Goal: Task Accomplishment & Management: Use online tool/utility

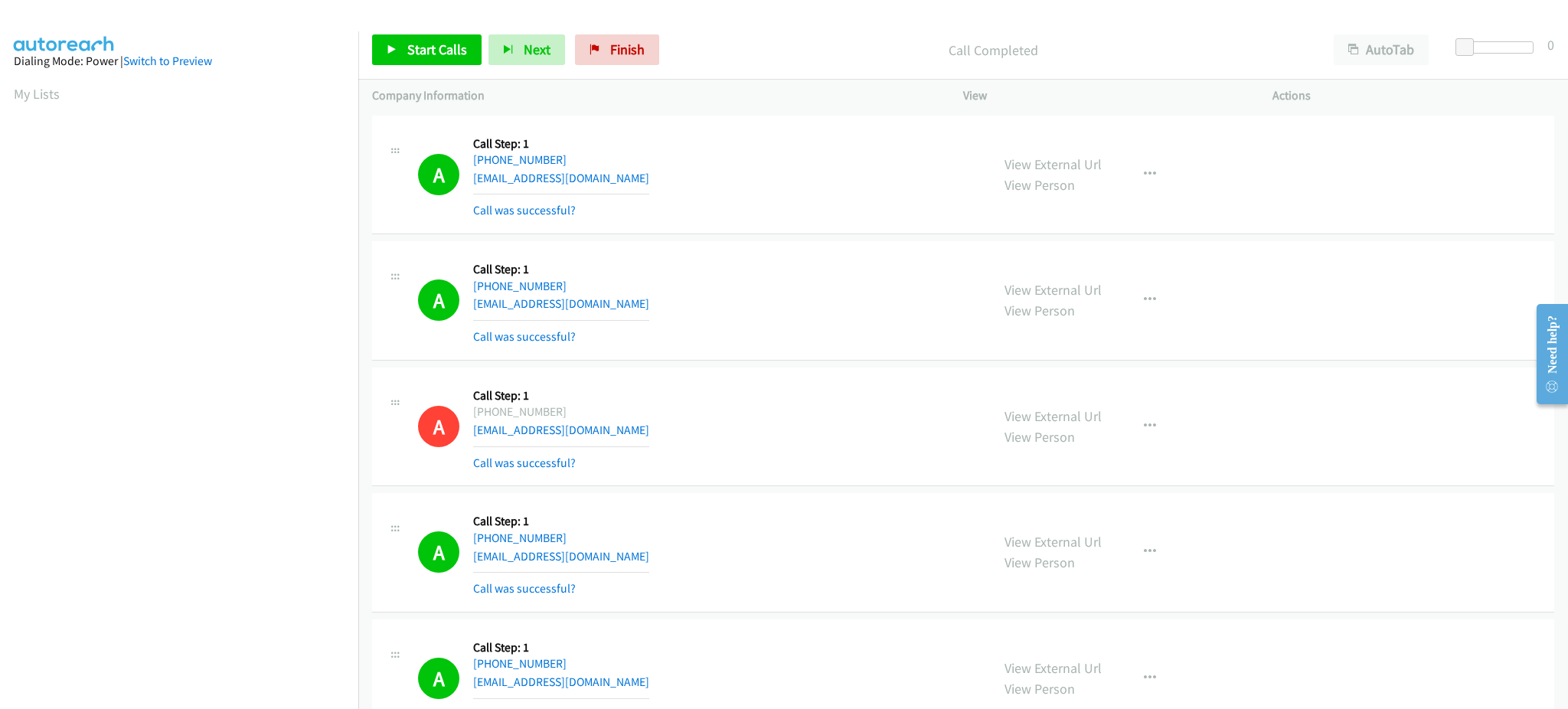
scroll to position [153, 0]
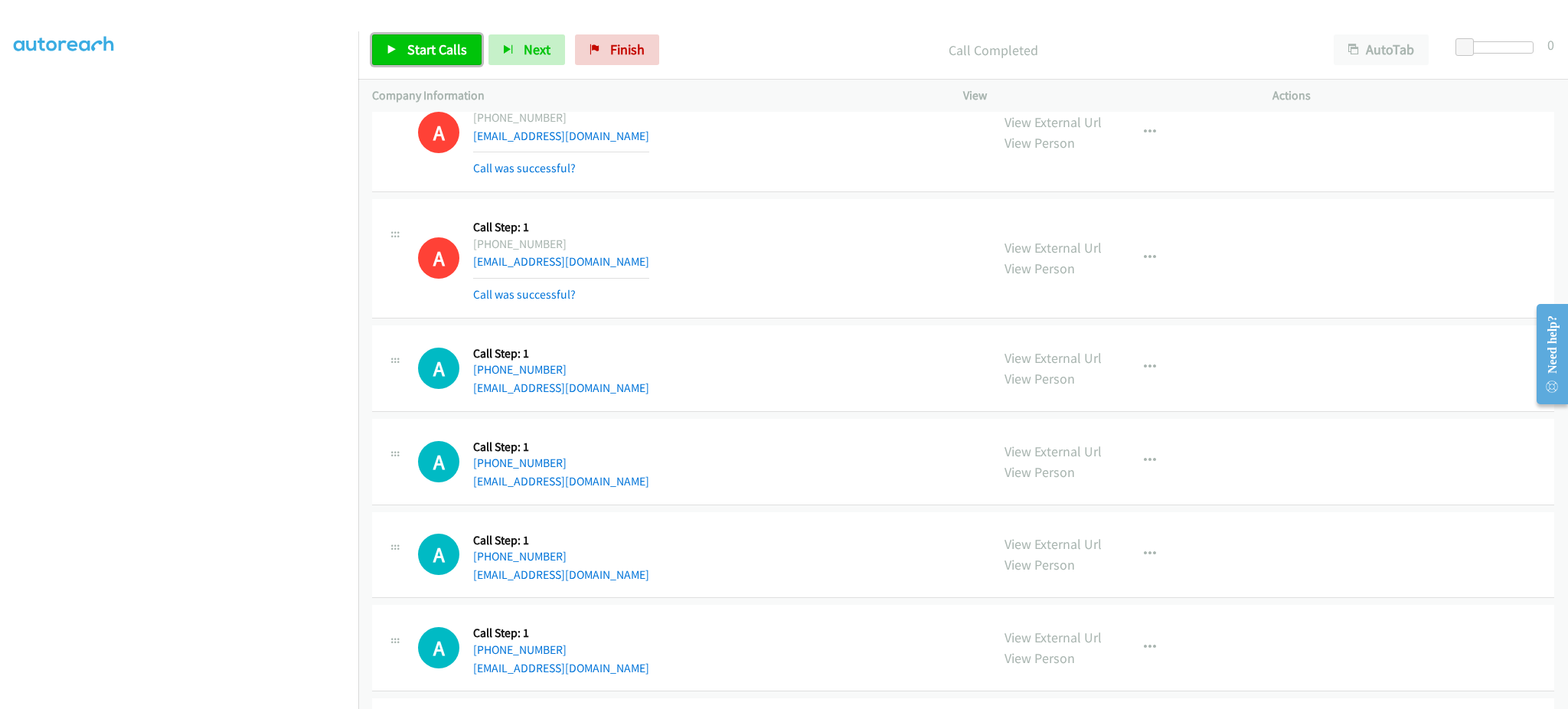
click at [469, 43] on link "Start Calls" at bounding box center [427, 49] width 109 height 31
click at [516, 60] on button "Next" at bounding box center [501, 49] width 77 height 31
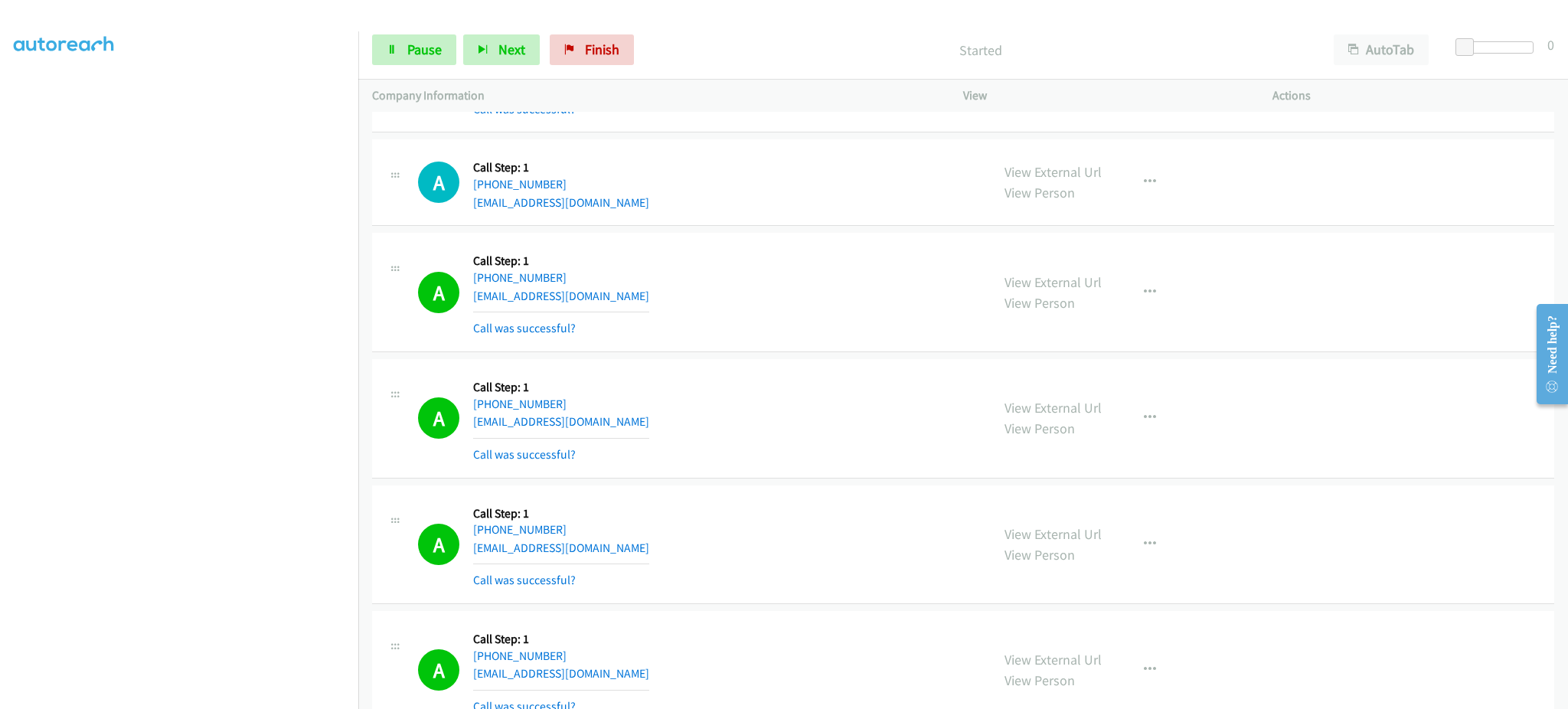
scroll to position [5017, 0]
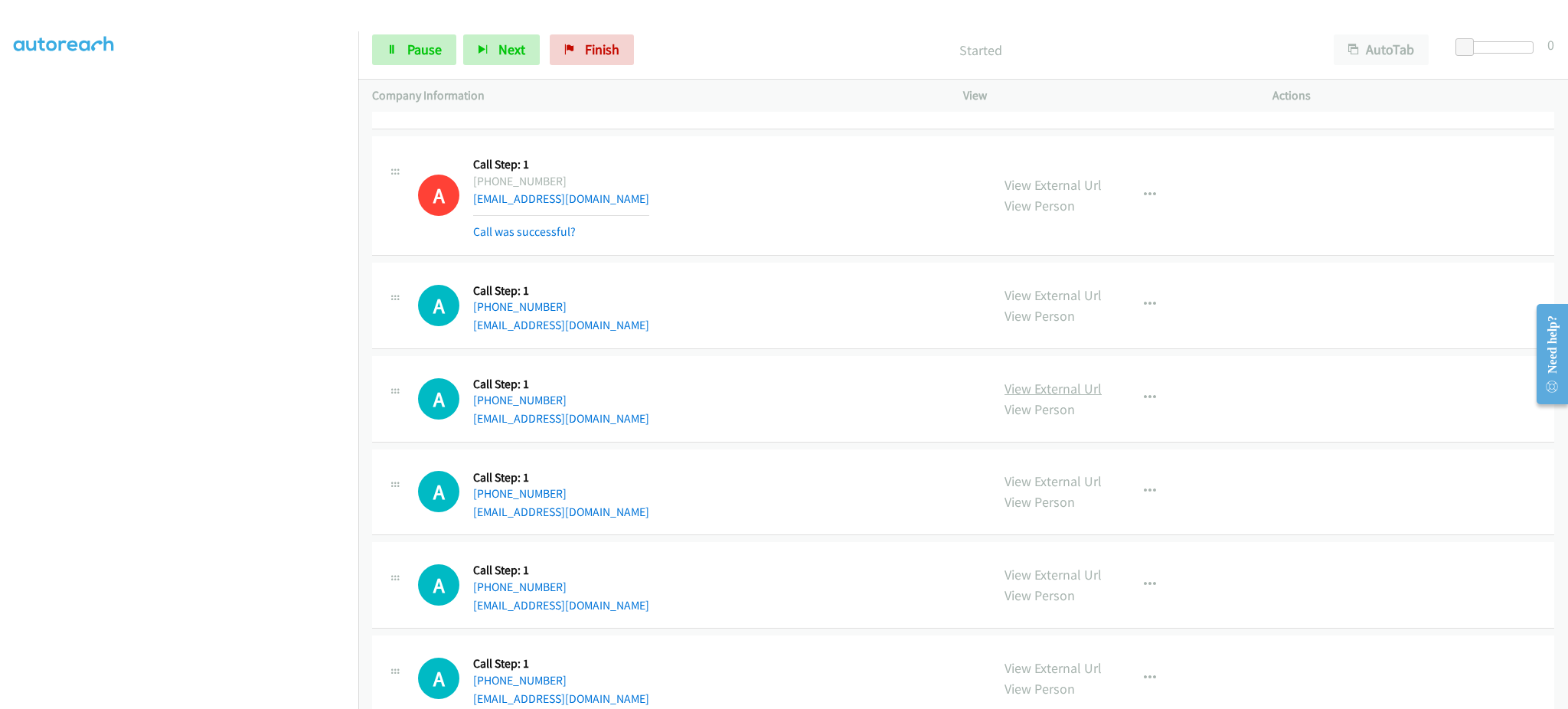
click at [1079, 386] on link "View External Url" at bounding box center [1052, 388] width 97 height 18
click at [419, 48] on span "Pause" at bounding box center [424, 49] width 34 height 18
click at [1170, 404] on div "View External Url View Person View External Url Email Schedule/Manage Callback …" at bounding box center [1152, 398] width 323 height 58
click at [1144, 404] on icon "button" at bounding box center [1149, 397] width 12 height 12
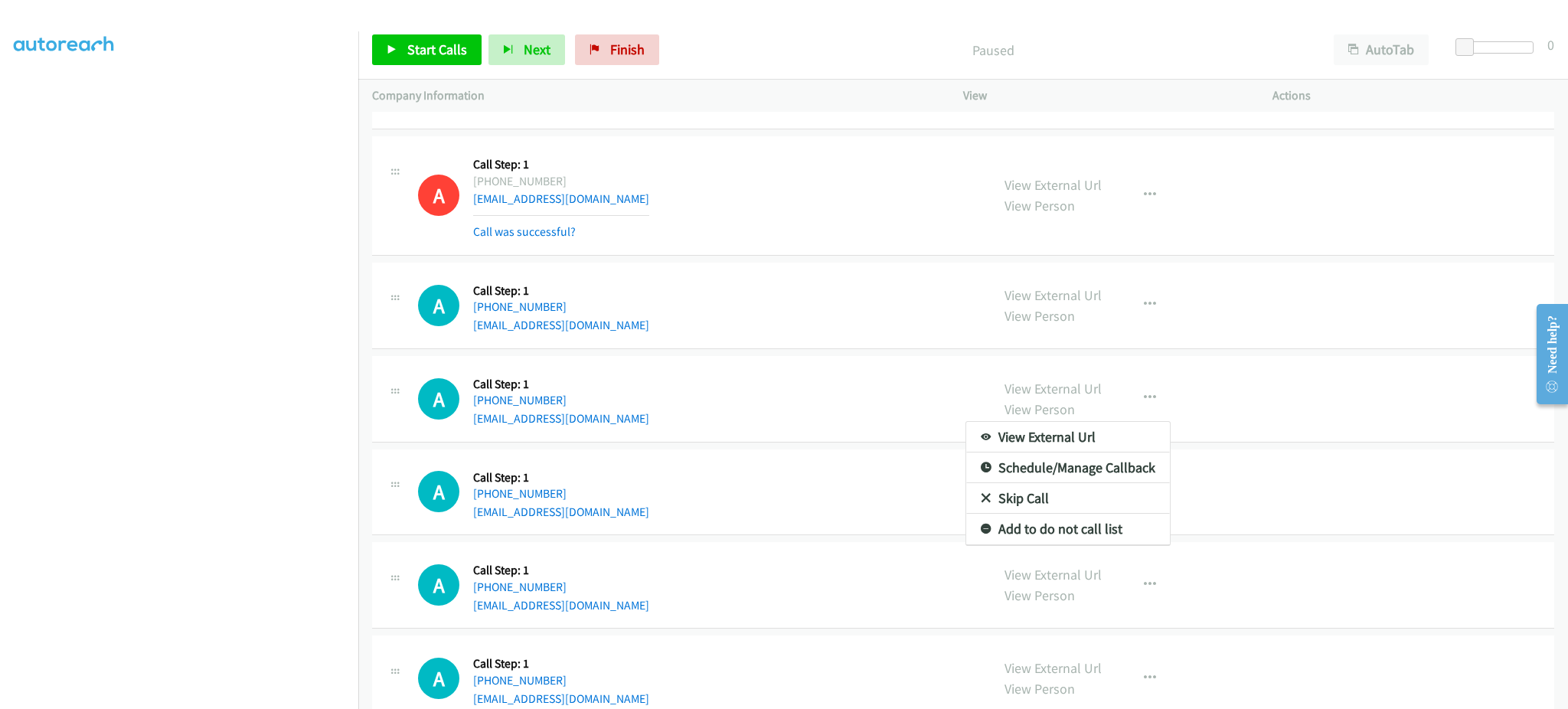
click at [1088, 553] on div at bounding box center [784, 354] width 1568 height 709
click at [1088, 532] on div "A Callback Scheduled Call Step: 1 America/Los_Angeles +1 951-206-1007 cnpm.256@…" at bounding box center [963, 493] width 1182 height 87
click at [1144, 393] on icon "button" at bounding box center [1149, 397] width 12 height 12
click at [1111, 526] on link "Add to do not call list" at bounding box center [1068, 529] width 203 height 31
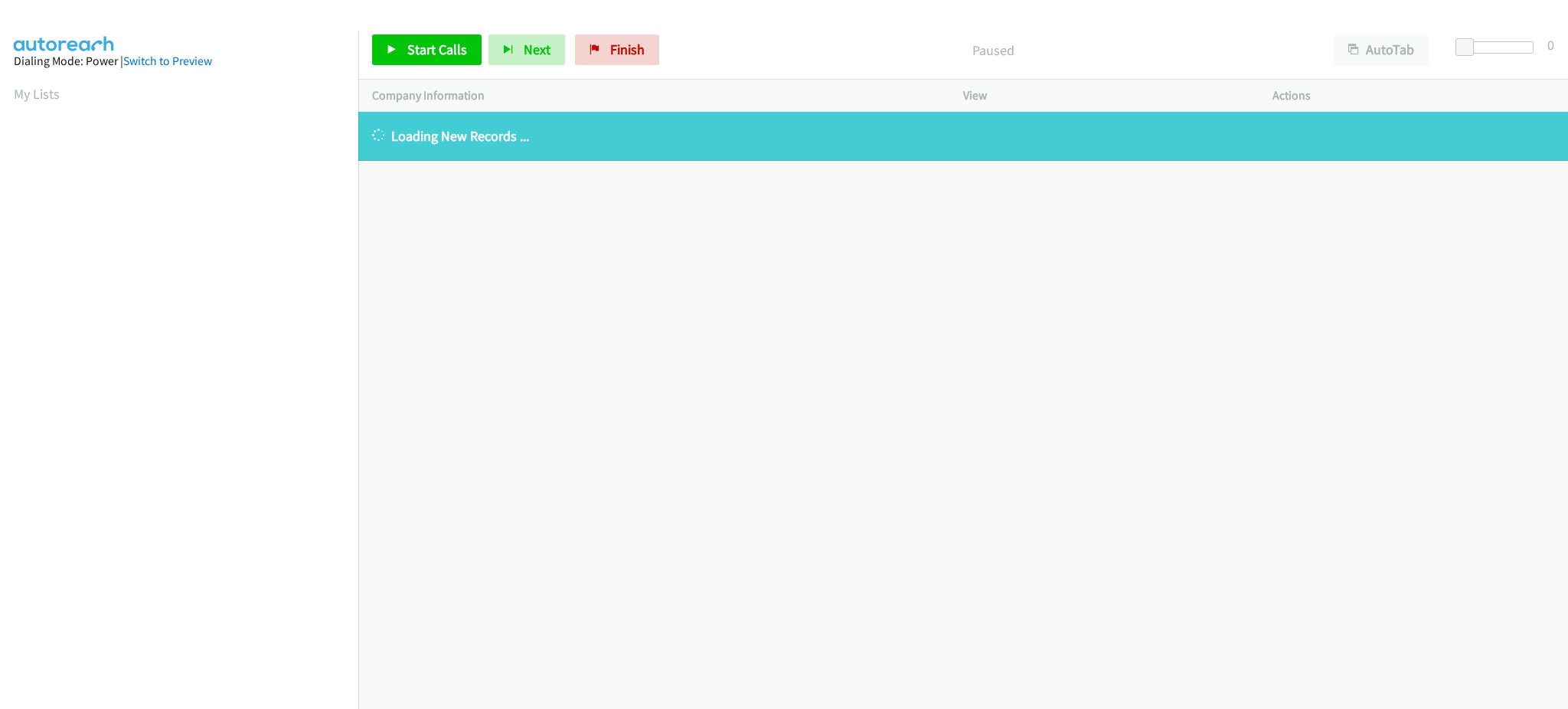
click at [766, 593] on div "+1 415-964-1034 Call failed - Please reload the list and try again The Callbar …" at bounding box center [963, 410] width 1209 height 597
click at [39, 100] on link "My Lists" at bounding box center [37, 93] width 46 height 18
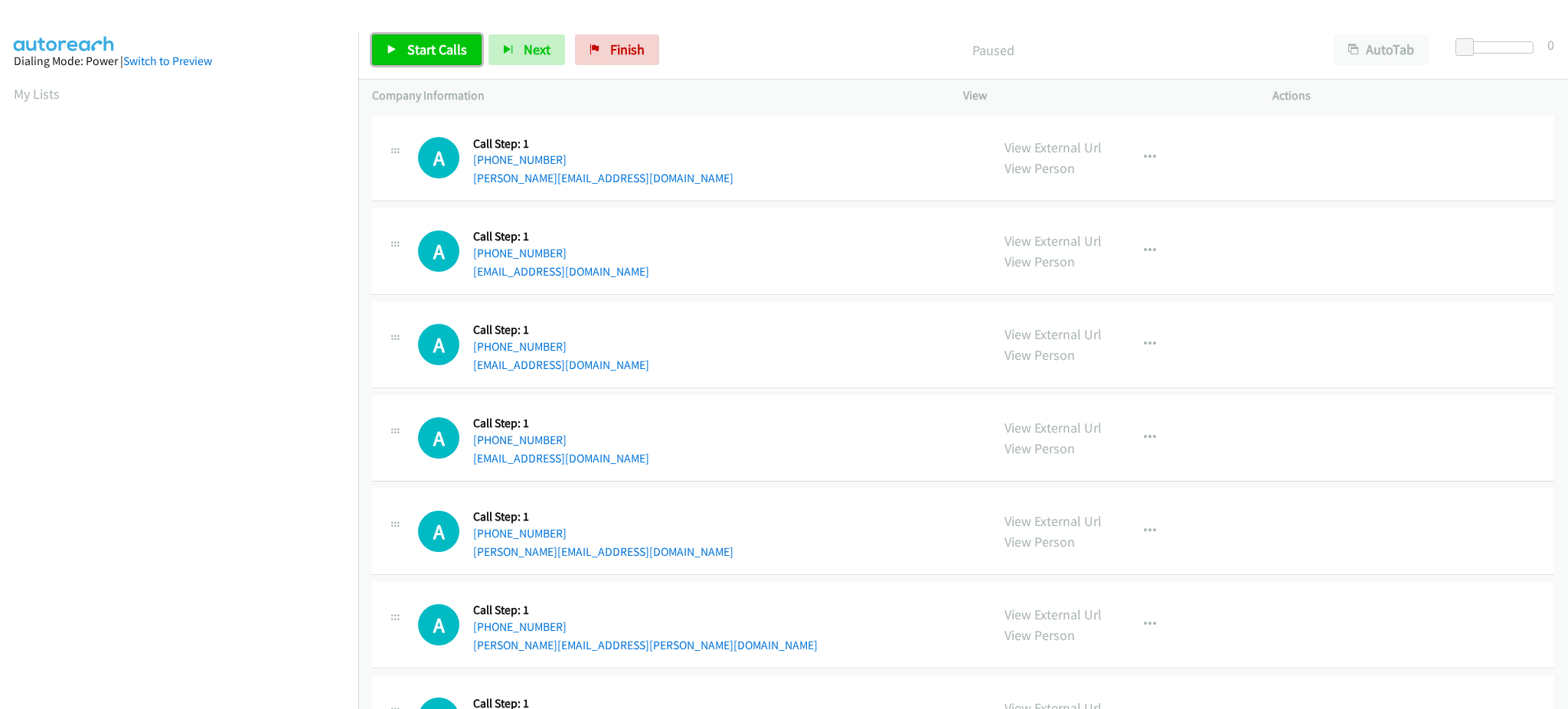
click at [442, 58] on link "Start Calls" at bounding box center [427, 49] width 109 height 31
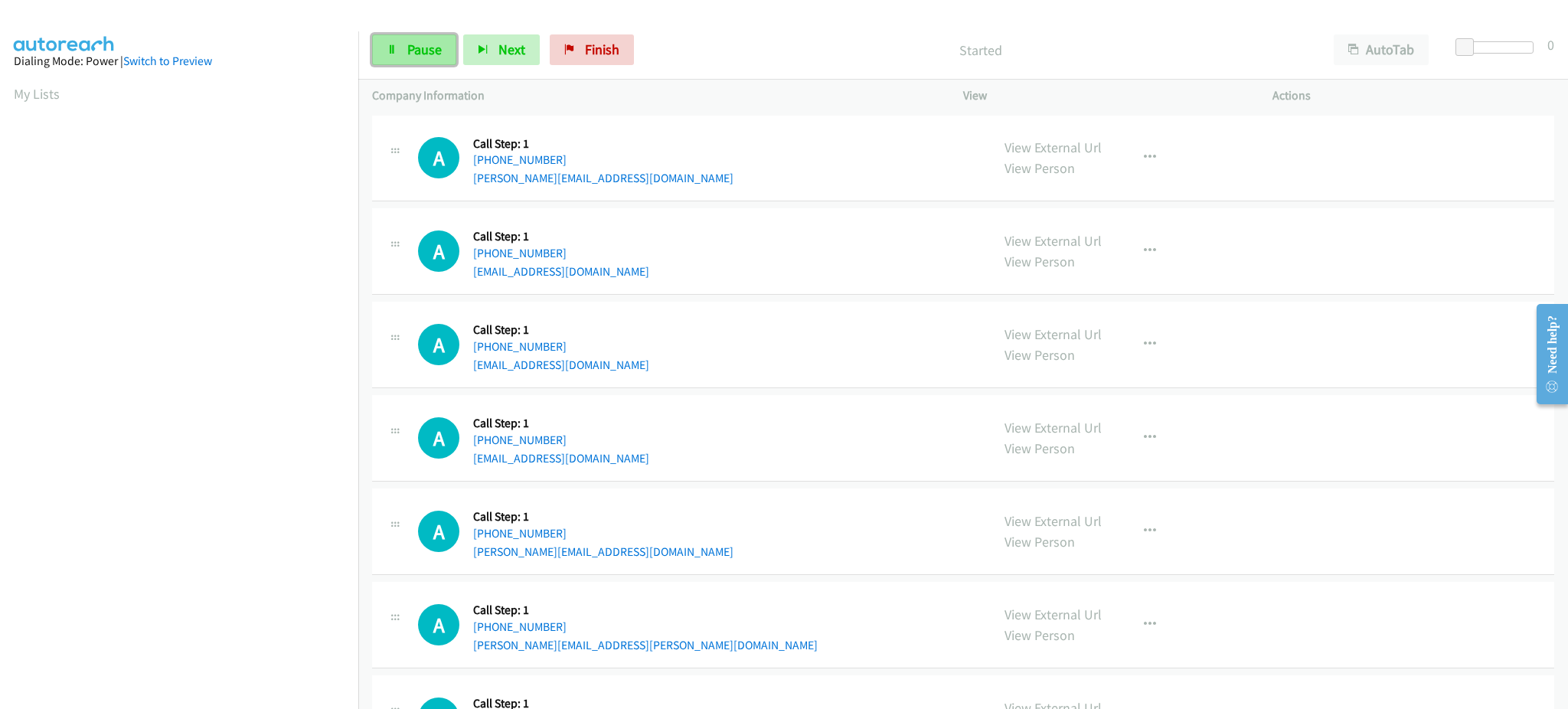
click at [411, 49] on span "Pause" at bounding box center [424, 49] width 34 height 18
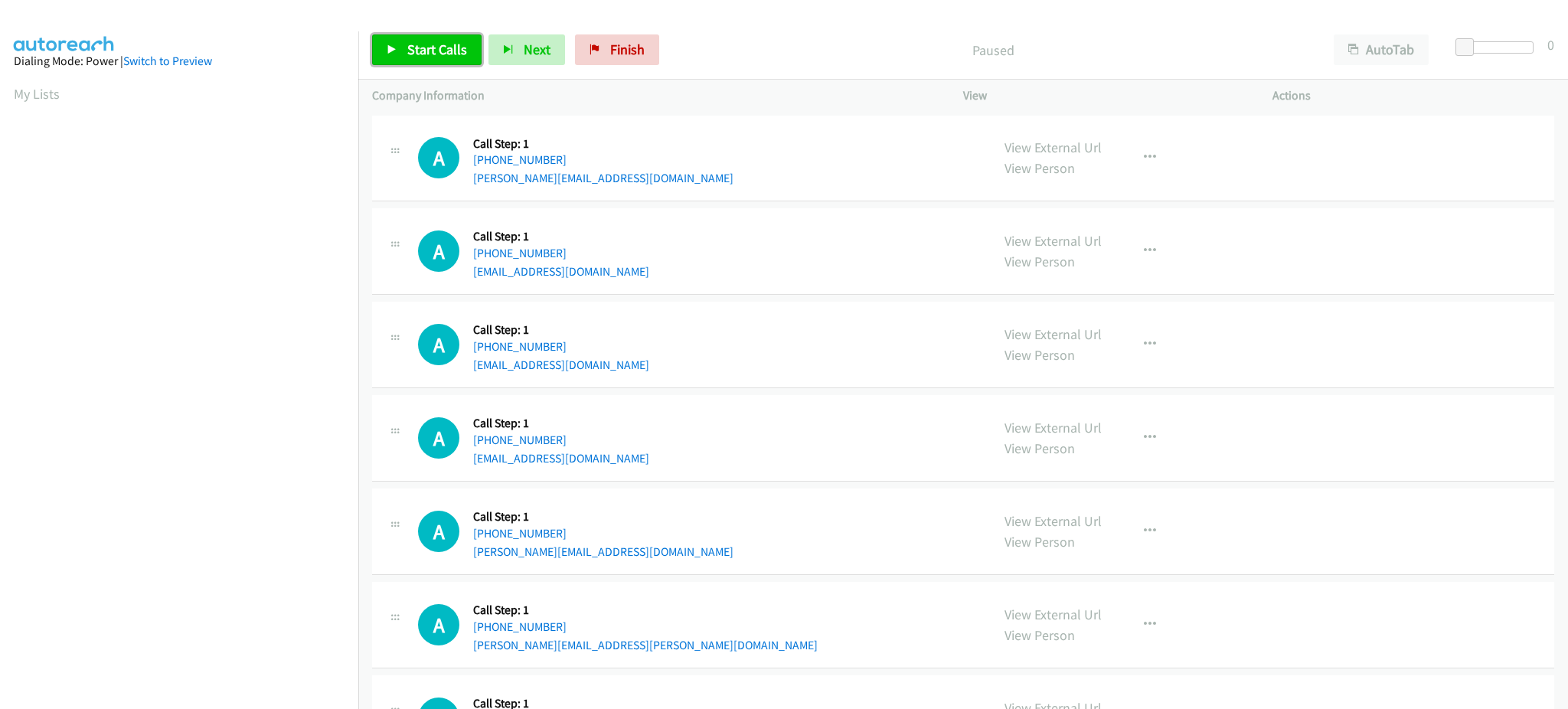
click at [452, 56] on span "Start Calls" at bounding box center [437, 49] width 60 height 18
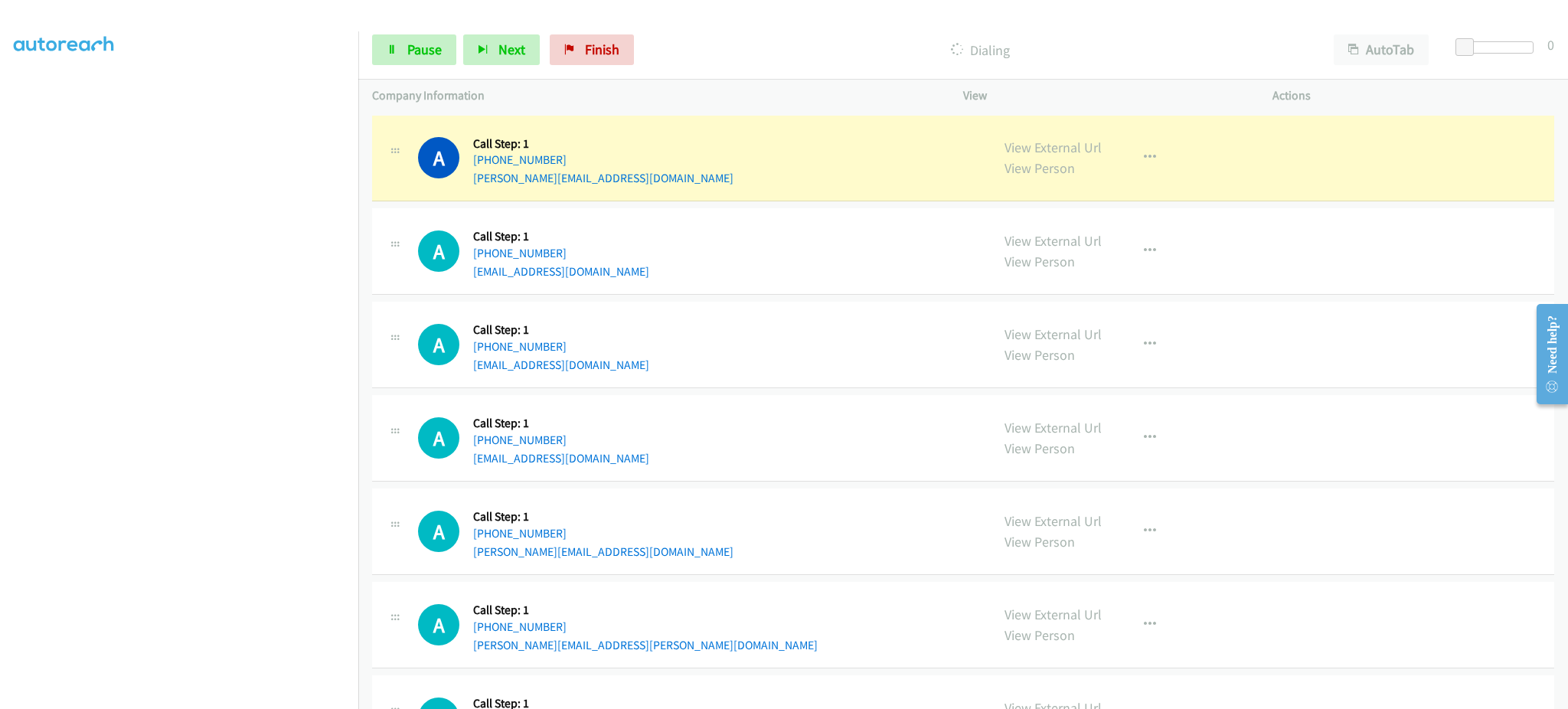
scroll to position [153, 0]
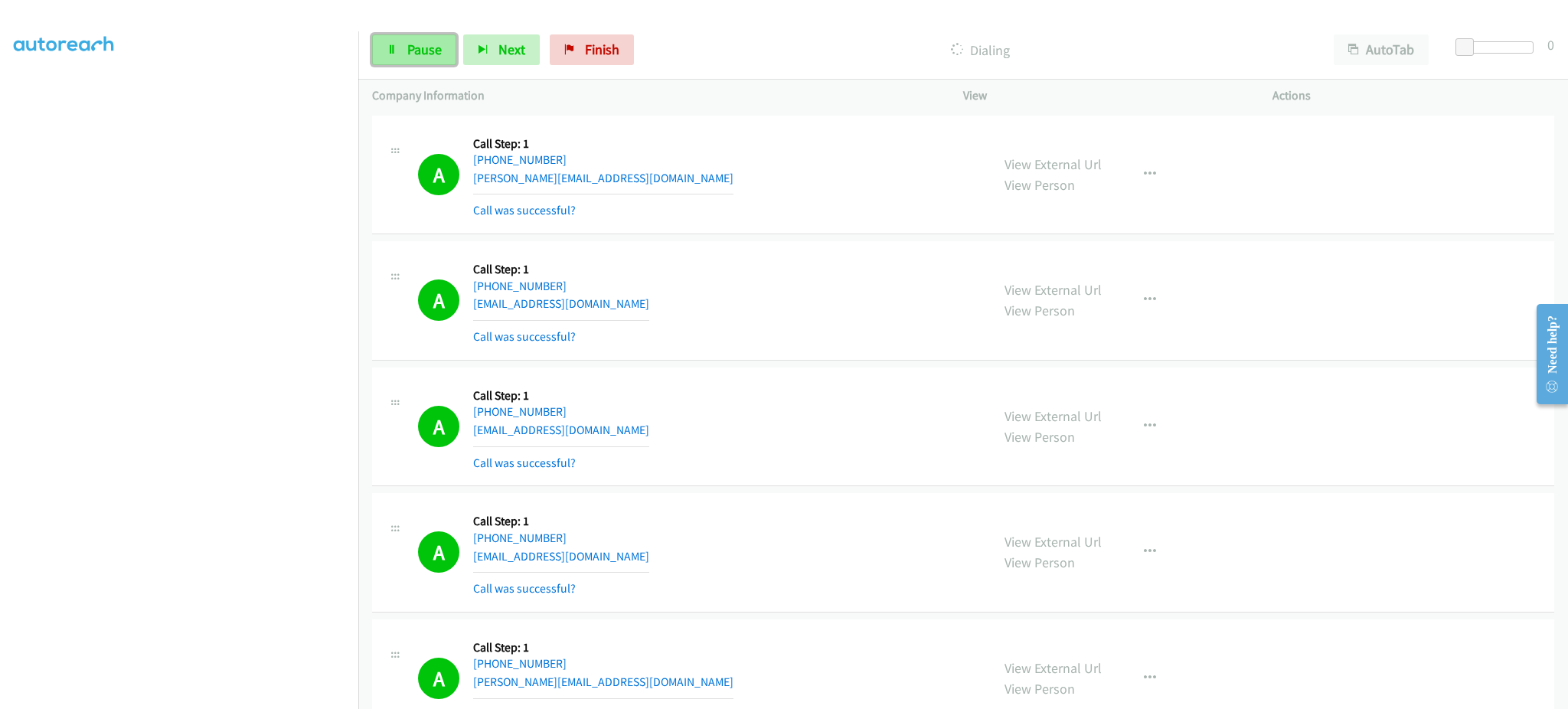
click at [405, 50] on link "Pause" at bounding box center [414, 49] width 84 height 31
click at [435, 29] on div "Start Calls Pause Next Finish Call Completed AutoTab AutoTab 0" at bounding box center [963, 50] width 1209 height 59
click at [435, 41] on span "Start Calls" at bounding box center [437, 49] width 60 height 18
click at [420, 43] on span "Pause" at bounding box center [424, 49] width 34 height 18
click at [412, 65] on link "Start Calls" at bounding box center [427, 49] width 109 height 31
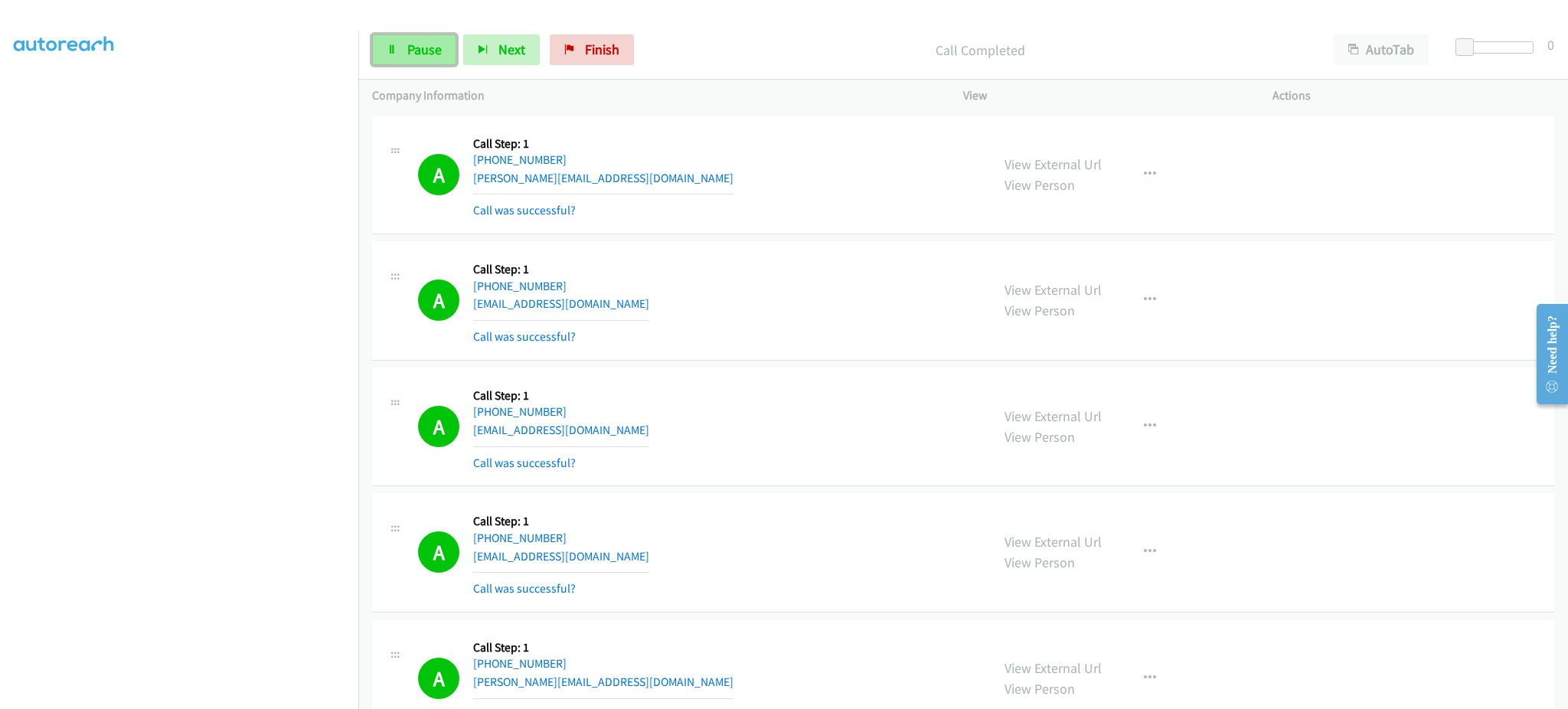
click at [393, 45] on icon at bounding box center [392, 51] width 11 height 11
click at [444, 33] on div "Start Calls Pause Next Finish Call Completed AutoTab AutoTab 0" at bounding box center [963, 50] width 1209 height 59
click at [444, 43] on span "Start Calls" at bounding box center [437, 49] width 60 height 18
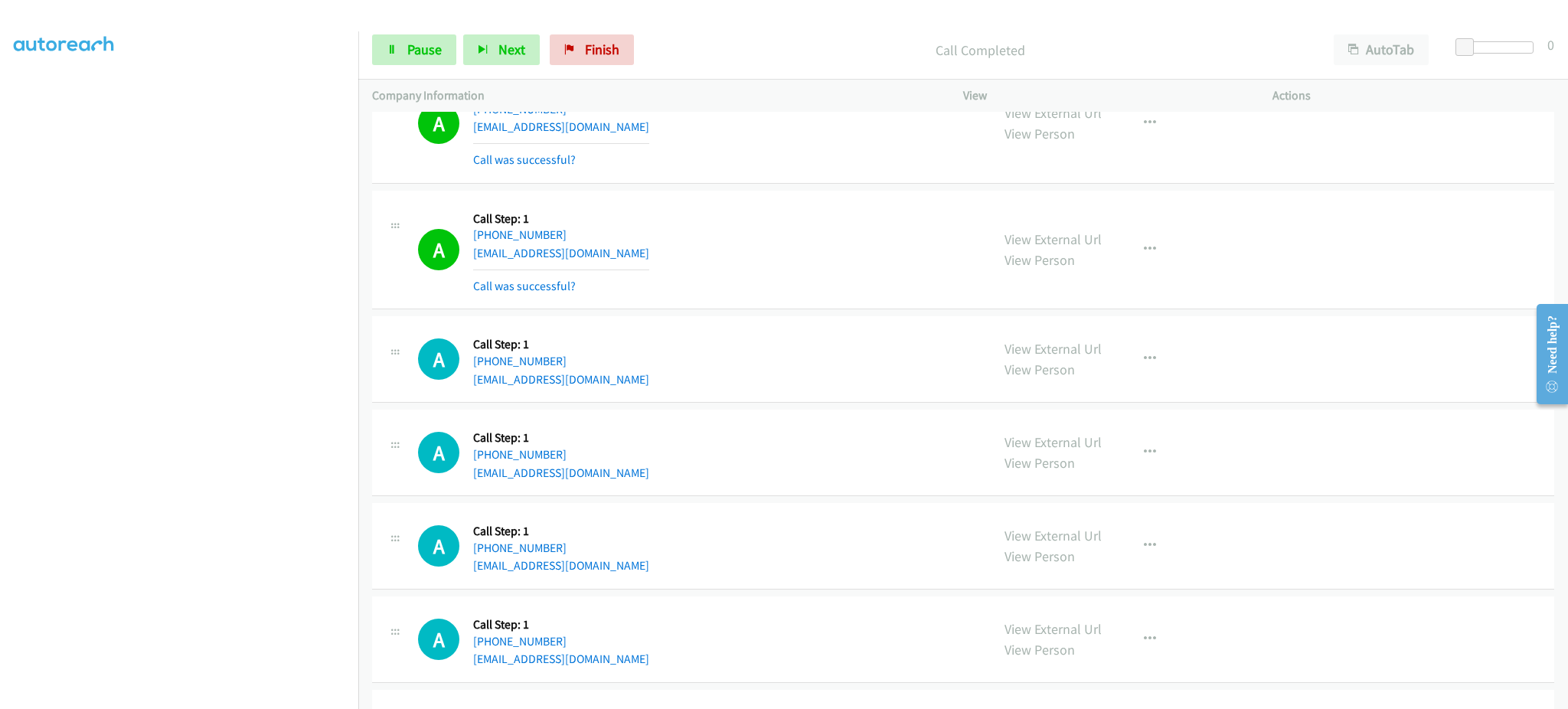
scroll to position [1226, 0]
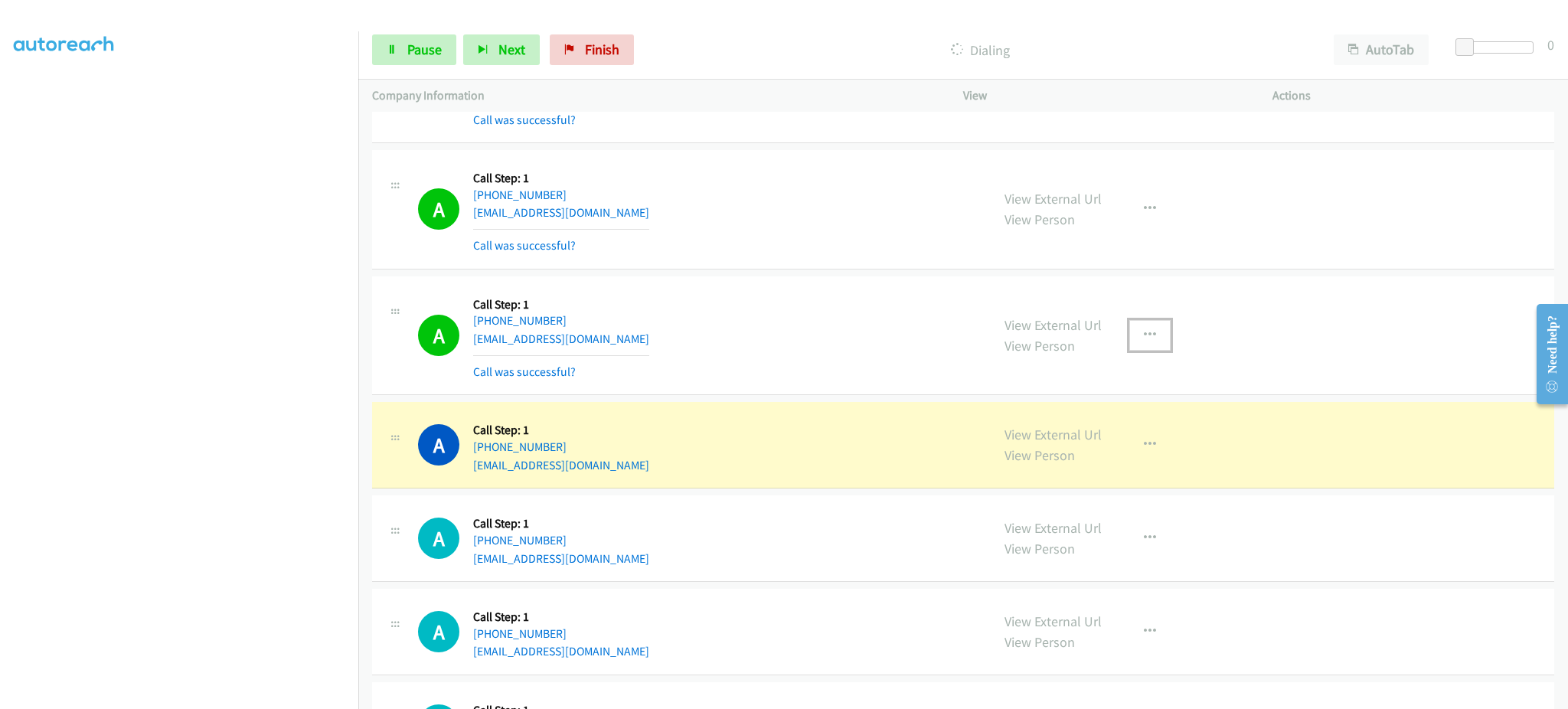
drag, startPoint x: 1128, startPoint y: 351, endPoint x: 1125, endPoint y: 382, distance: 31.1
click at [1129, 351] on button "button" at bounding box center [1149, 335] width 42 height 31
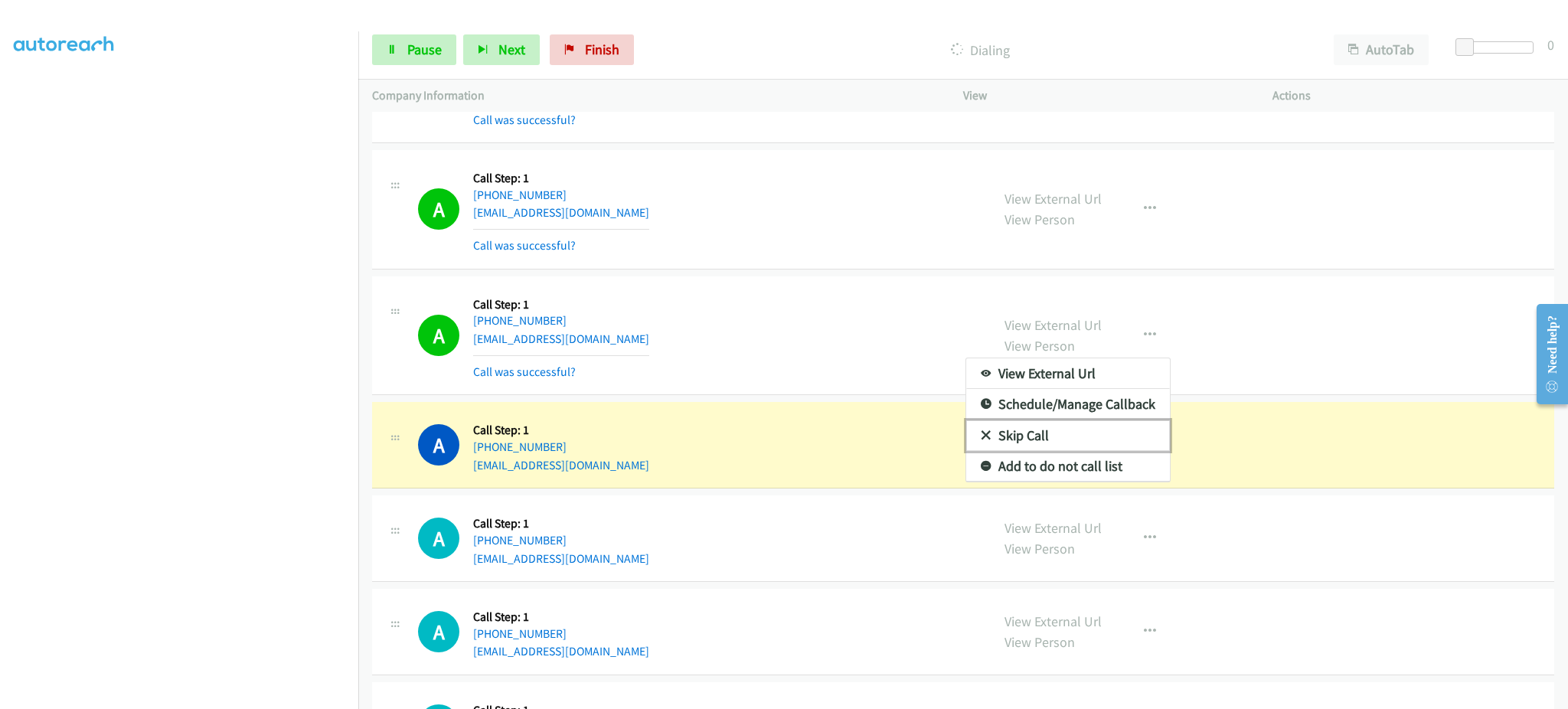
click at [1106, 450] on link "Skip Call" at bounding box center [1068, 435] width 203 height 31
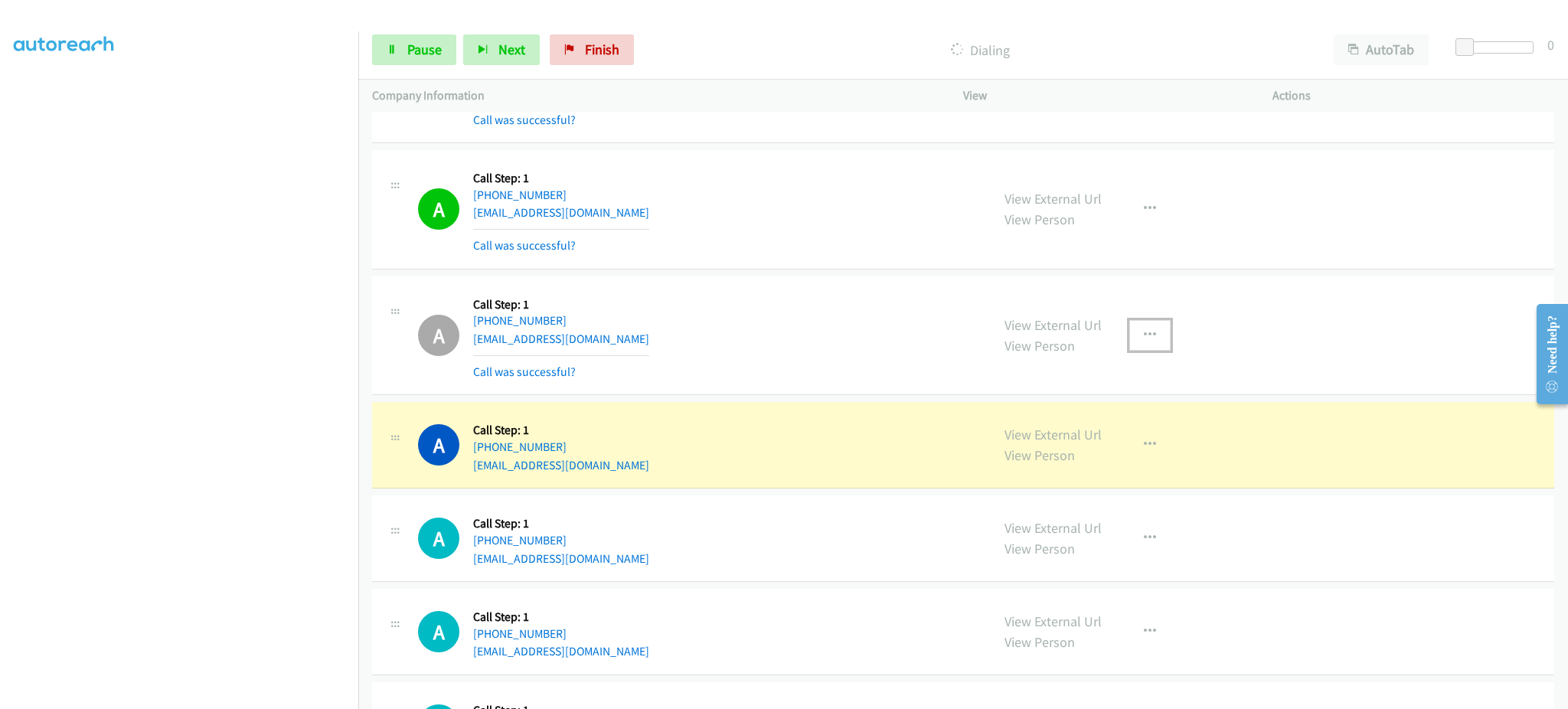
click at [1144, 332] on icon "button" at bounding box center [1149, 335] width 12 height 12
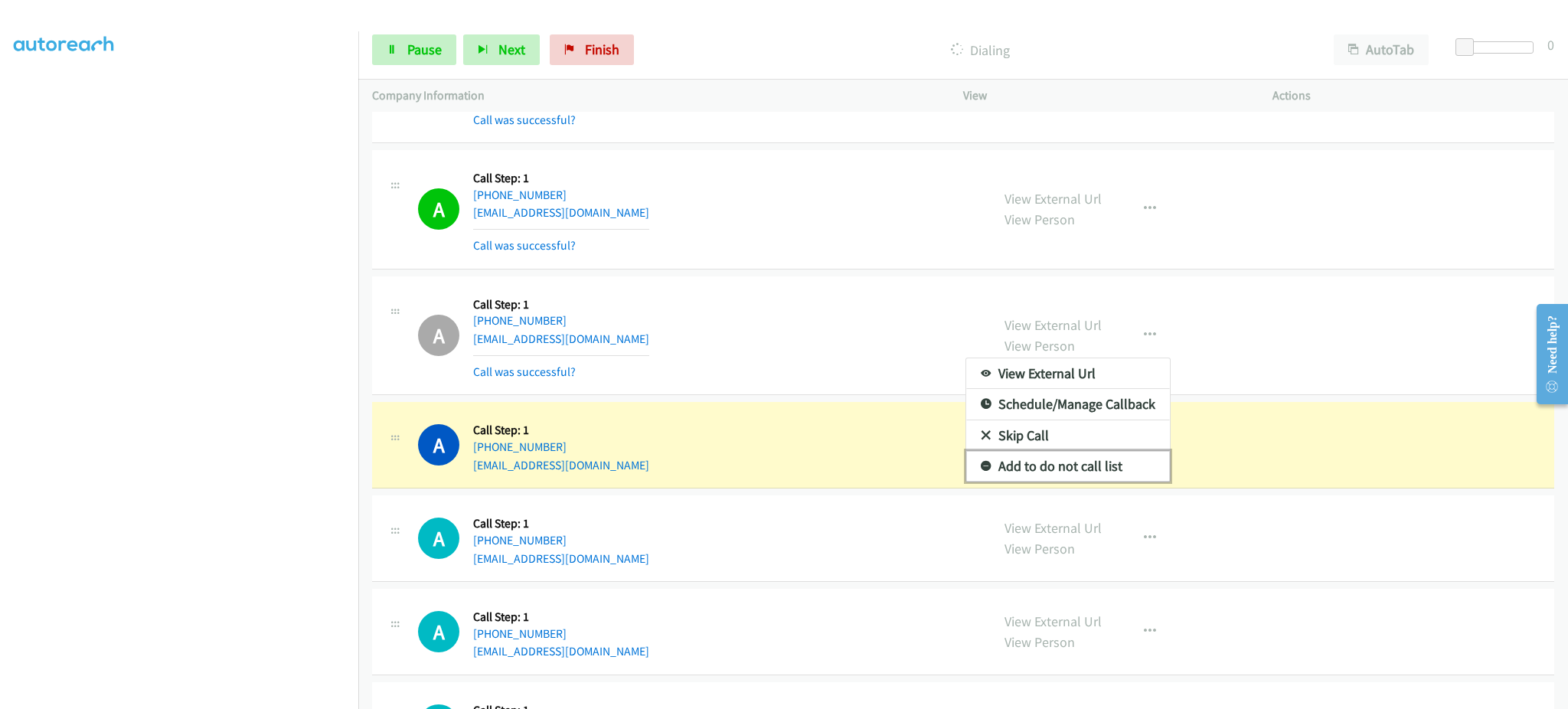
click at [1097, 480] on link "Add to do not call list" at bounding box center [1068, 466] width 203 height 31
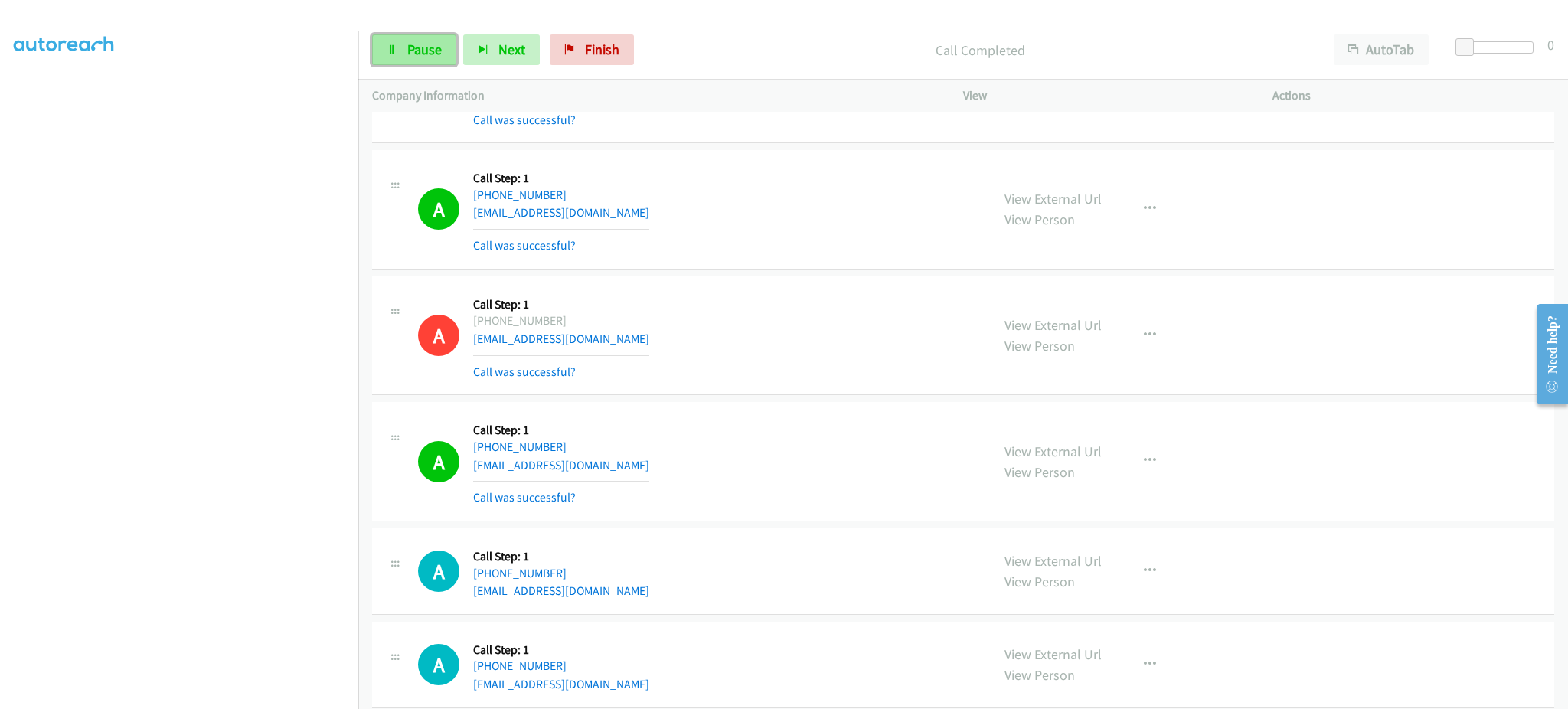
click at [401, 50] on link "Pause" at bounding box center [414, 49] width 84 height 31
click at [413, 49] on span "Start Calls" at bounding box center [437, 49] width 60 height 18
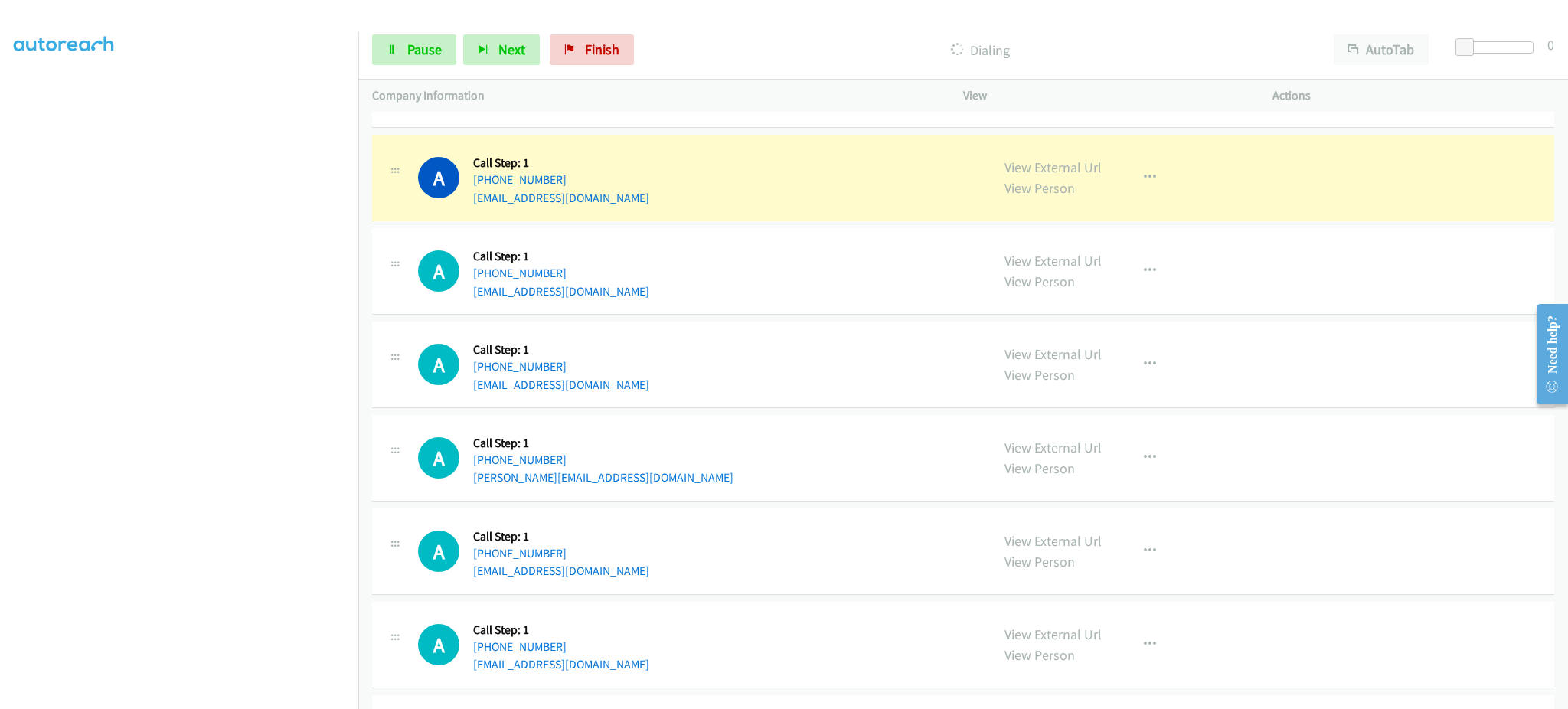
click at [669, 201] on div "A Callback Scheduled Call Step: 1 America/Los_Angeles [PHONE_NUMBER] [EMAIL_ADD…" at bounding box center [697, 177] width 559 height 58
copy div "[EMAIL_ADDRESS][DOMAIN_NAME]"
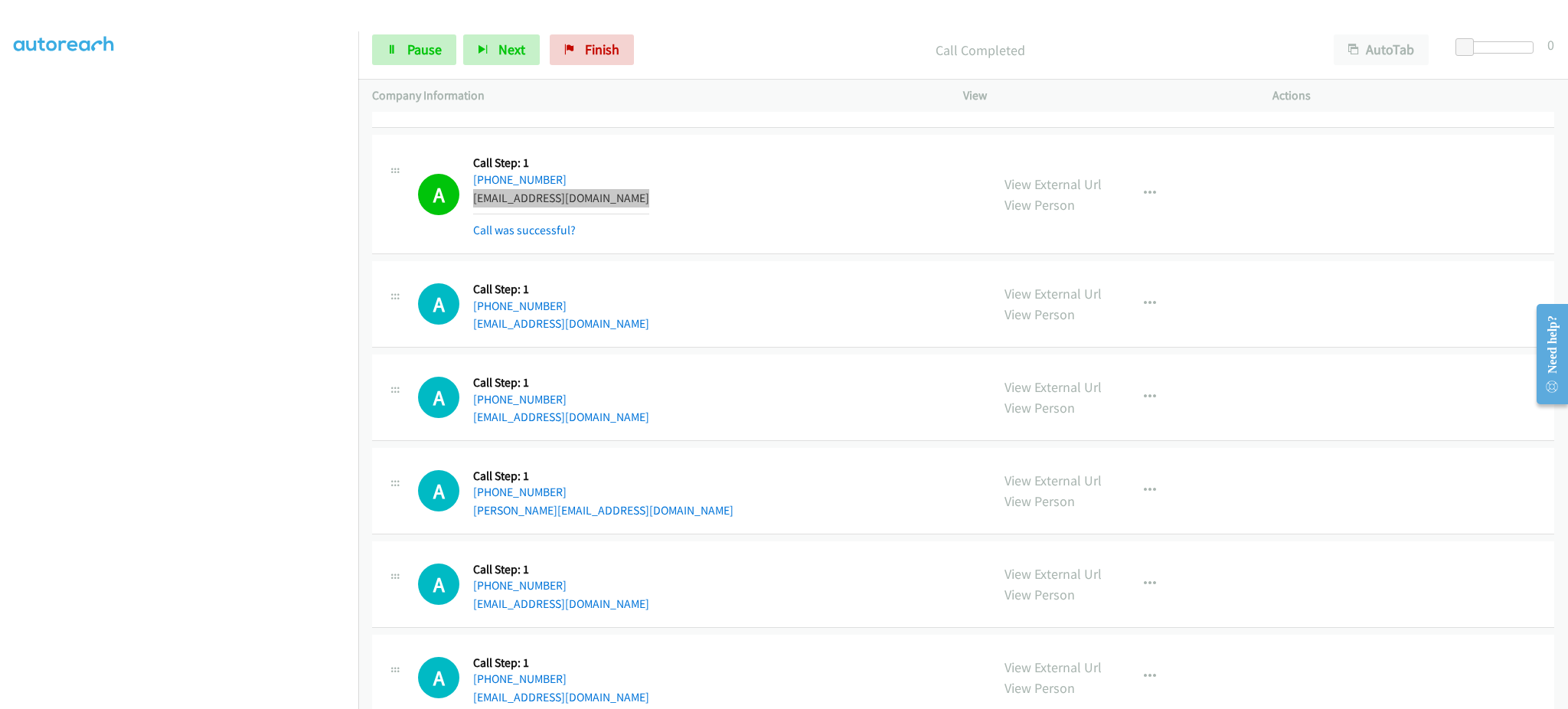
scroll to position [1532, 0]
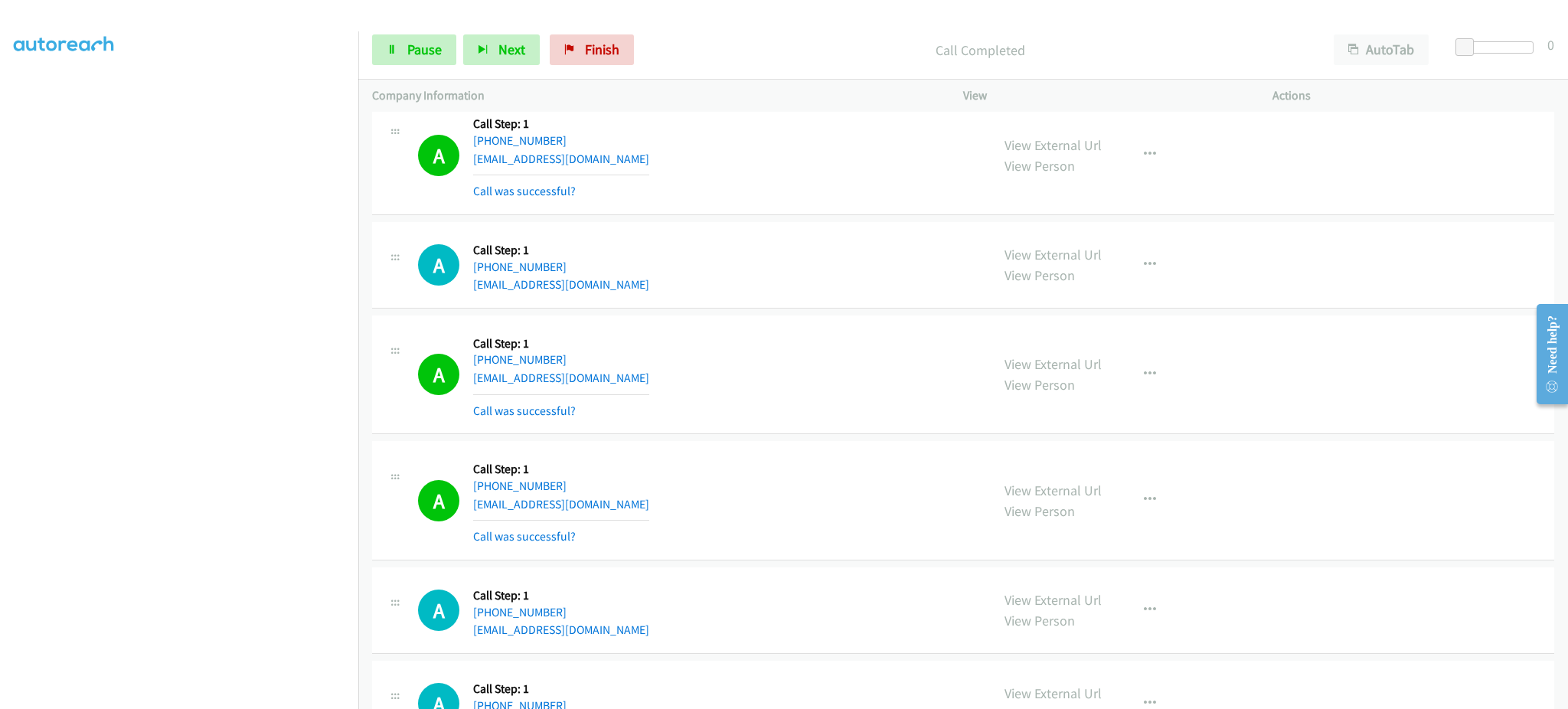
click at [643, 396] on div "A Callback Scheduled Call Step: 1 America/New_York [PHONE_NUMBER] [EMAIL_ADDRES…" at bounding box center [697, 374] width 559 height 92
click at [638, 382] on div "A Callback Scheduled Call Step: 1 America/New_York [PHONE_NUMBER] [EMAIL_ADDRES…" at bounding box center [697, 374] width 559 height 92
copy div "[EMAIL_ADDRESS][DOMAIN_NAME]"
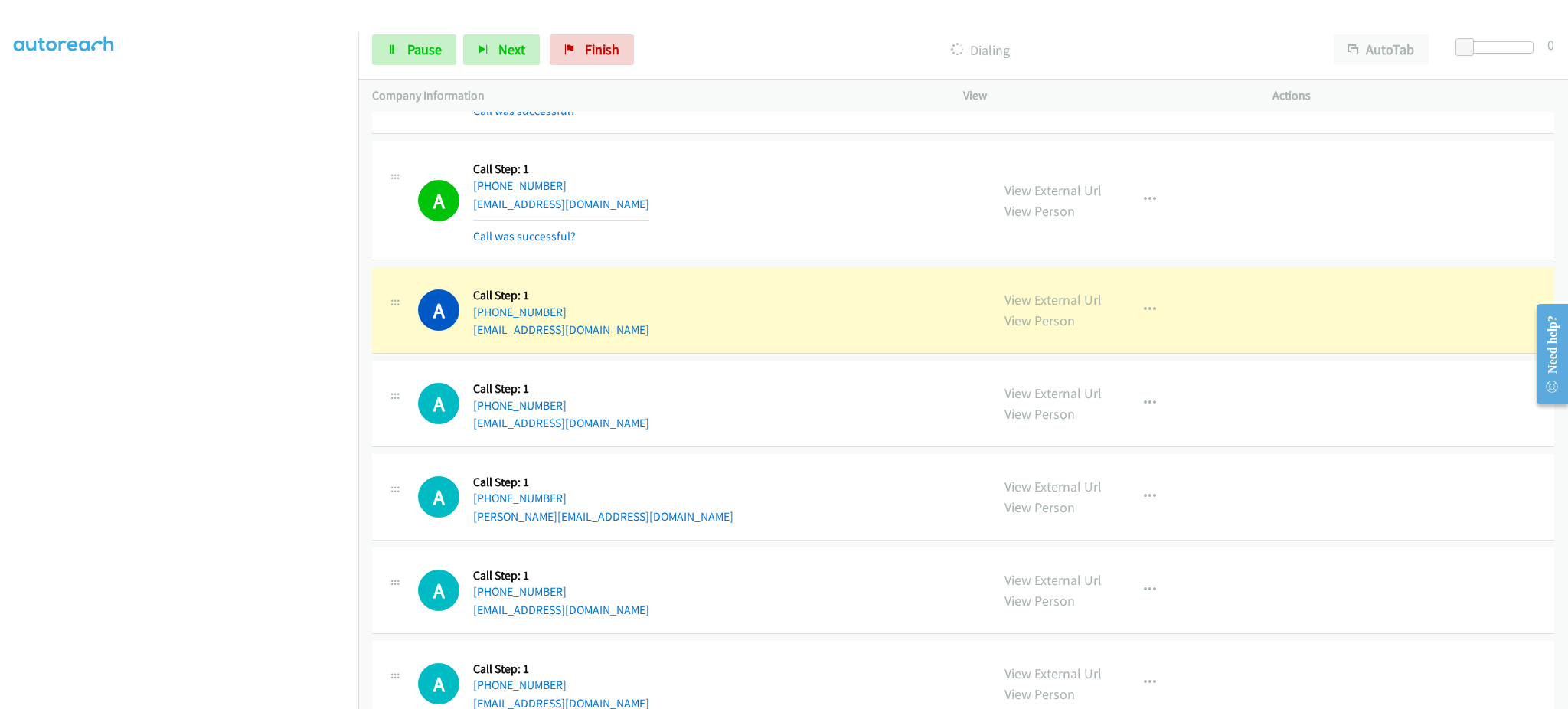
scroll to position [1839, 0]
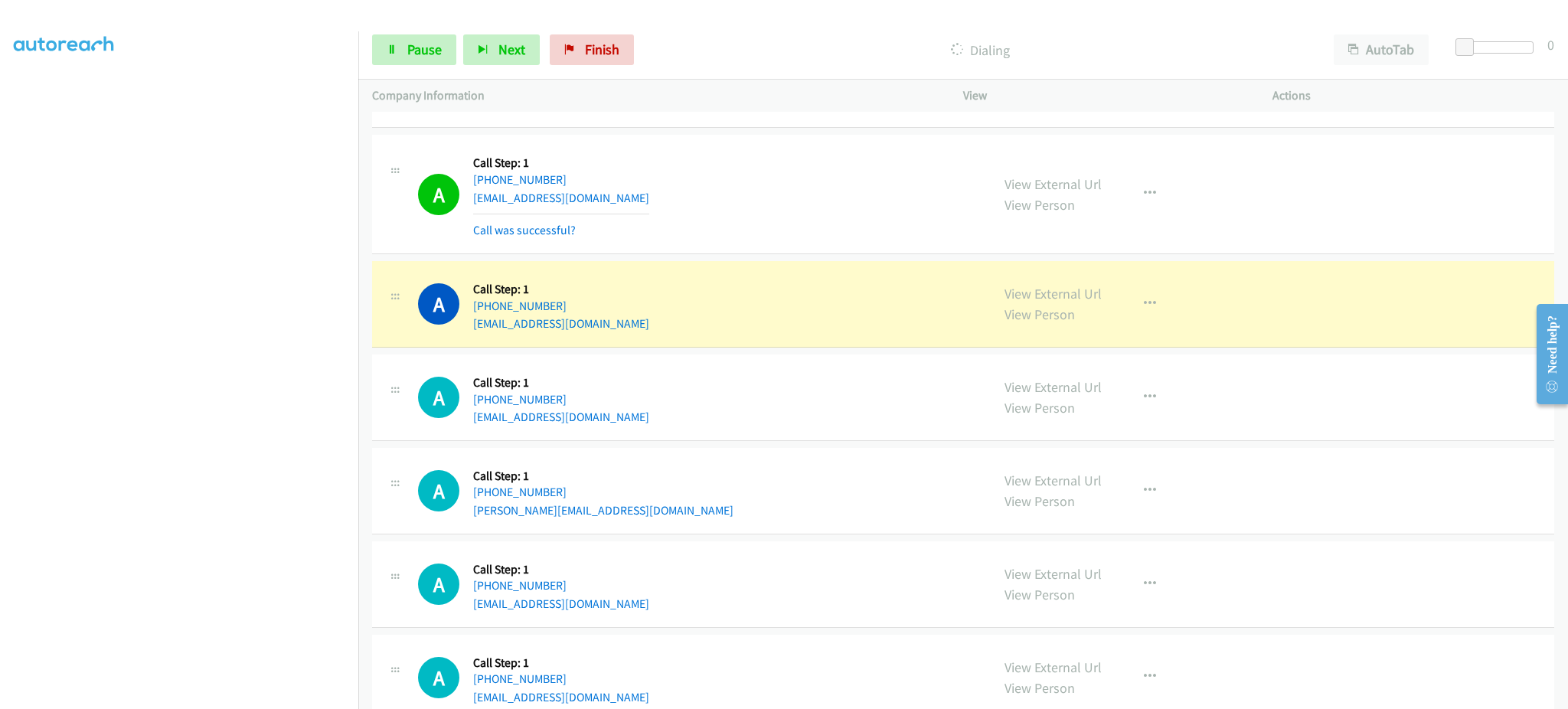
click at [625, 422] on div "A Callback Scheduled Call Step: 1 America/New_York [PHONE_NUMBER] [EMAIL_ADDRES…" at bounding box center [697, 397] width 559 height 58
copy div "[EMAIL_ADDRESS][DOMAIN_NAME]"
drag, startPoint x: 403, startPoint y: 51, endPoint x: 407, endPoint y: 77, distance: 26.3
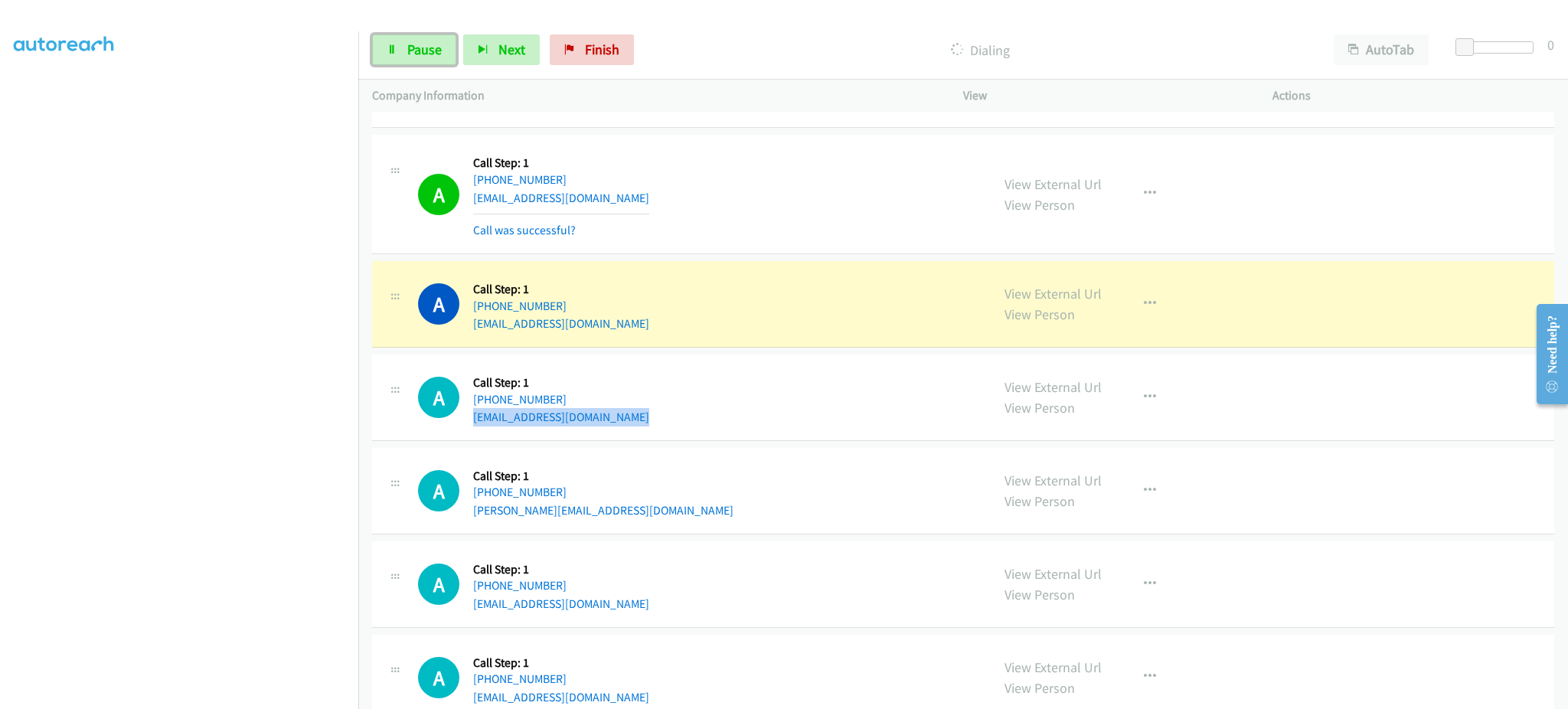
click at [403, 51] on link "Pause" at bounding box center [414, 49] width 84 height 31
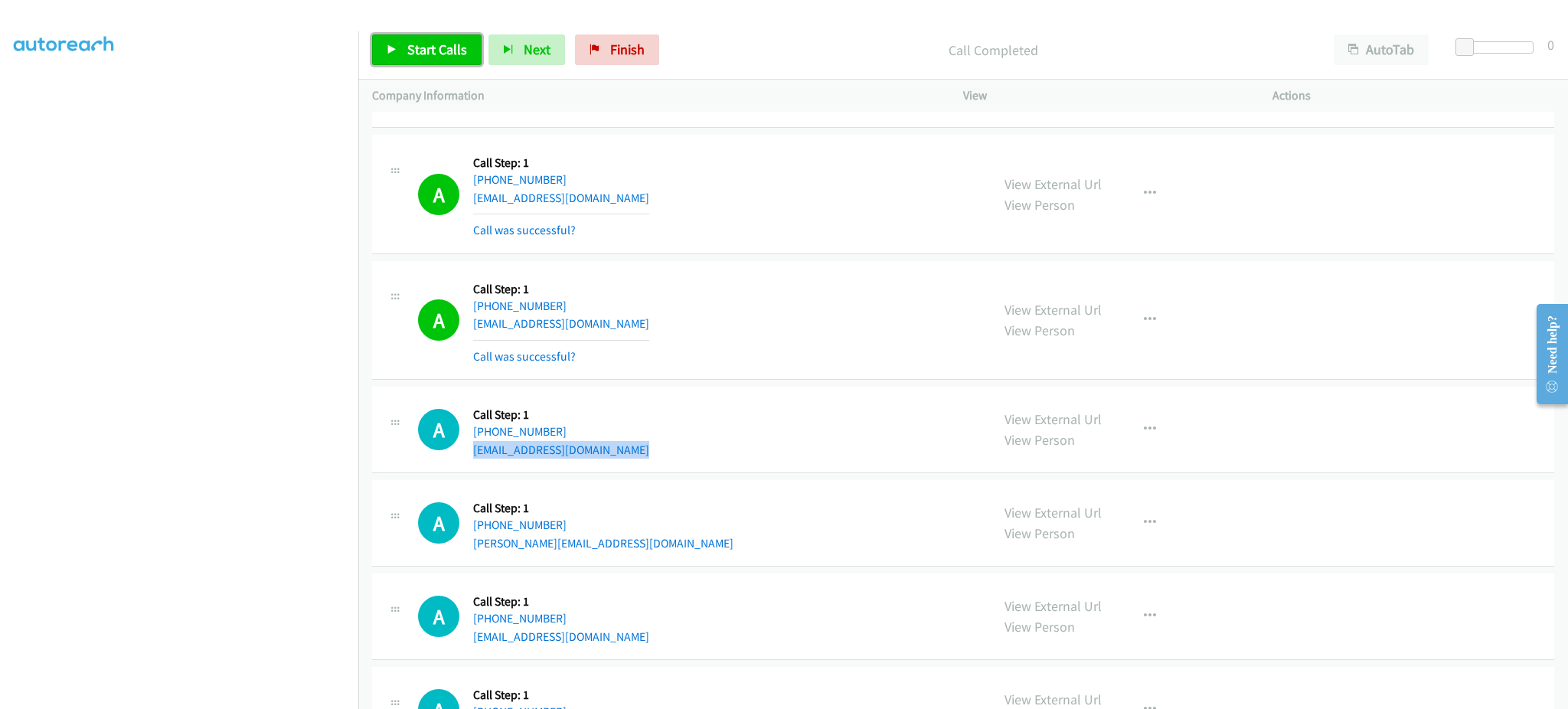
click at [403, 41] on link "Start Calls" at bounding box center [427, 49] width 109 height 31
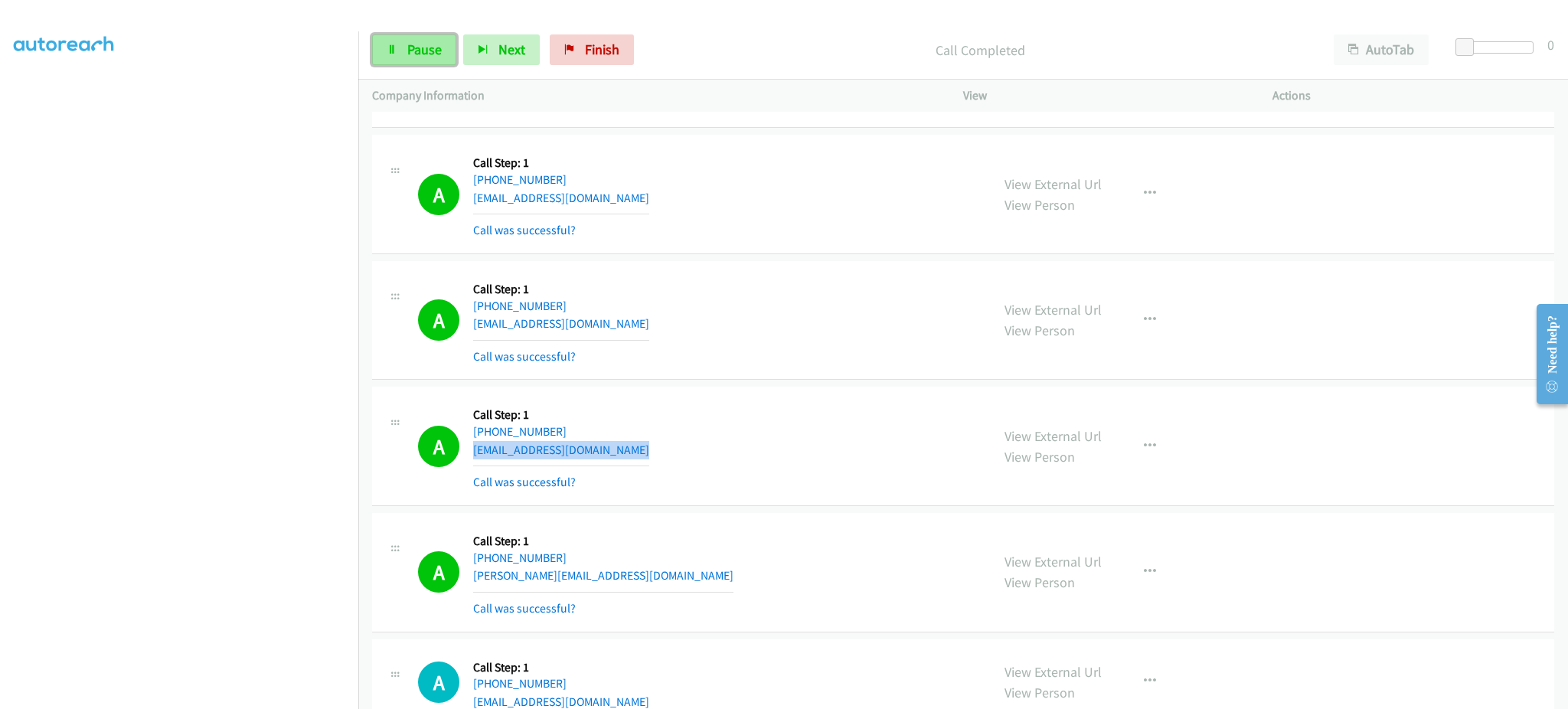
click at [395, 45] on icon at bounding box center [392, 51] width 11 height 11
click at [405, 53] on link "Start Calls" at bounding box center [427, 49] width 109 height 31
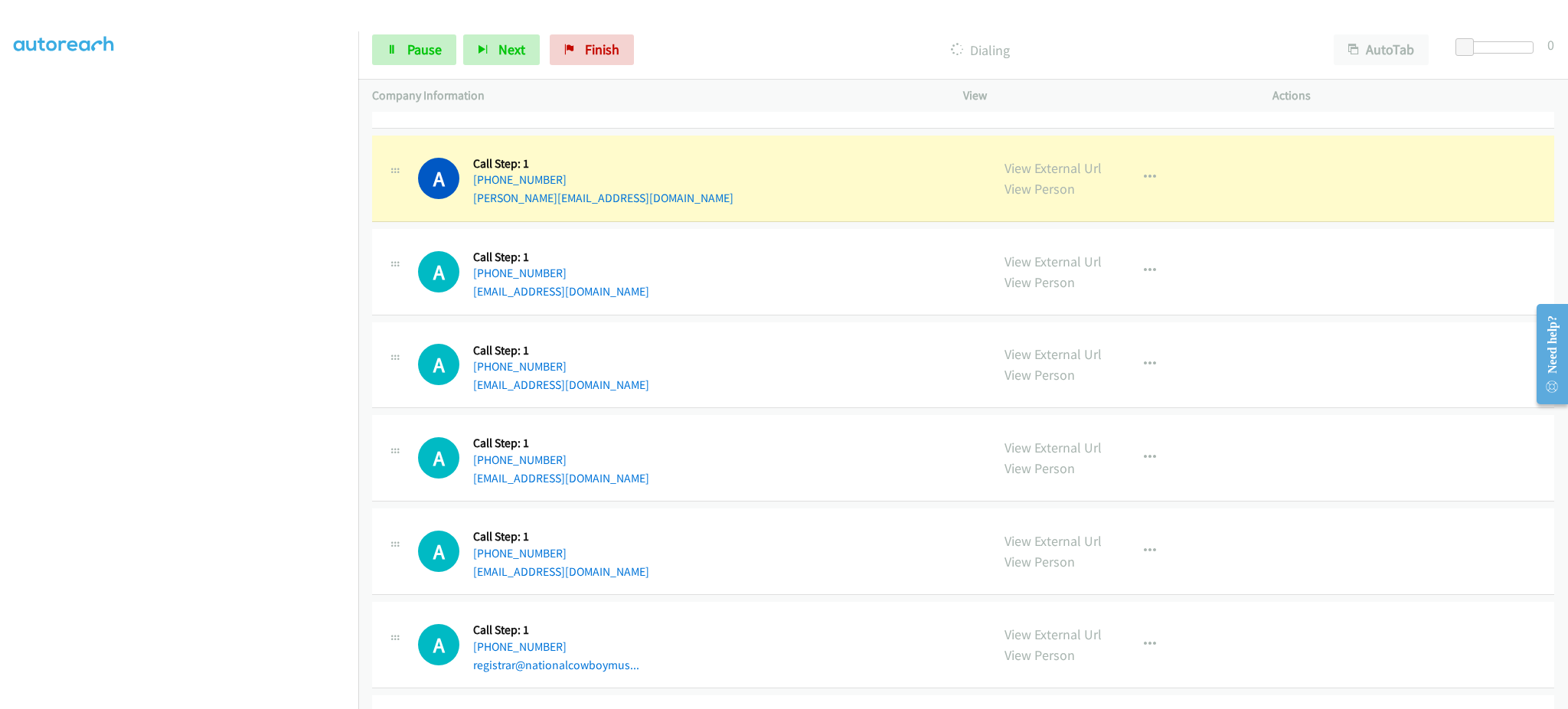
scroll to position [2975, 0]
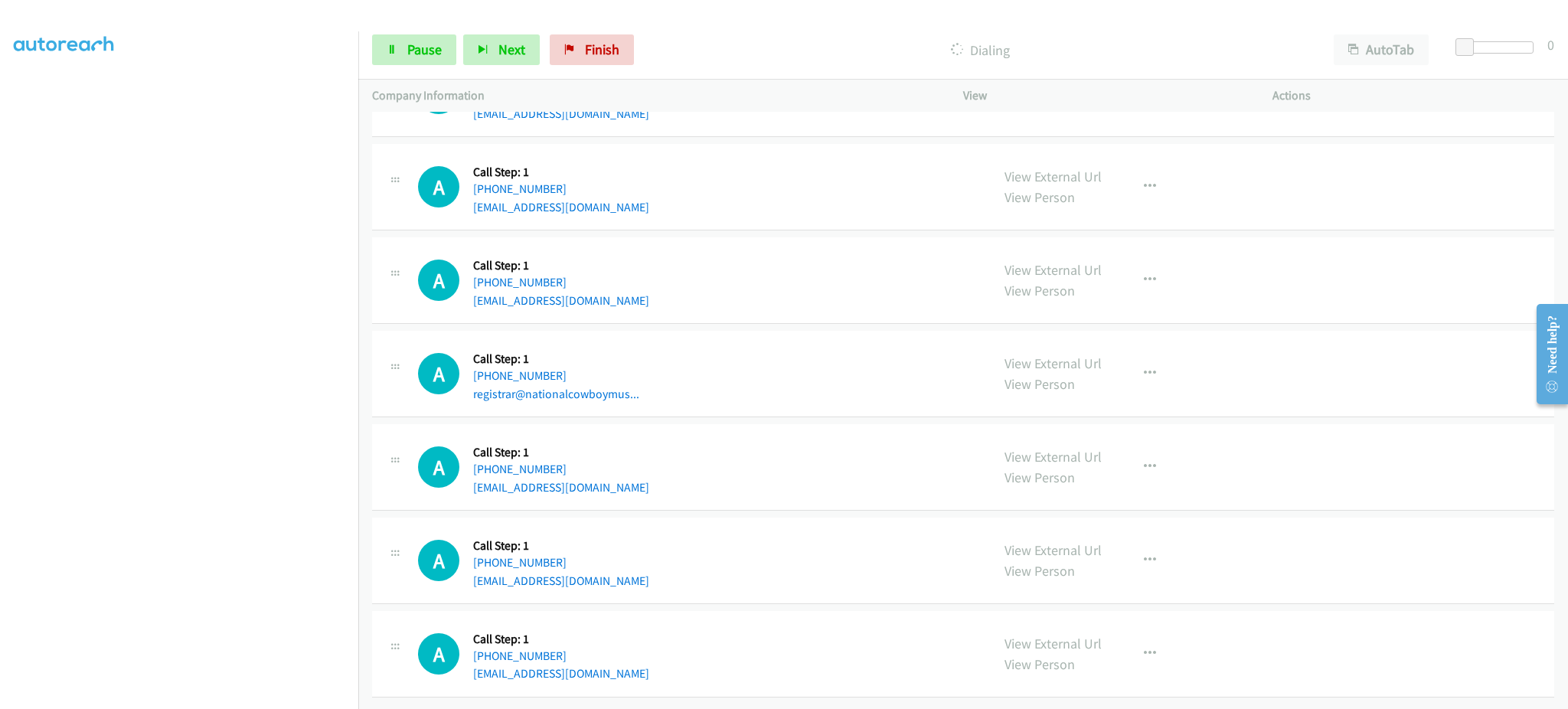
click at [610, 472] on div "A Callback Scheduled Call Step: 1 America/New_York [PHONE_NUMBER] [EMAIL_ADDRES…" at bounding box center [697, 467] width 559 height 58
copy div "[EMAIL_ADDRESS][DOMAIN_NAME]"
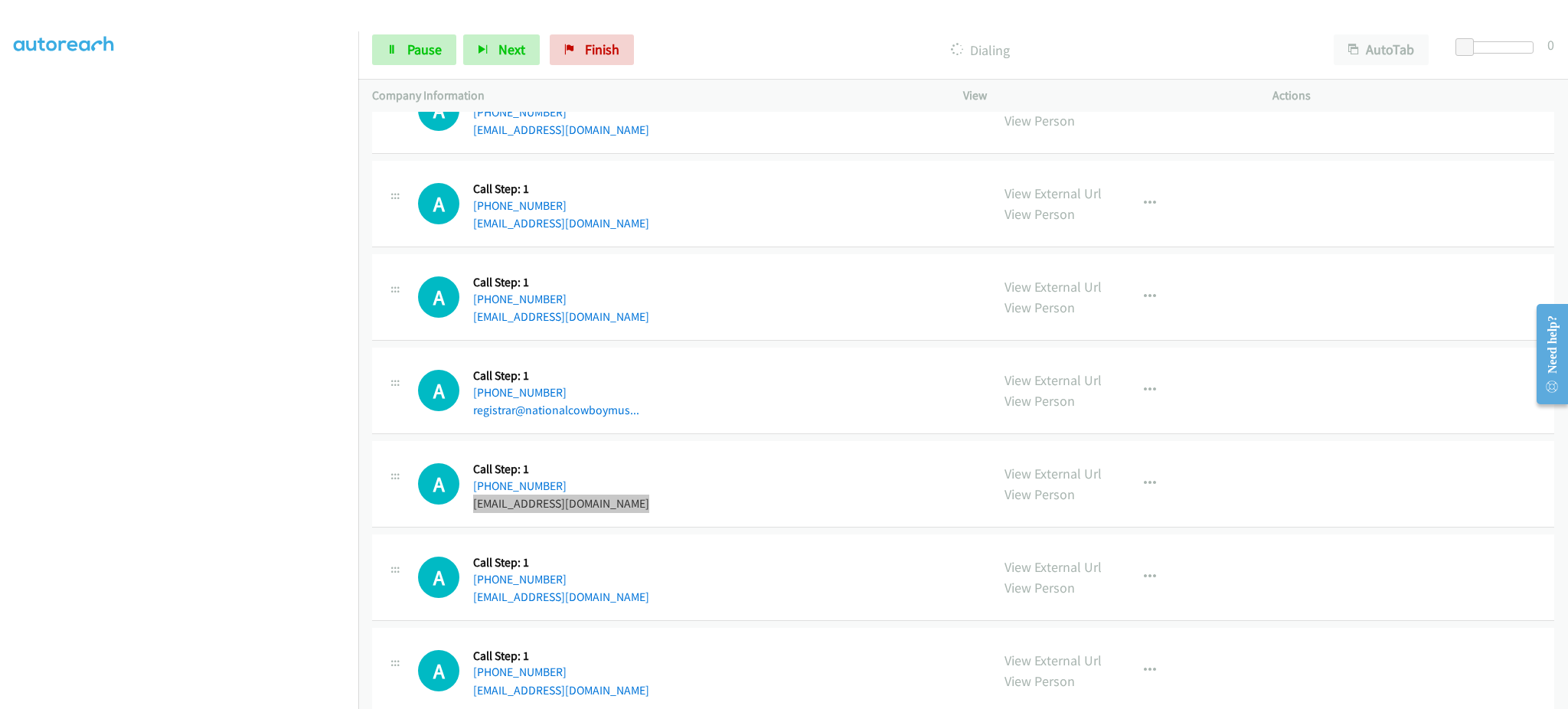
scroll to position [3008, 0]
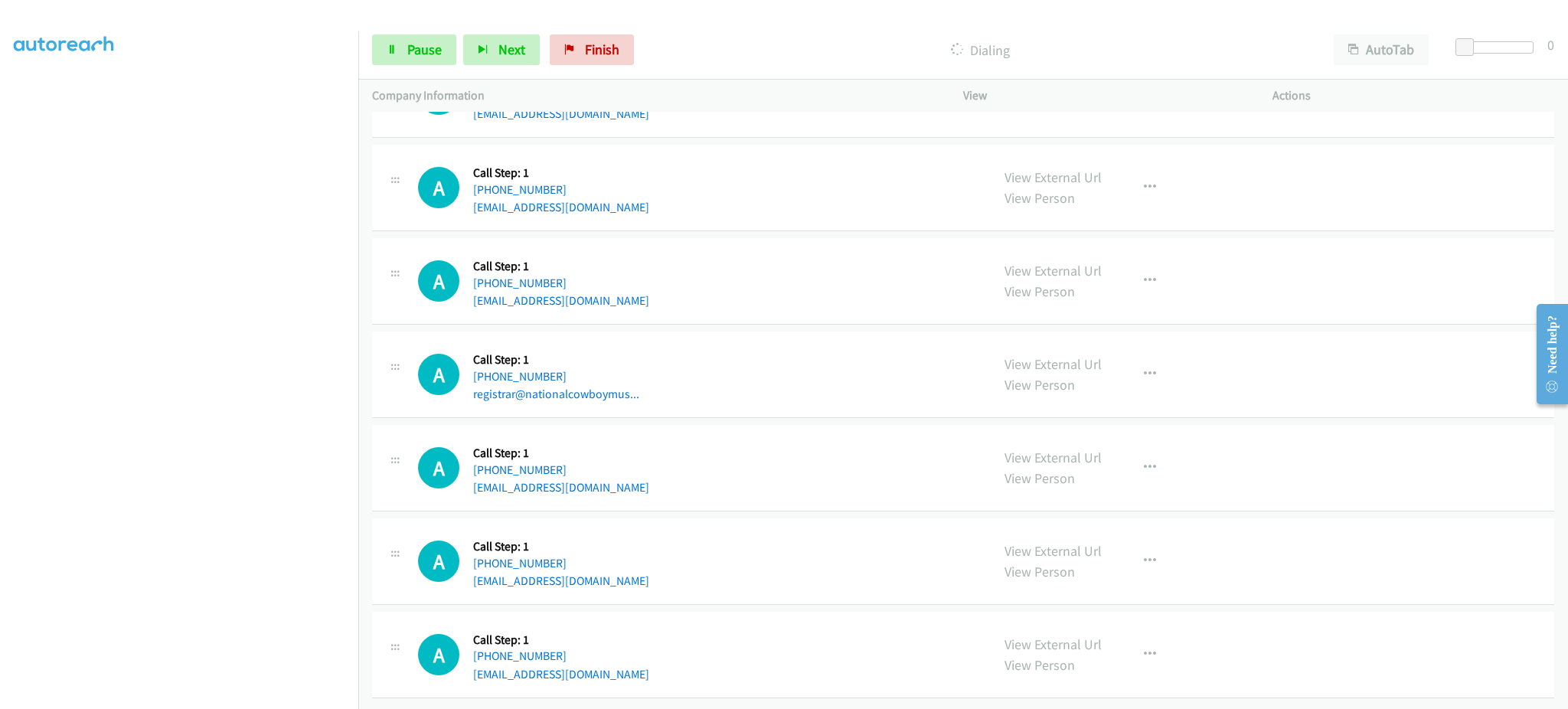
click at [610, 661] on div "A Callback Scheduled Call Step: 1 America/New_York [PHONE_NUMBER] [EMAIL_ADDRES…" at bounding box center [697, 654] width 559 height 58
copy div "[EMAIL_ADDRESS][DOMAIN_NAME]"
click at [601, 575] on div "A Callback Scheduled Call Step: 1 America/Los_Angeles [PHONE_NUMBER] [EMAIL_ADD…" at bounding box center [963, 562] width 1182 height 87
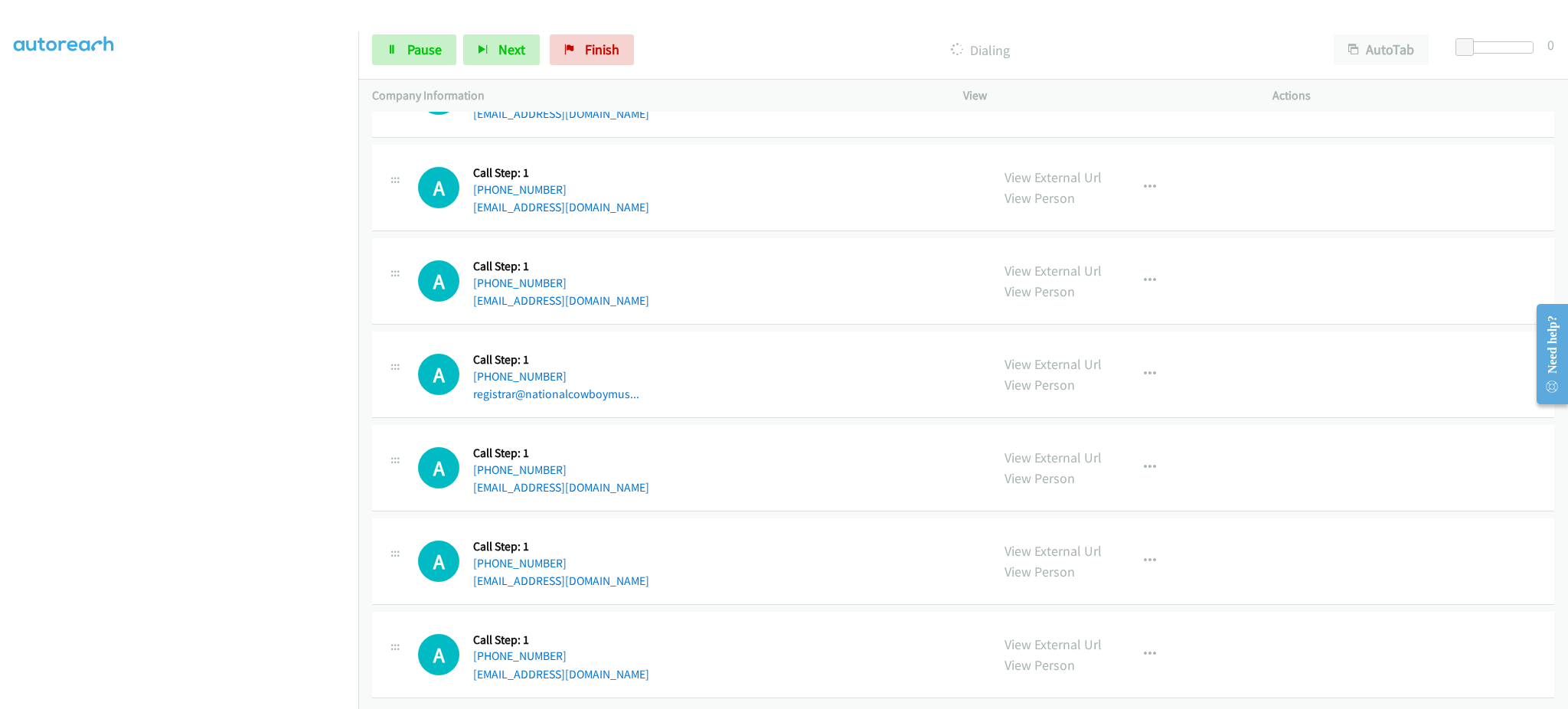
click at [599, 562] on div "A Callback Scheduled Call Step: 1 America/Los_Angeles [PHONE_NUMBER] [EMAIL_ADD…" at bounding box center [697, 561] width 559 height 58
copy div "[EMAIL_ADDRESS][DOMAIN_NAME]"
click at [634, 654] on div "A Callback Scheduled Call Step: 1 America/New_York [PHONE_NUMBER] [EMAIL_ADDRES…" at bounding box center [697, 654] width 559 height 58
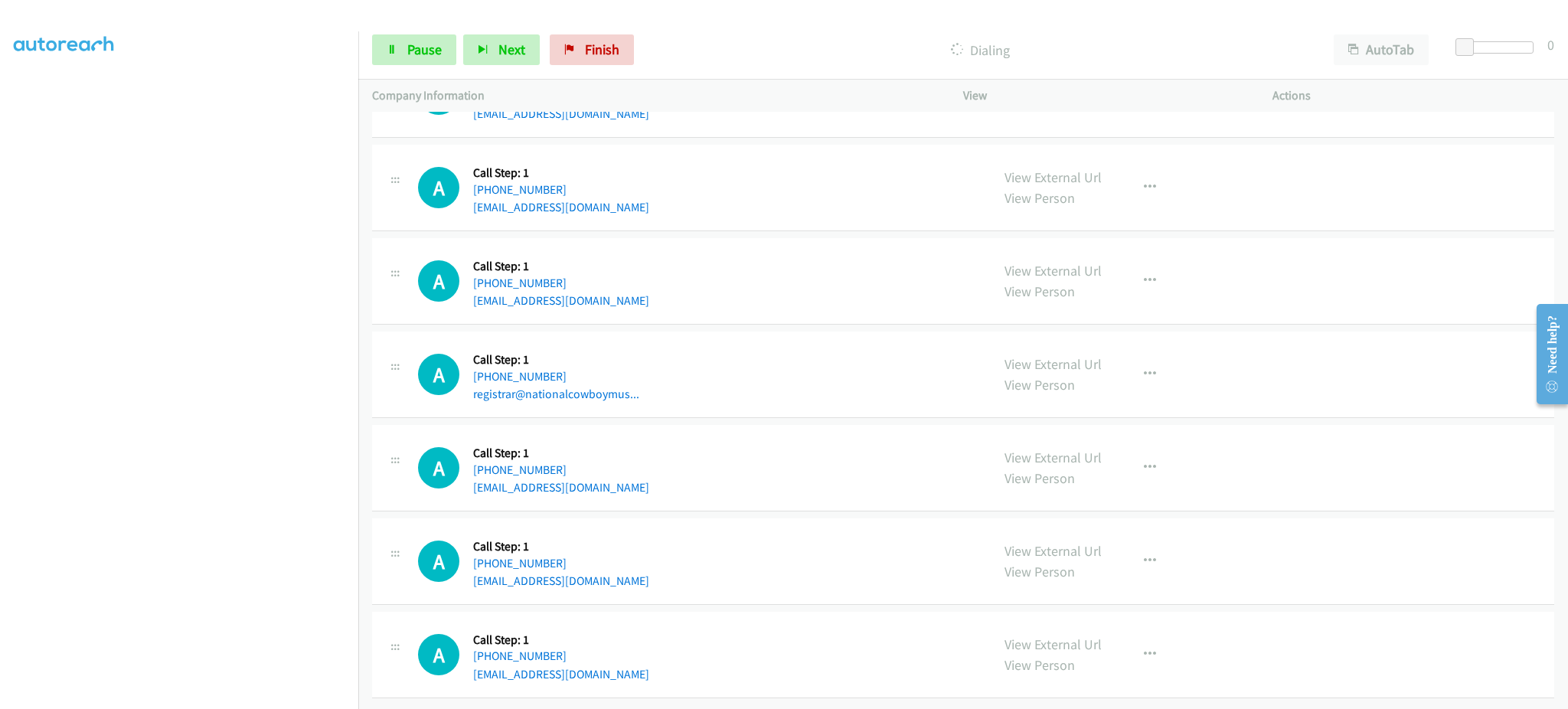
click at [634, 654] on div "A Callback Scheduled Call Step: 1 America/New_York [PHONE_NUMBER] [EMAIL_ADDRES…" at bounding box center [697, 654] width 559 height 58
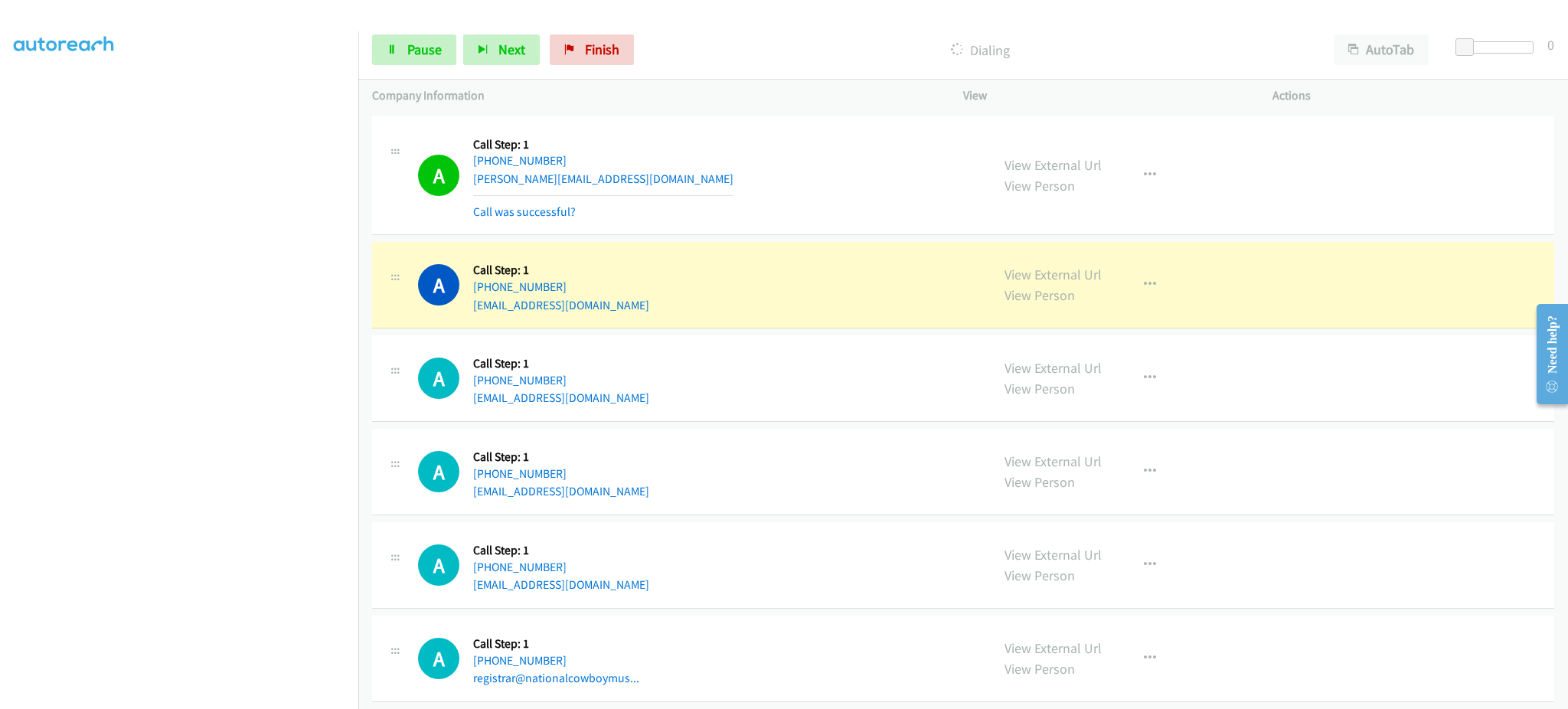
scroll to position [2702, 0]
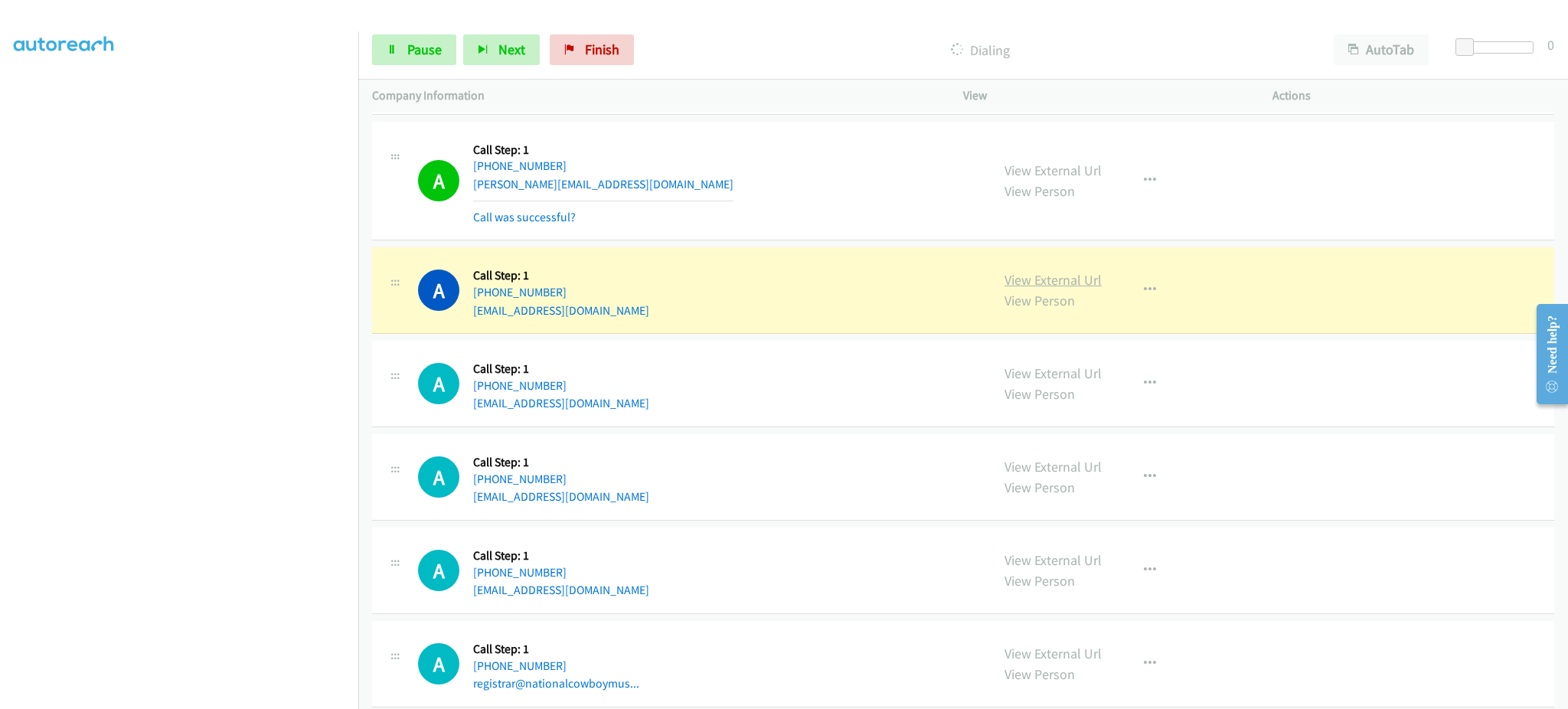
click at [1081, 274] on link "View External Url" at bounding box center [1052, 279] width 97 height 18
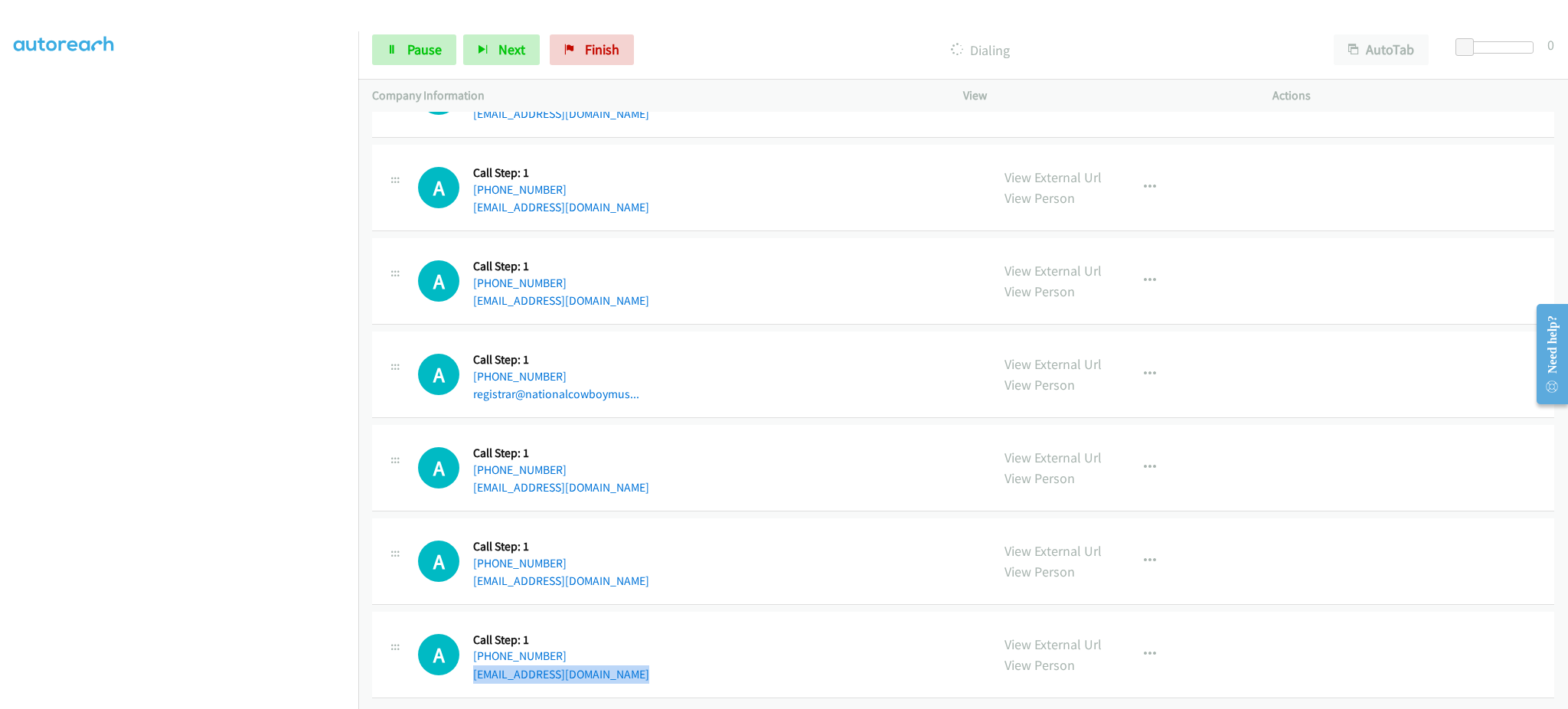
scroll to position [3008, 0]
copy div "[EMAIL_ADDRESS][DOMAIN_NAME]"
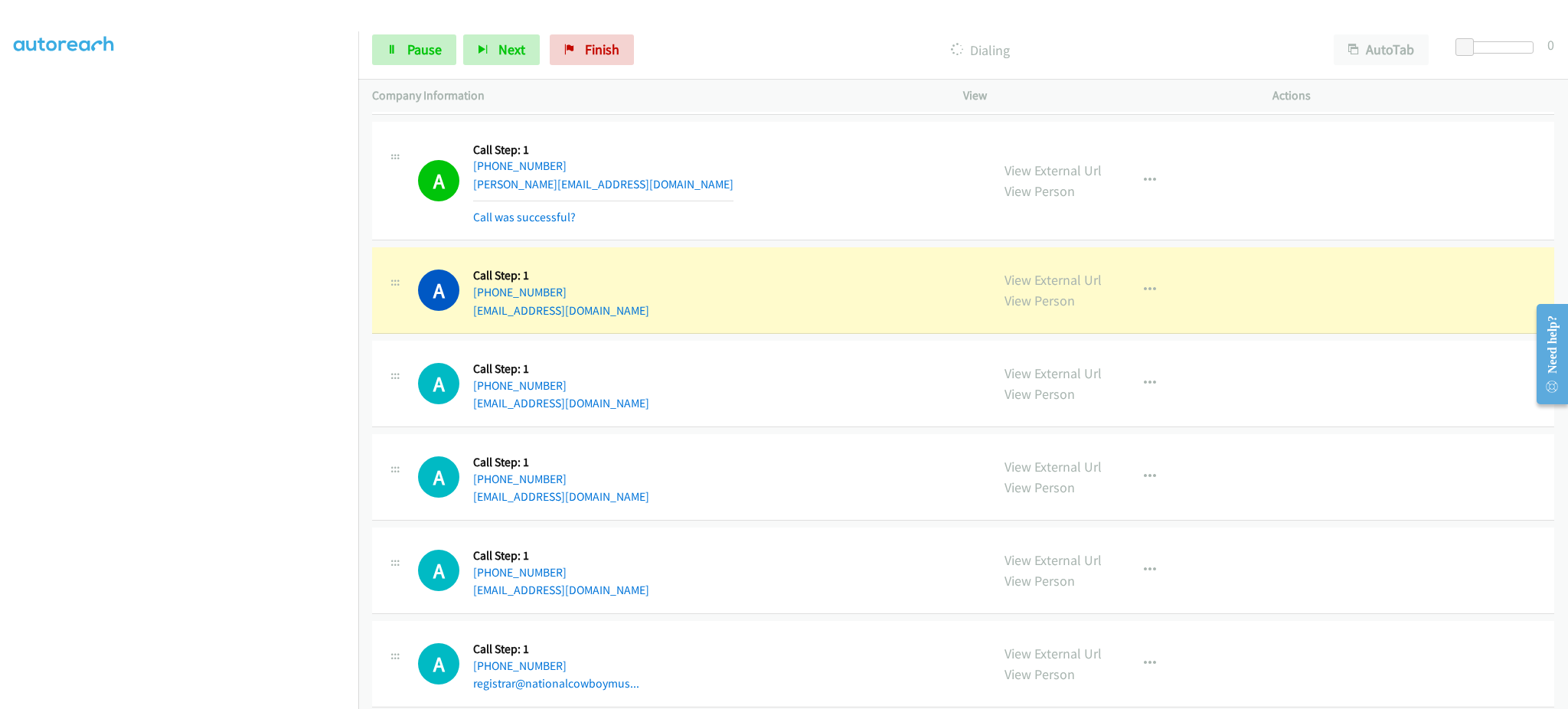
drag, startPoint x: 1113, startPoint y: 301, endPoint x: 1135, endPoint y: 289, distance: 25.1
click at [1115, 299] on div "View External Url View Person View External Url Email Schedule/Manage Callback …" at bounding box center [1152, 290] width 323 height 58
click at [1144, 289] on icon "button" at bounding box center [1149, 289] width 12 height 12
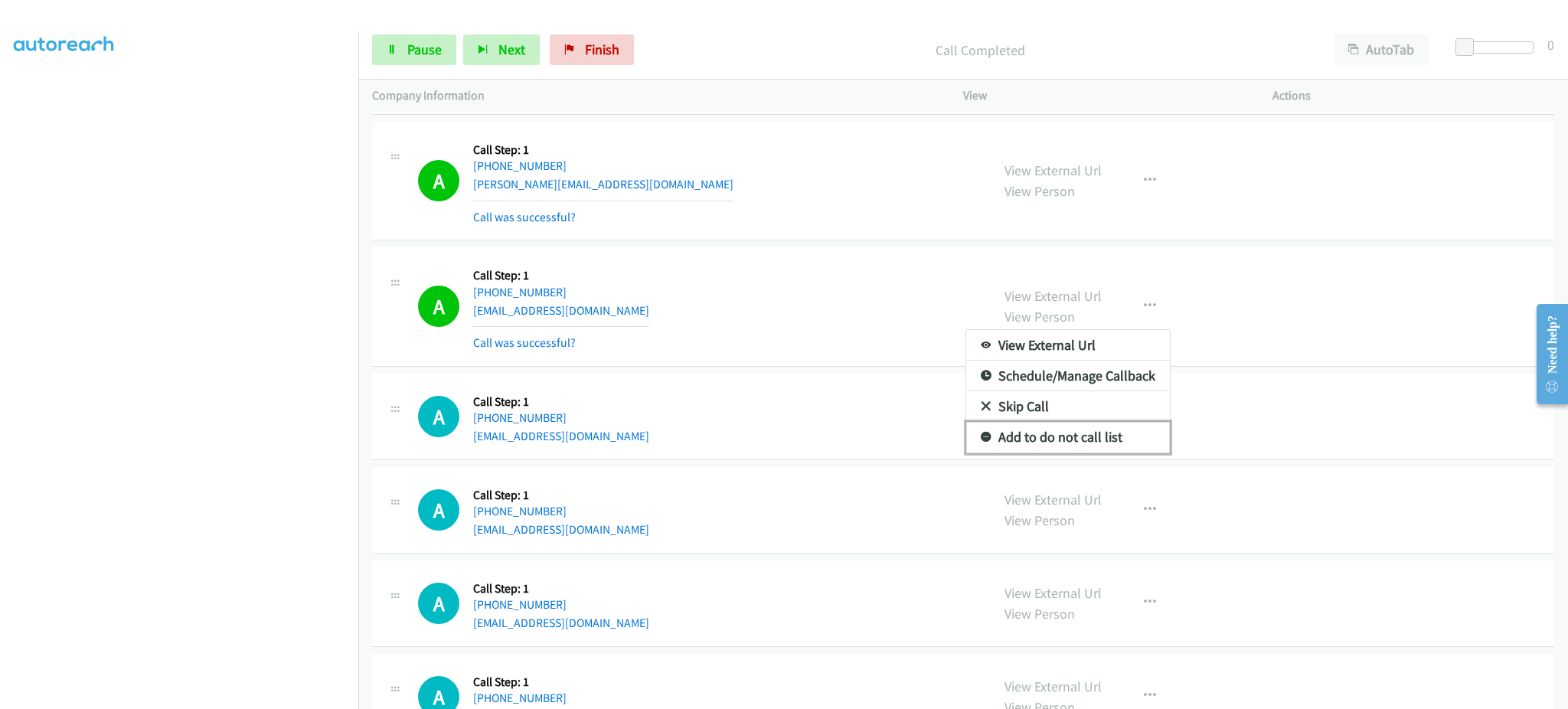
click at [1084, 439] on link "Add to do not call list" at bounding box center [1068, 437] width 203 height 31
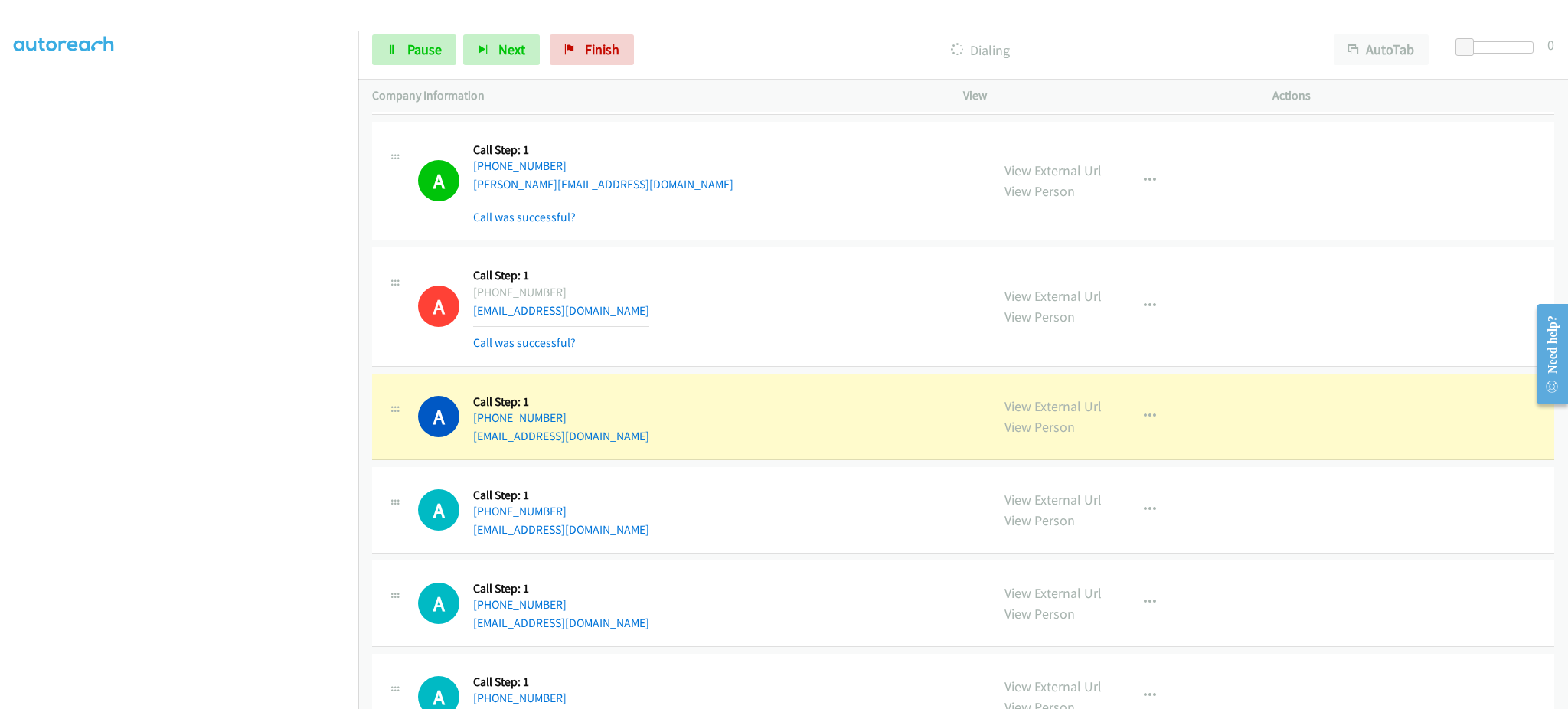
scroll to position [3041, 0]
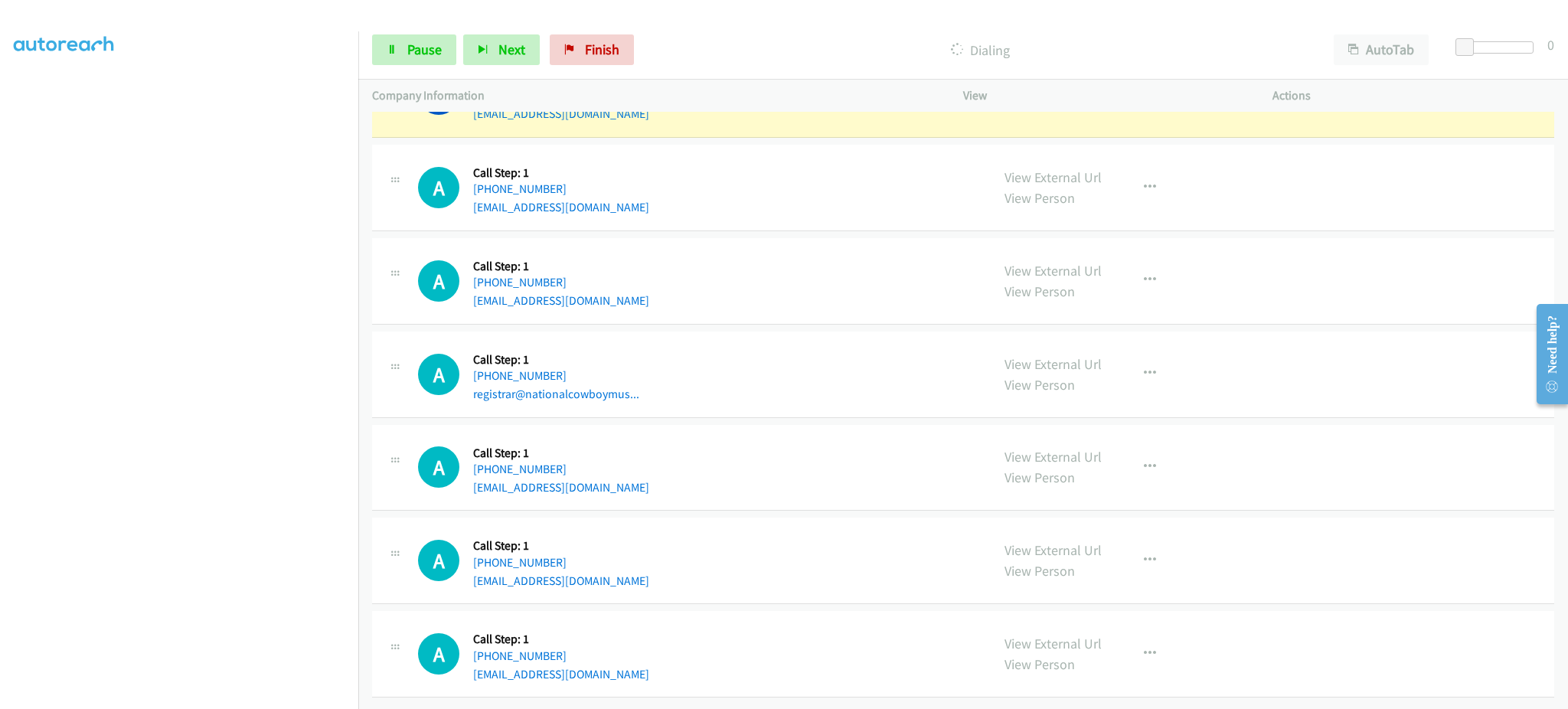
click at [623, 475] on div "A Callback Scheduled Call Step: 1 America/New_York [PHONE_NUMBER] [EMAIL_ADDRES…" at bounding box center [697, 468] width 559 height 58
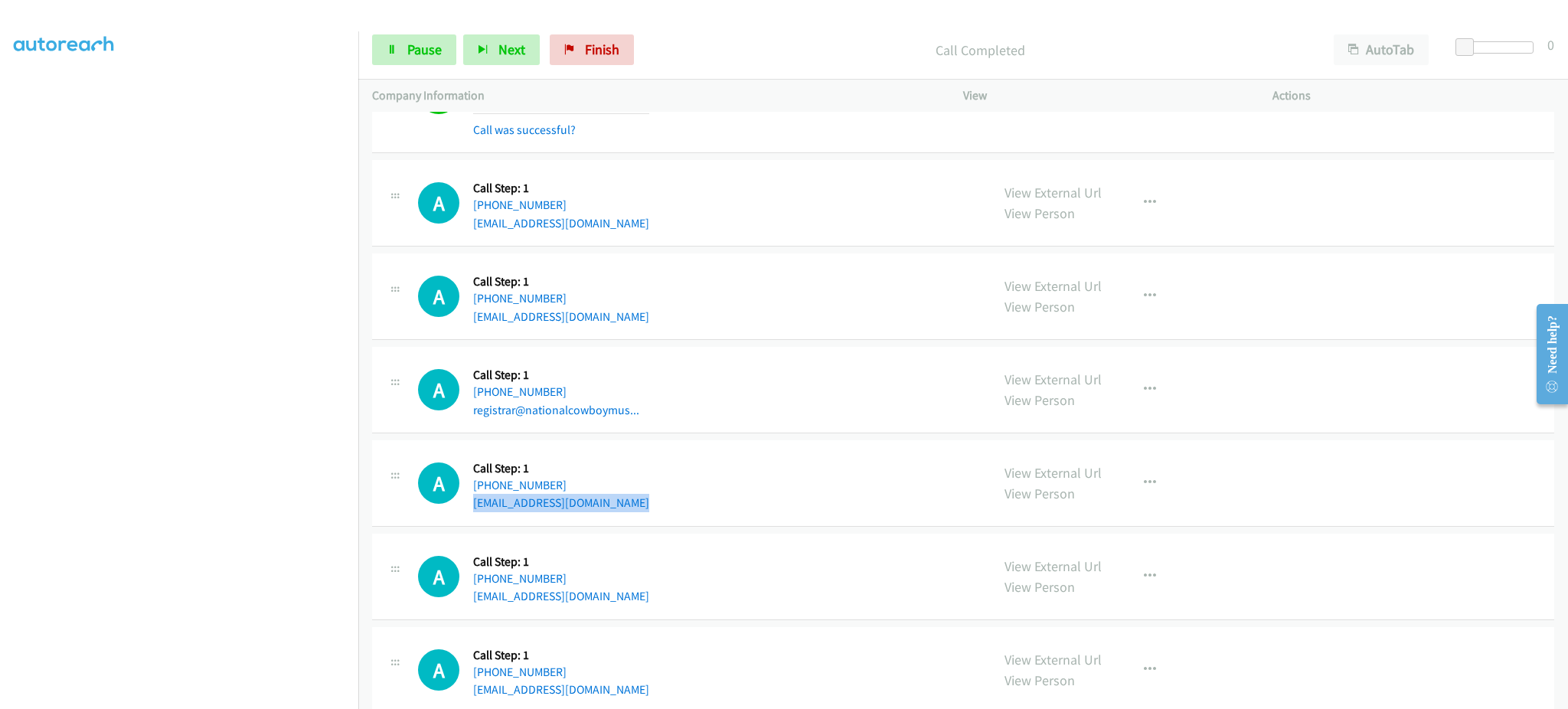
copy div "[EMAIL_ADDRESS][DOMAIN_NAME]"
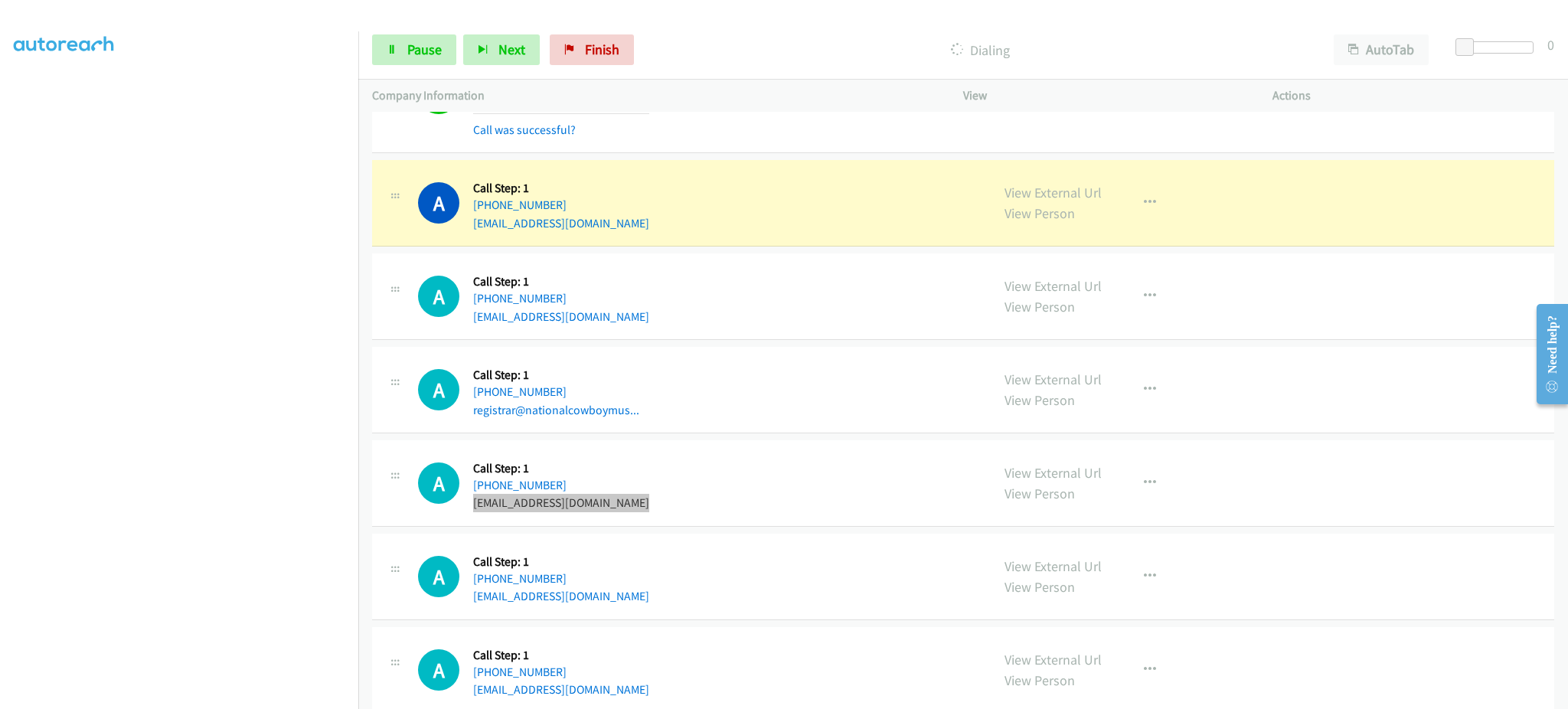
scroll to position [3653, 0]
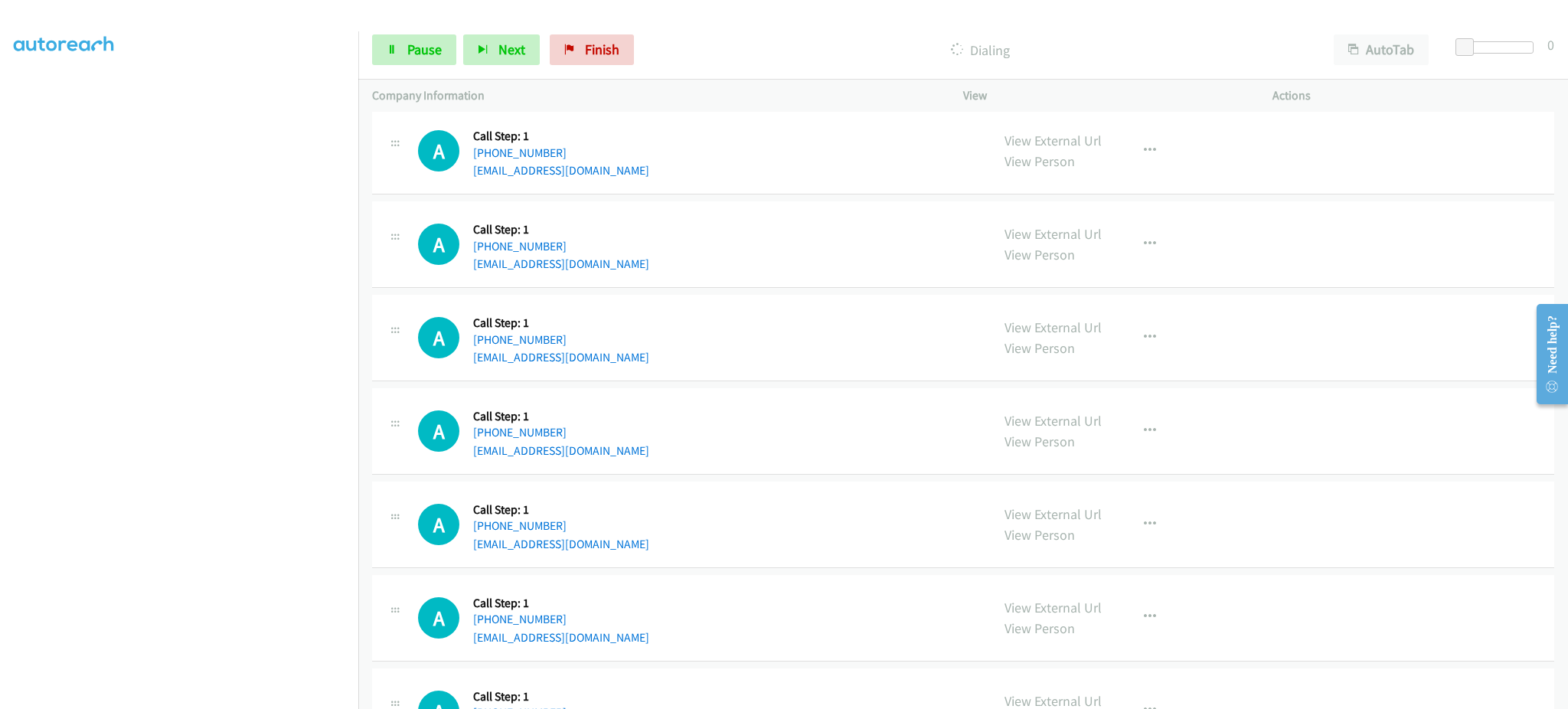
click at [603, 355] on div "A Callback Scheduled Call Step: 1 America/New_York [PHONE_NUMBER] [EMAIL_ADDRES…" at bounding box center [697, 337] width 559 height 58
copy div "[EMAIL_ADDRESS][DOMAIN_NAME]"
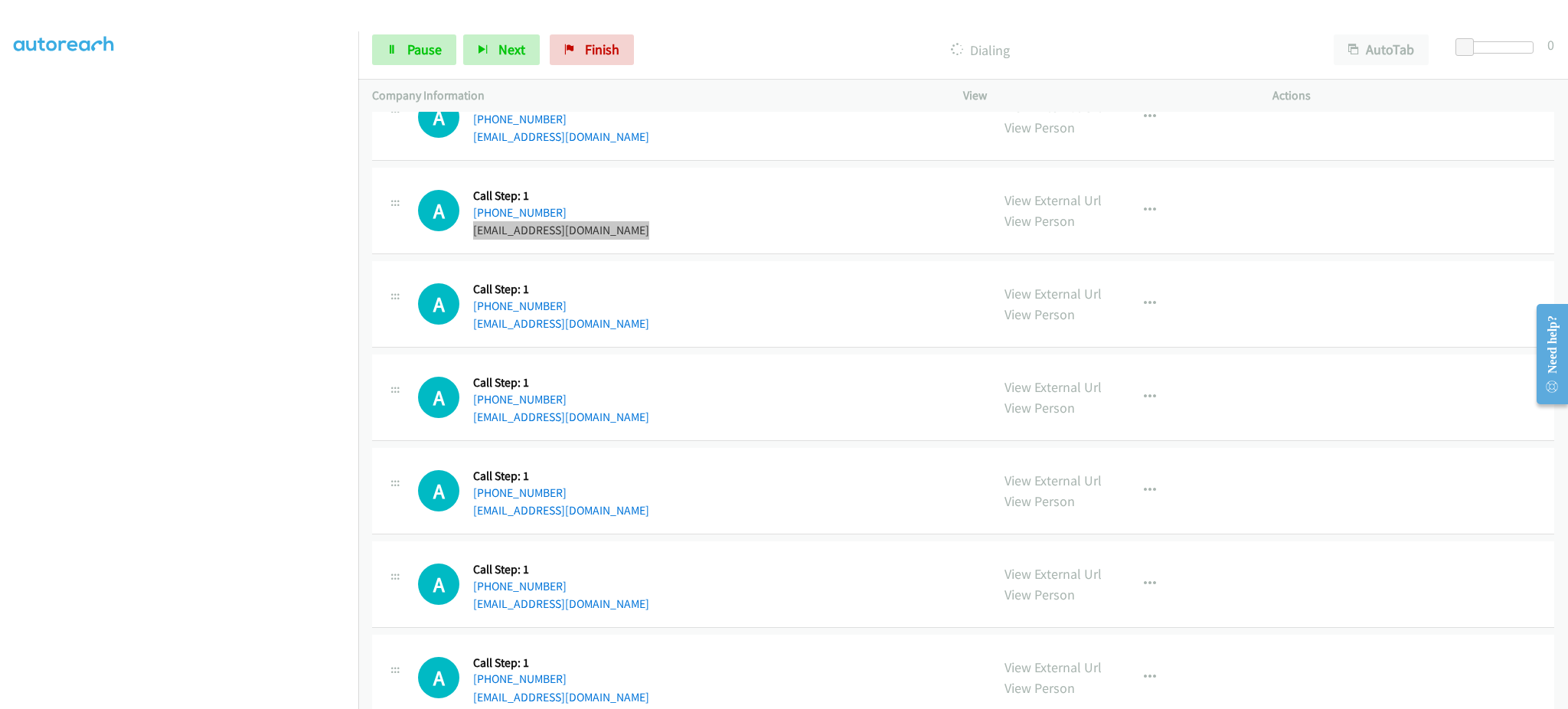
scroll to position [3886, 0]
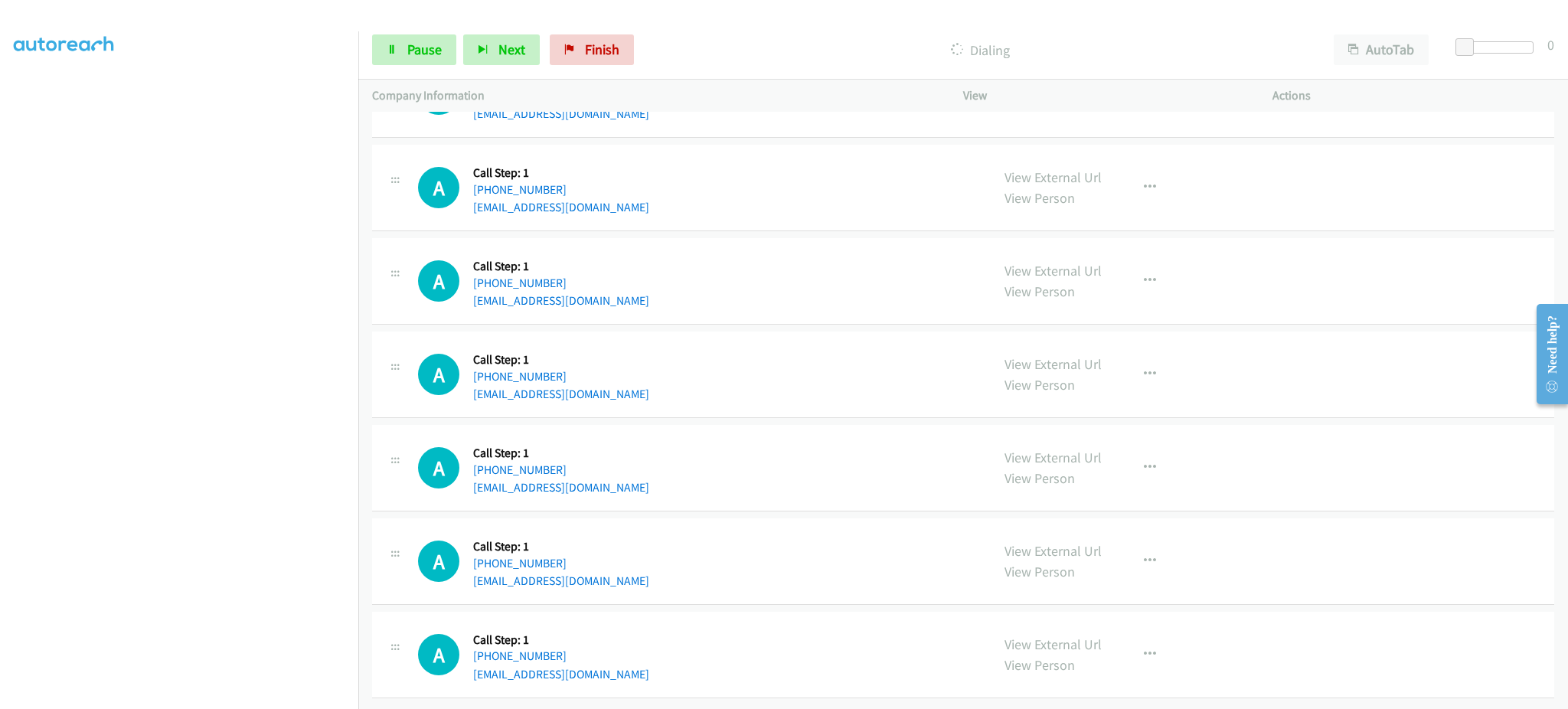
click at [591, 565] on div "A Callback Scheduled Call Step: 1 [GEOGRAPHIC_DATA]/[GEOGRAPHIC_DATA] [PHONE_NU…" at bounding box center [697, 561] width 559 height 58
copy div "[EMAIL_ADDRESS][DOMAIN_NAME]"
click at [621, 657] on div "A Callback Scheduled Call Step: 1 [GEOGRAPHIC_DATA]/[GEOGRAPHIC_DATA] [PHONE_NU…" at bounding box center [697, 654] width 559 height 58
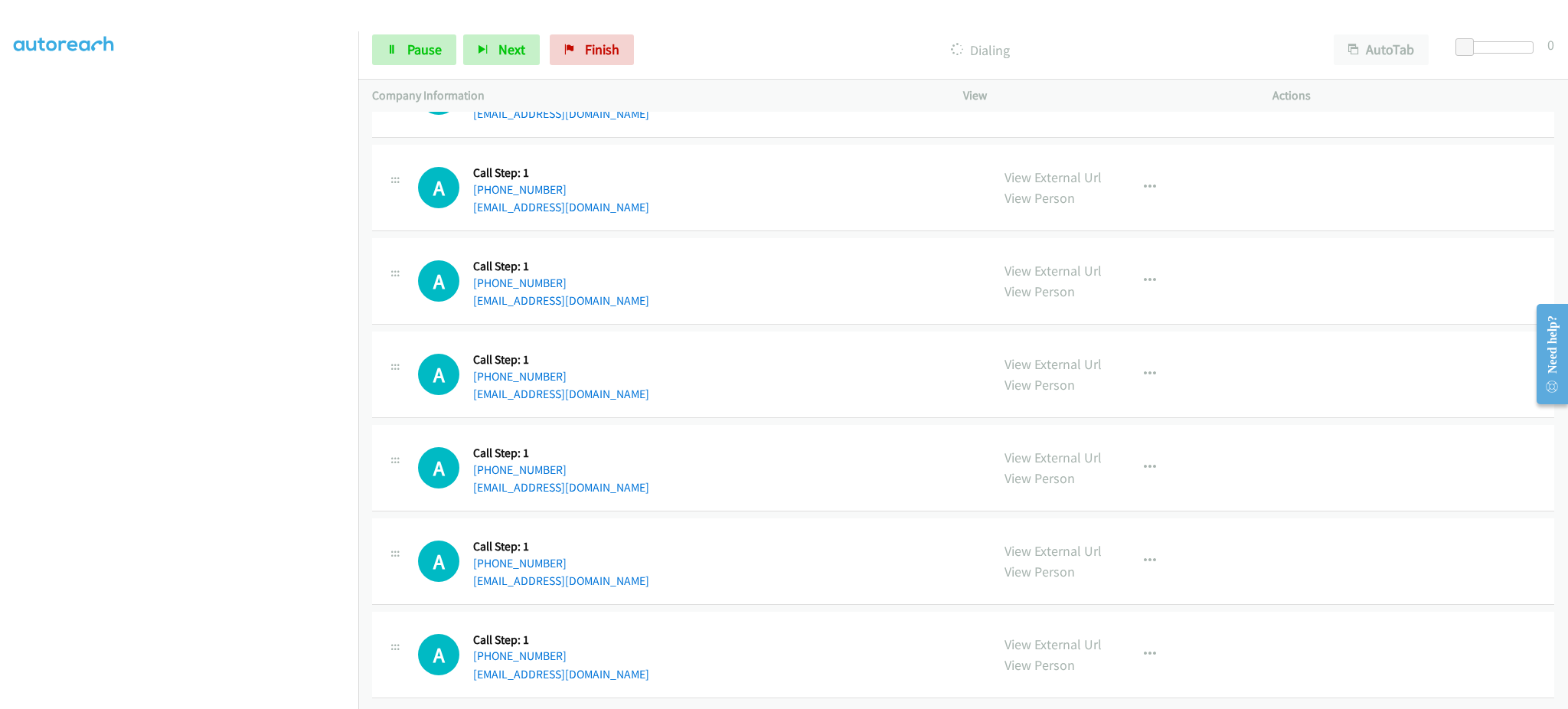
click at [621, 657] on div "A Callback Scheduled Call Step: 1 [GEOGRAPHIC_DATA]/[GEOGRAPHIC_DATA] [PHONE_NU…" at bounding box center [697, 654] width 559 height 58
click at [646, 471] on div "A Callback Scheduled Call Step: 1 America/New_York [PHONE_NUMBER] [EMAIL_ADDRES…" at bounding box center [697, 468] width 559 height 58
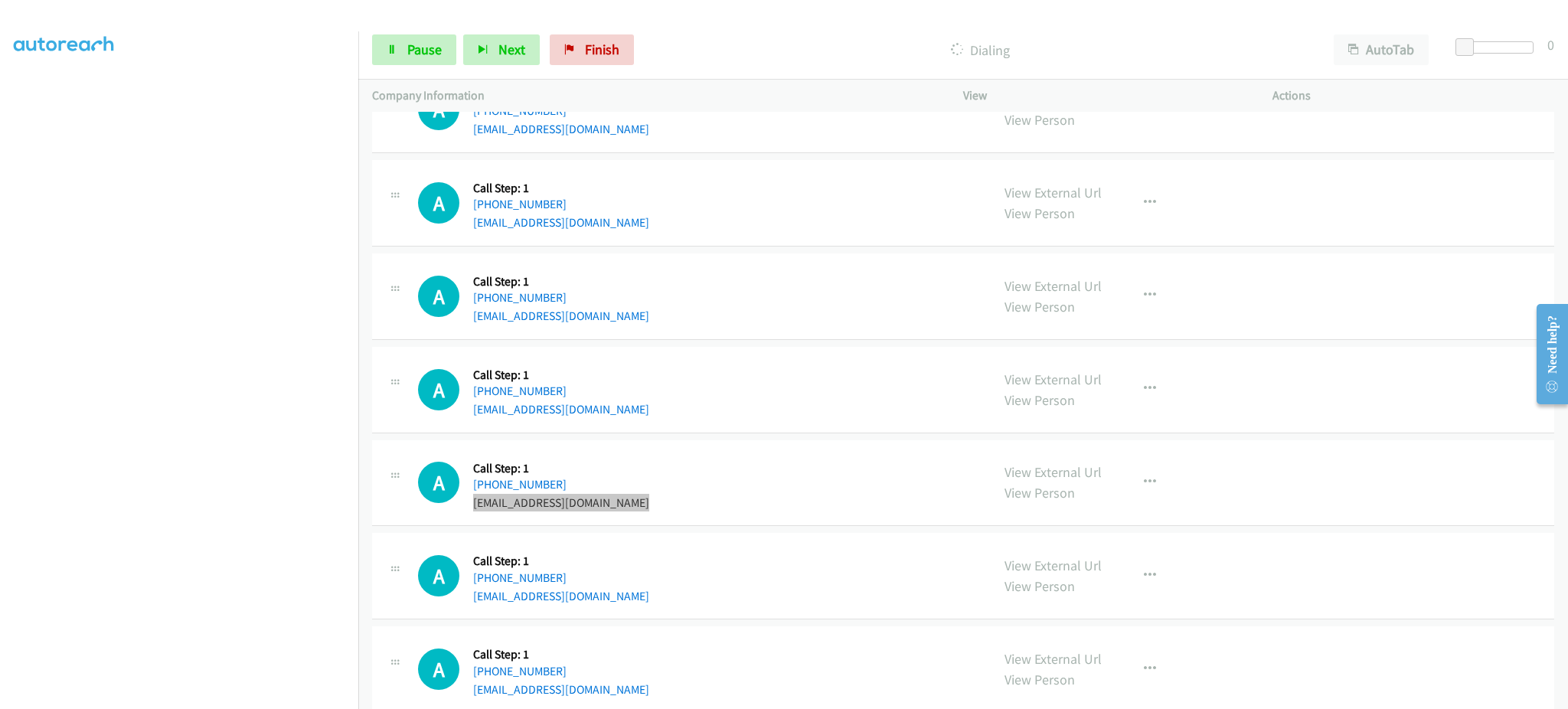
scroll to position [3918, 0]
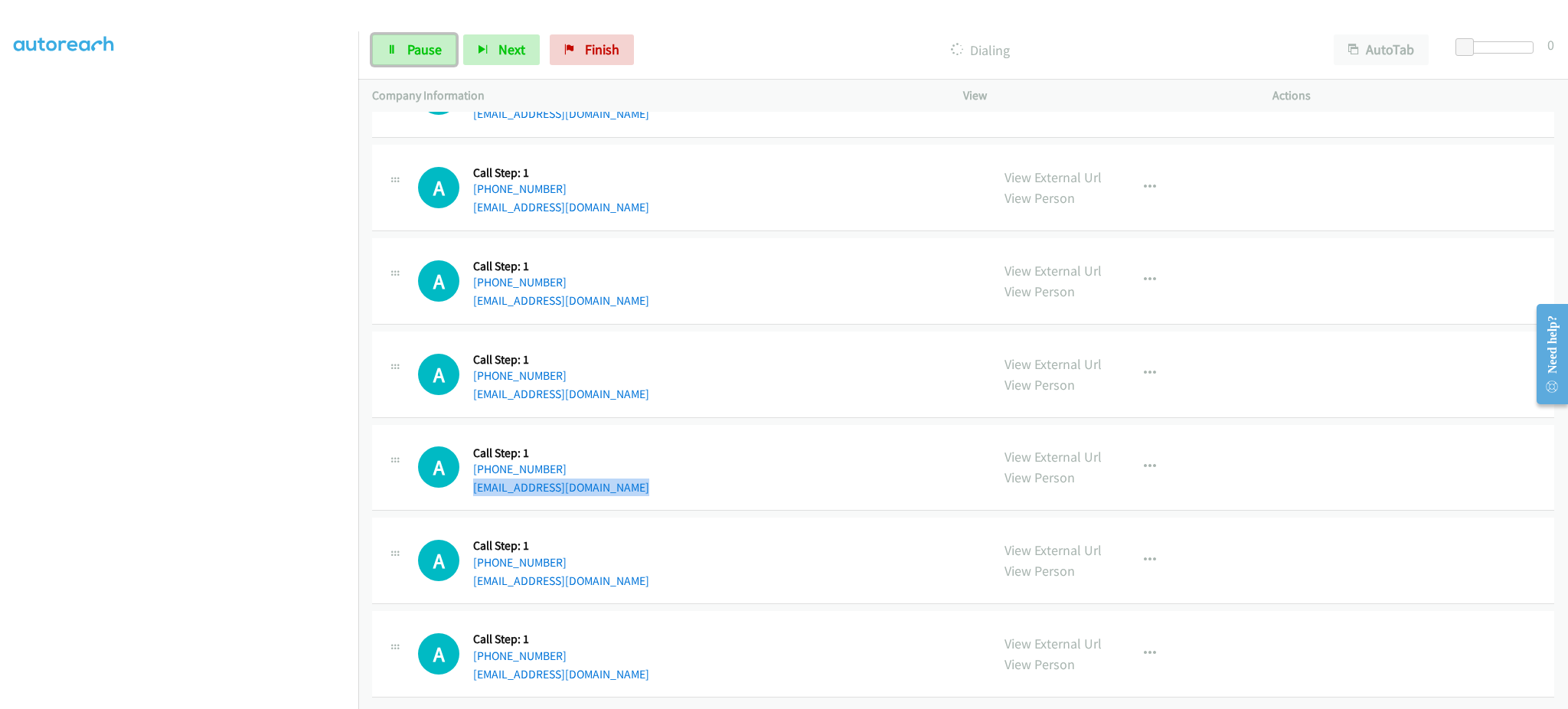
drag, startPoint x: 425, startPoint y: 52, endPoint x: 444, endPoint y: 3, distance: 52.6
click at [425, 52] on span "Pause" at bounding box center [424, 49] width 34 height 18
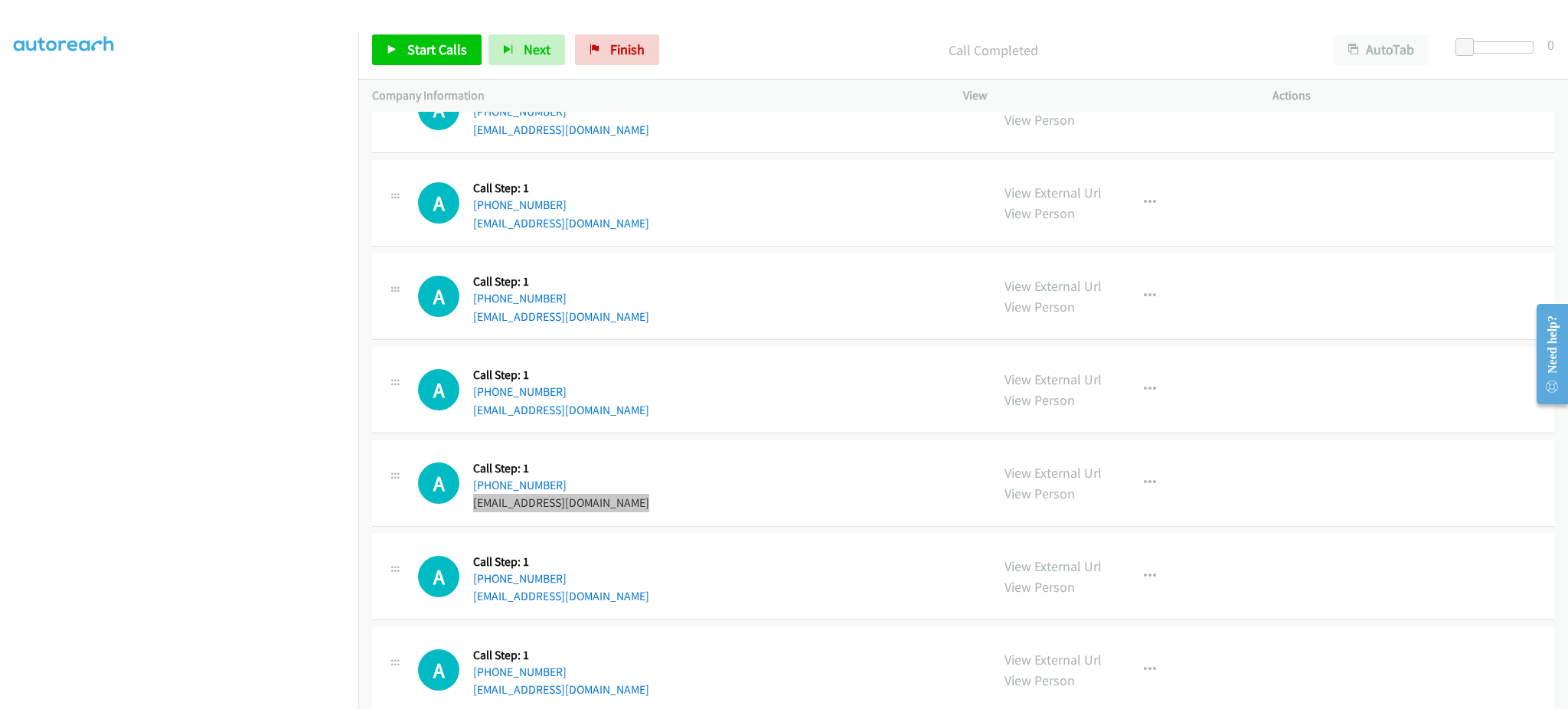
scroll to position [3952, 0]
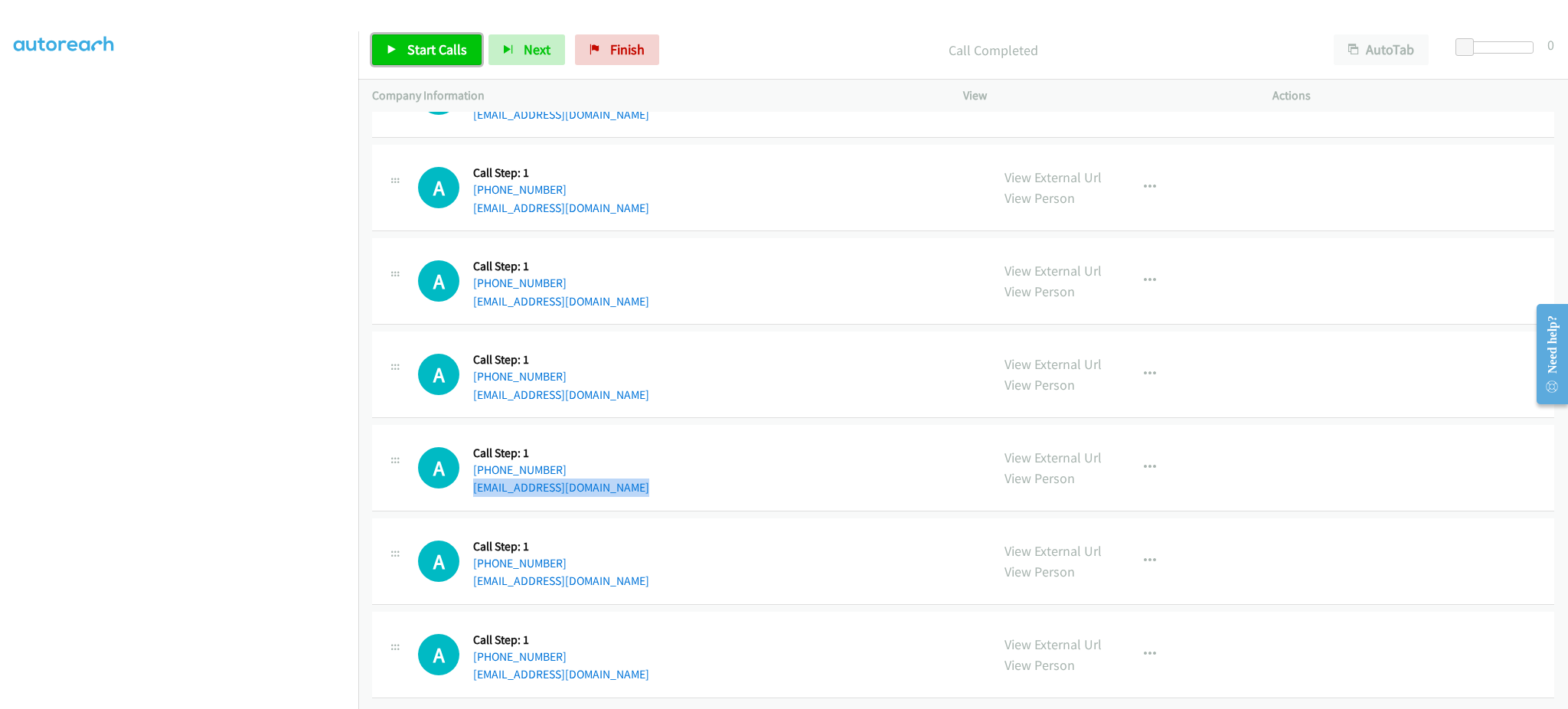
click at [412, 54] on span "Start Calls" at bounding box center [437, 49] width 60 height 18
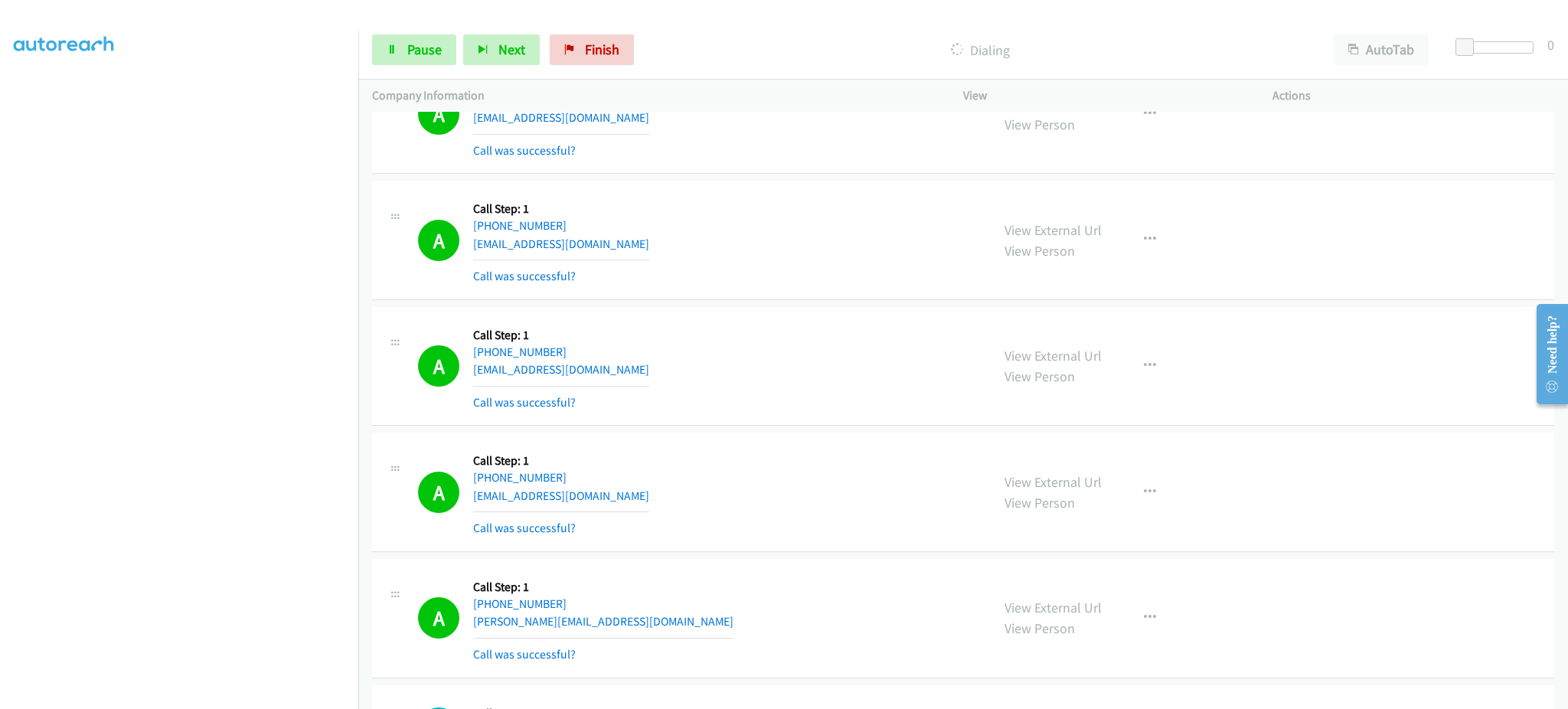
scroll to position [1194, 0]
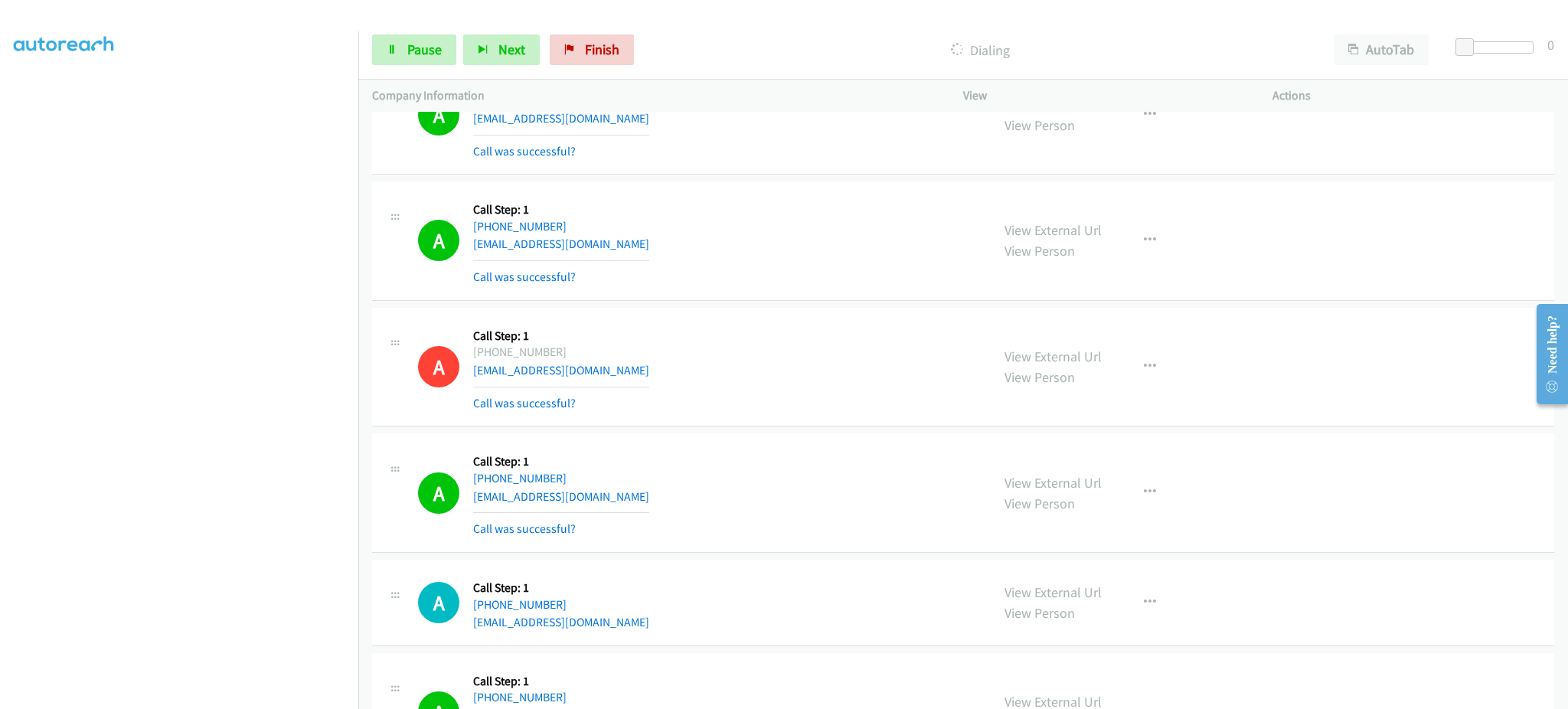
click at [659, 252] on div "A Callback Scheduled Call Step: 1 America/New_York [PHONE_NUMBER] [PERSON_NAME]…" at bounding box center [697, 240] width 559 height 92
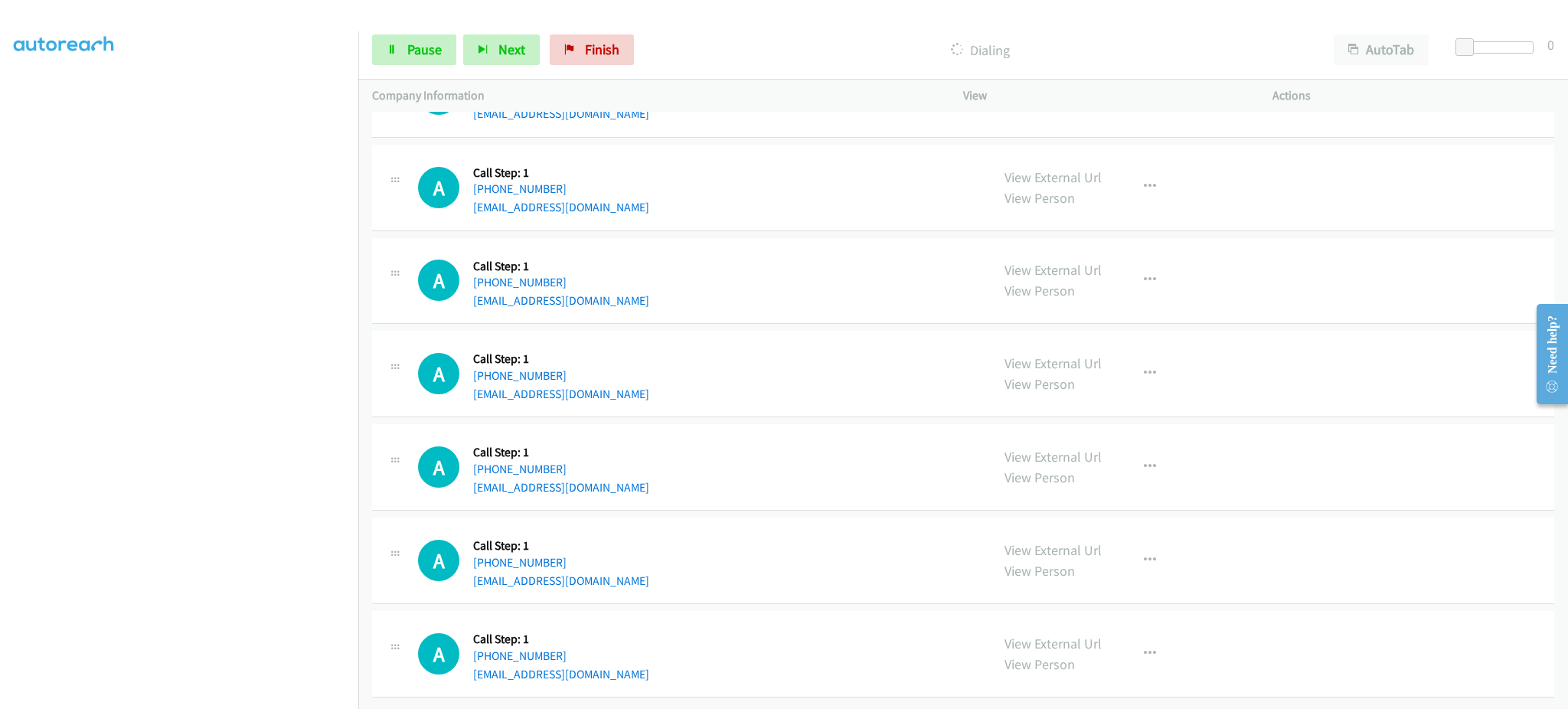
scroll to position [3600, 0]
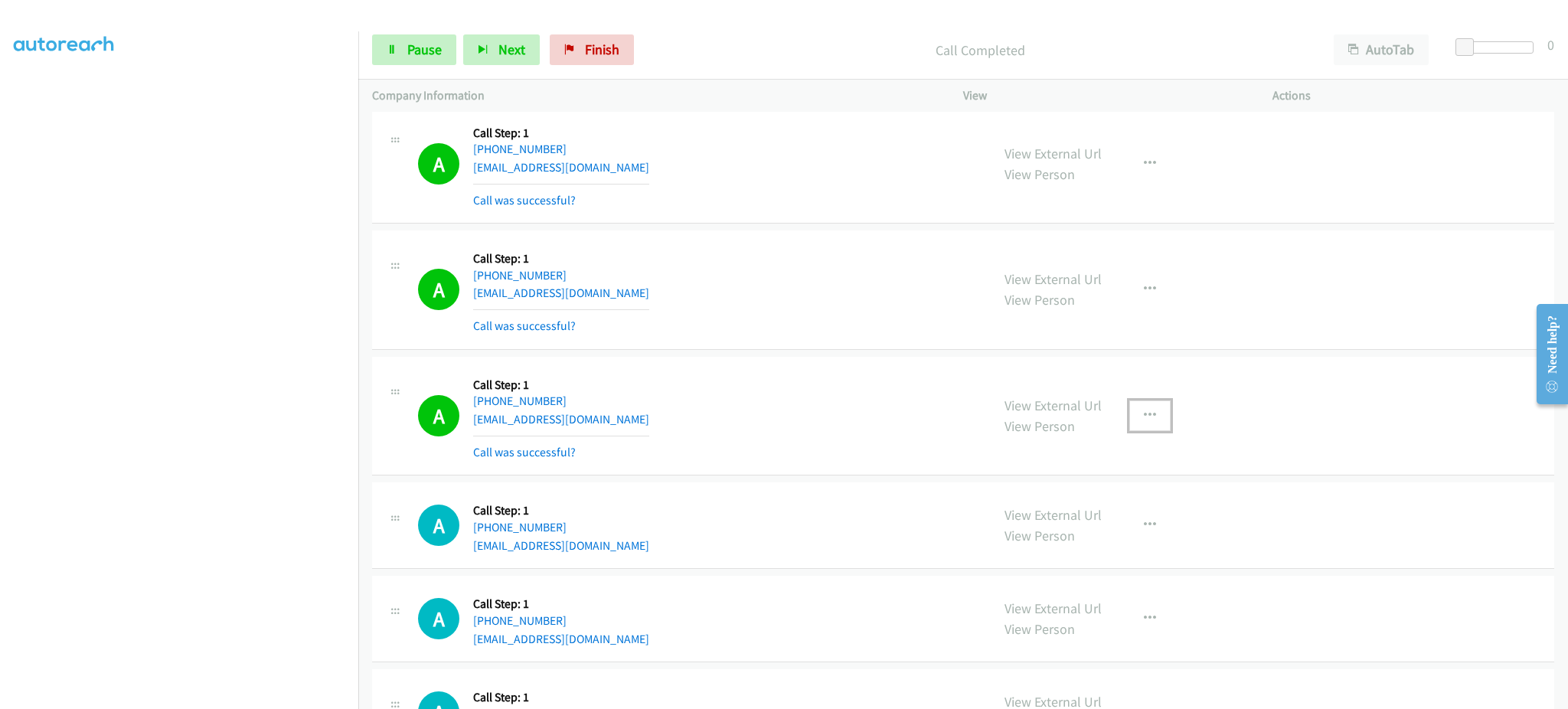
click at [1159, 403] on button "button" at bounding box center [1149, 415] width 42 height 31
drag, startPoint x: 1082, startPoint y: 556, endPoint x: 1029, endPoint y: 629, distance: 90.2
click at [1082, 556] on link "Add to do not call list" at bounding box center [1068, 546] width 203 height 31
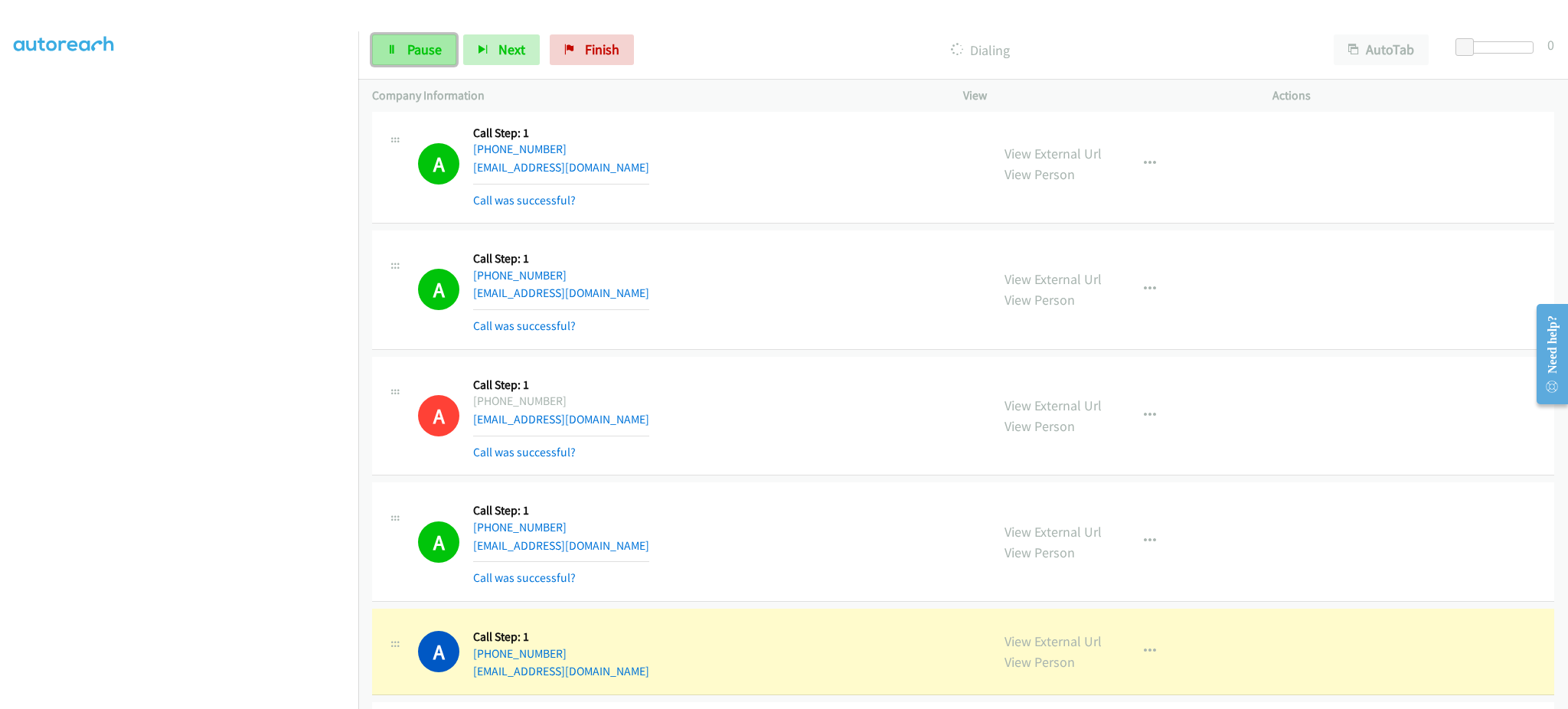
click at [405, 50] on link "Pause" at bounding box center [414, 49] width 84 height 31
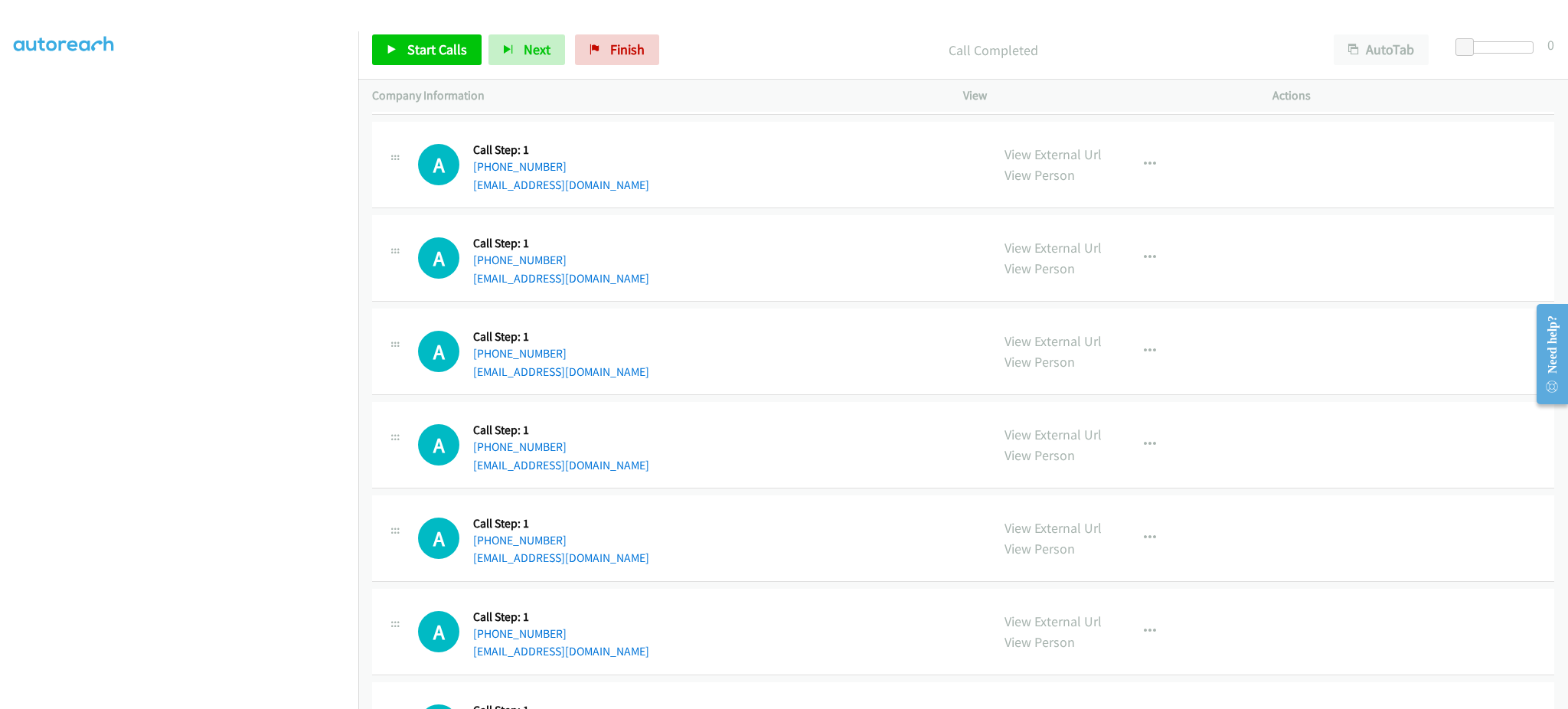
scroll to position [4826, 0]
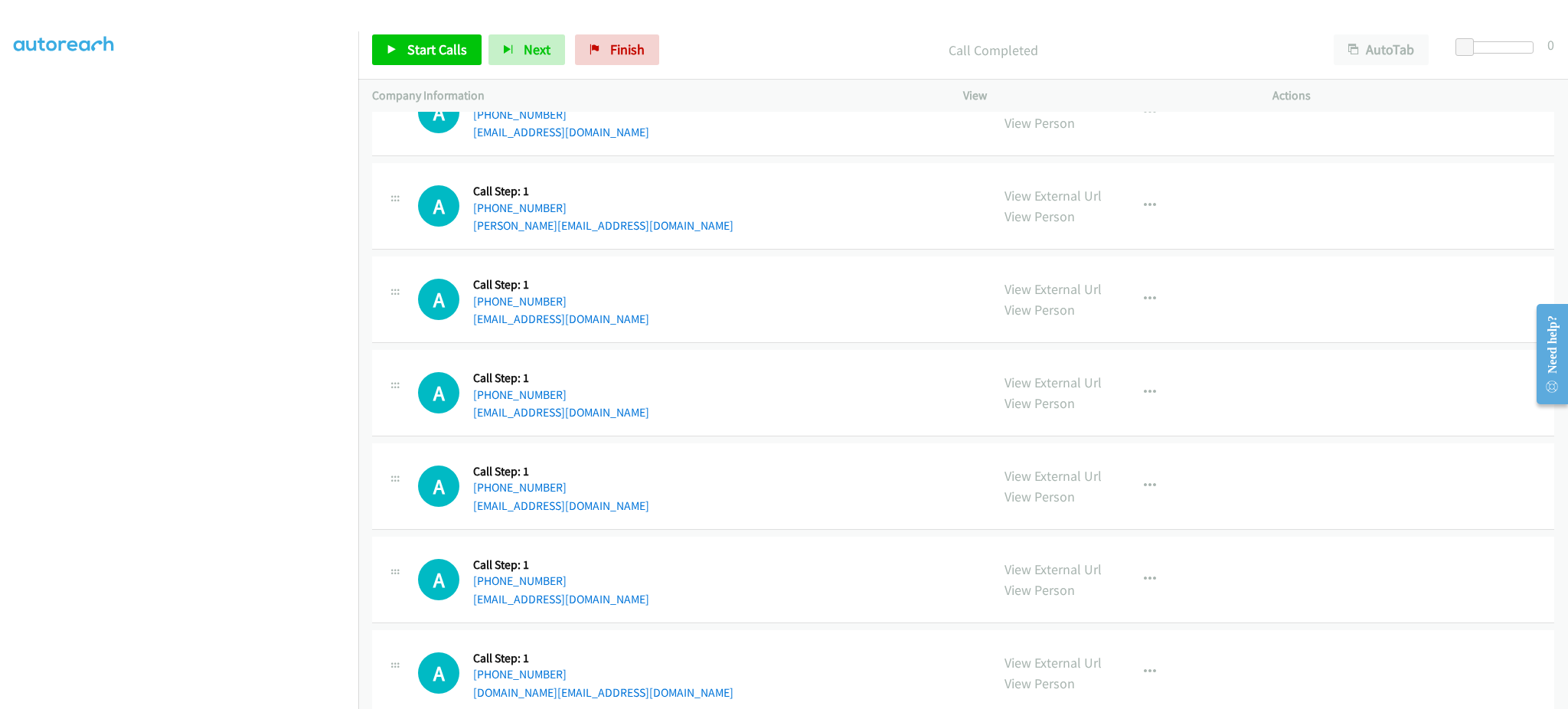
click at [614, 605] on div "A Callback Scheduled Call Step: 1 America/New_York [PHONE_NUMBER] [EMAIL_ADDRES…" at bounding box center [697, 580] width 559 height 58
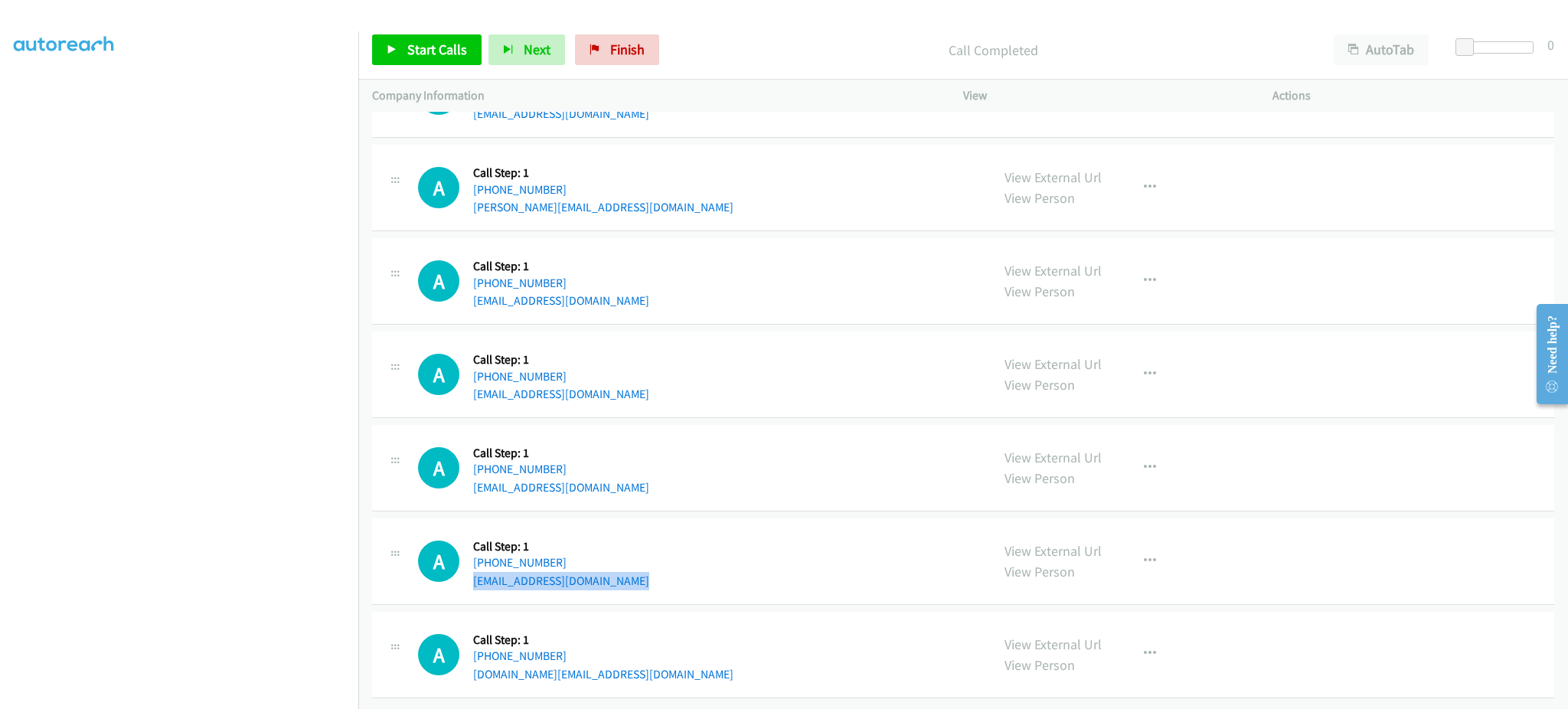
scroll to position [4862, 0]
click at [643, 659] on div "A Callback Scheduled Call Step: 1 America/New_York [PHONE_NUMBER] [DOMAIN_NAME]…" at bounding box center [697, 654] width 559 height 58
click at [464, 53] on span "Start Calls" at bounding box center [437, 49] width 60 height 18
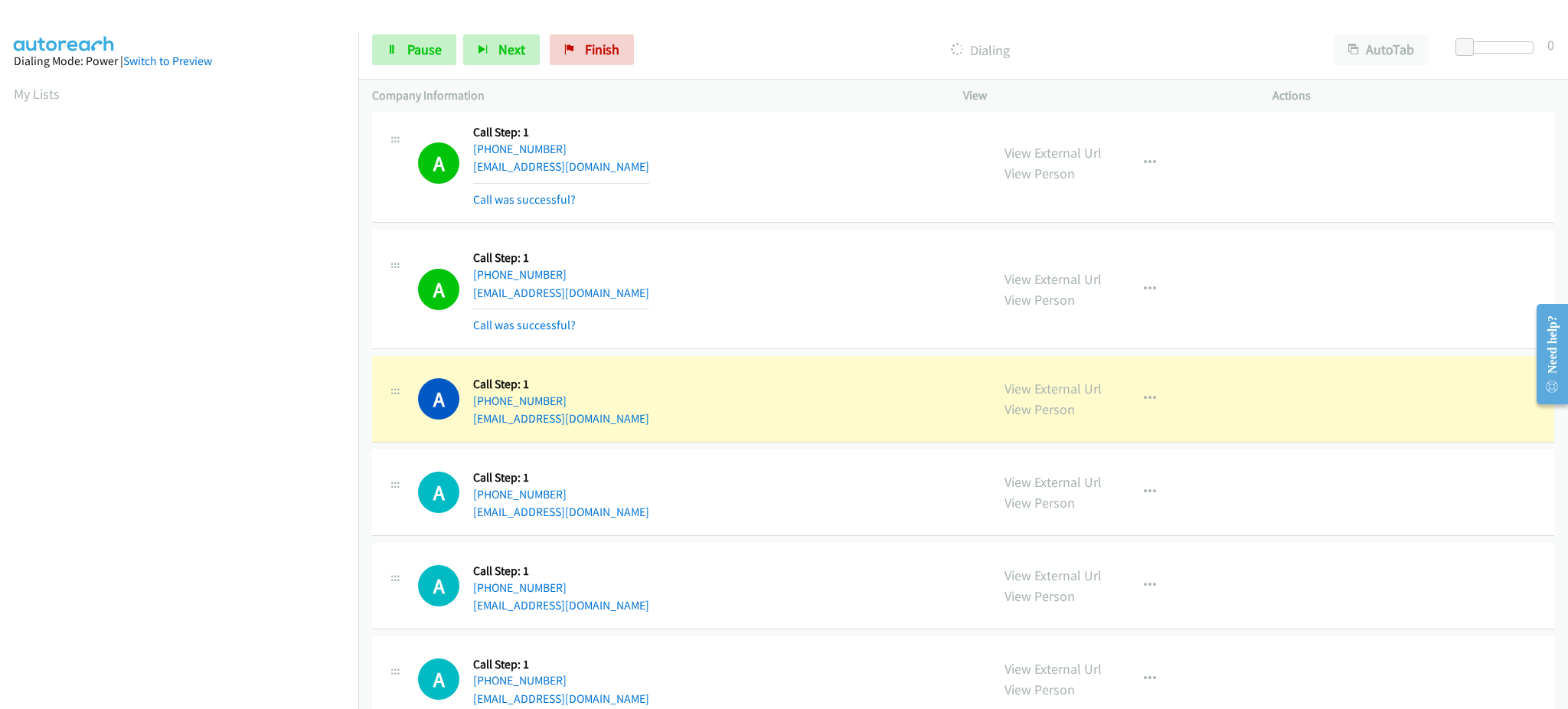
scroll to position [153, 0]
click at [1136, 414] on button "button" at bounding box center [1149, 398] width 42 height 31
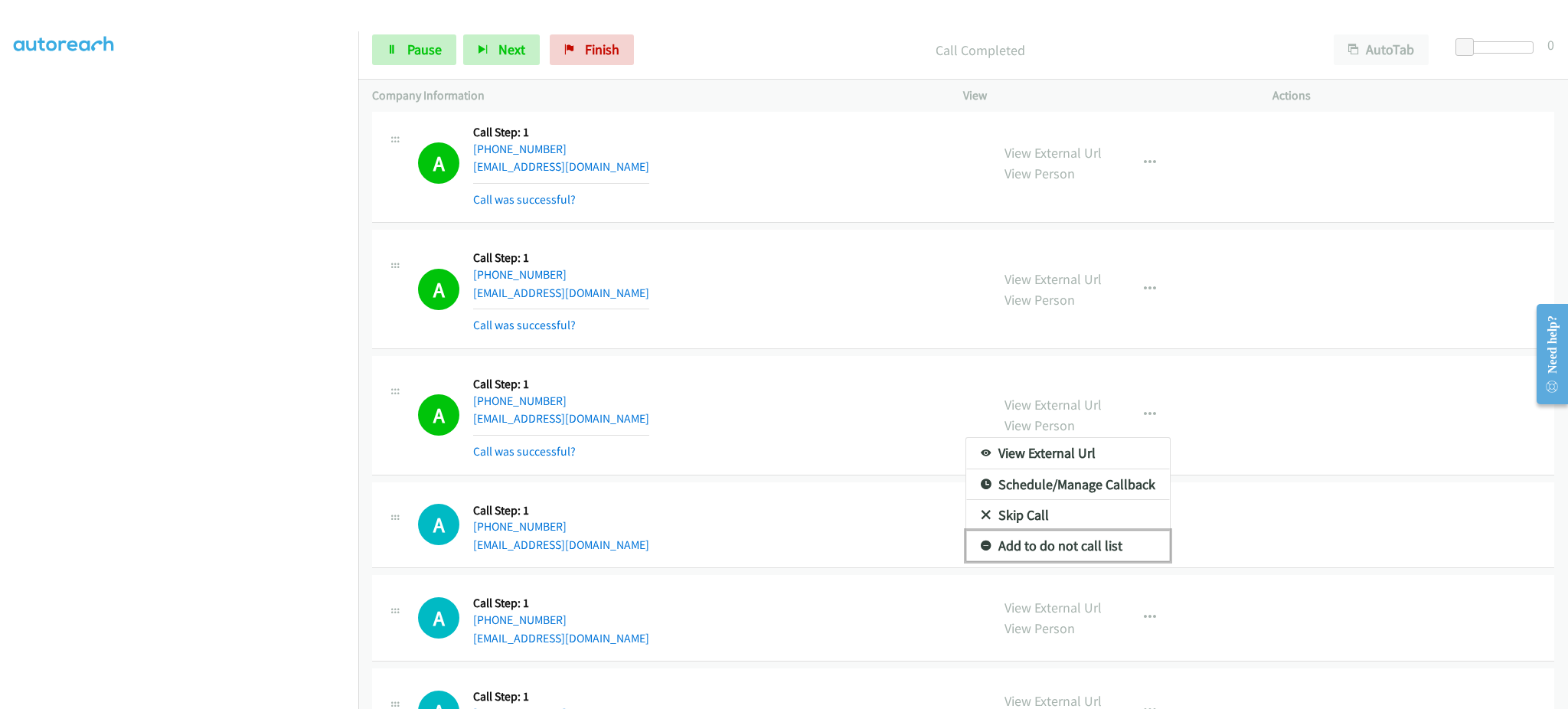
click at [1100, 539] on link "Add to do not call list" at bounding box center [1068, 545] width 203 height 31
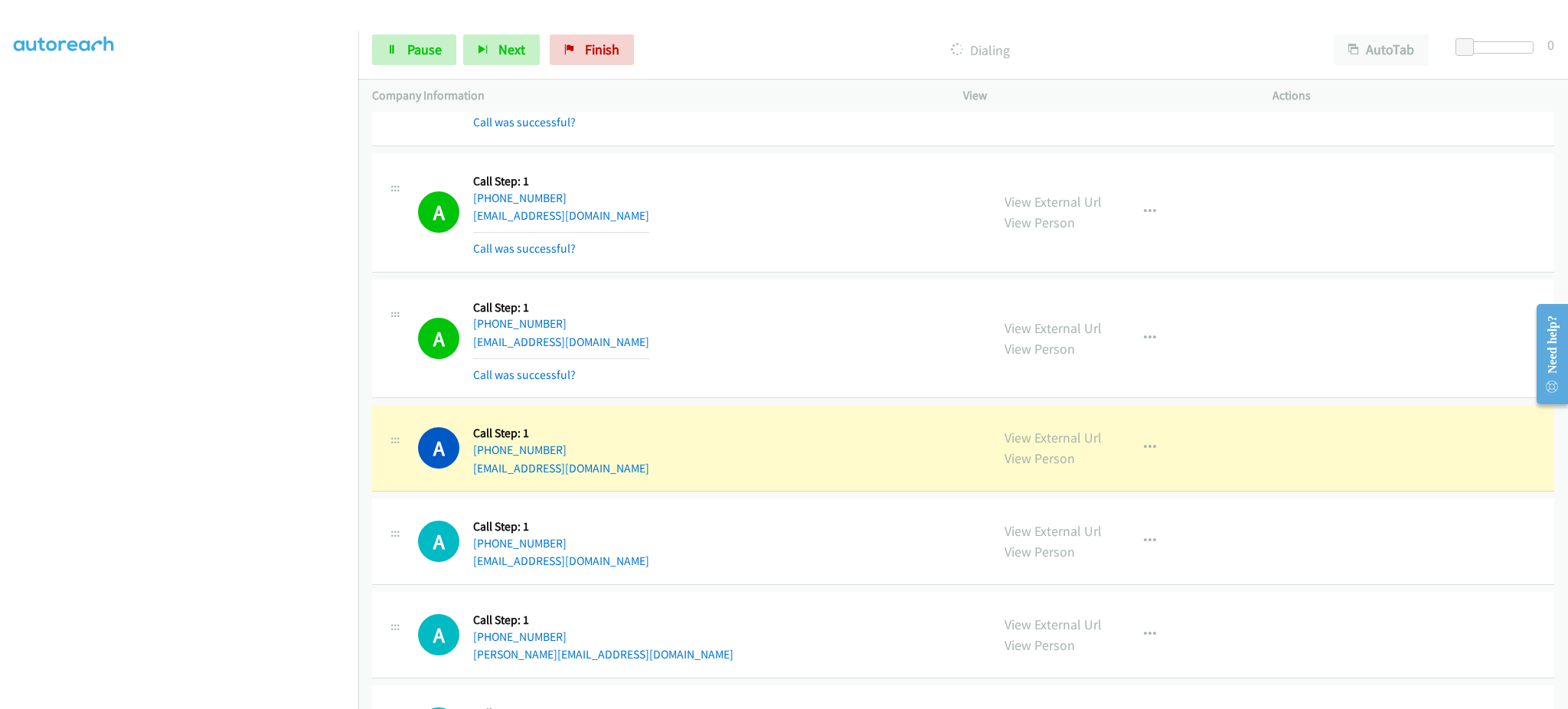
scroll to position [4718, 0]
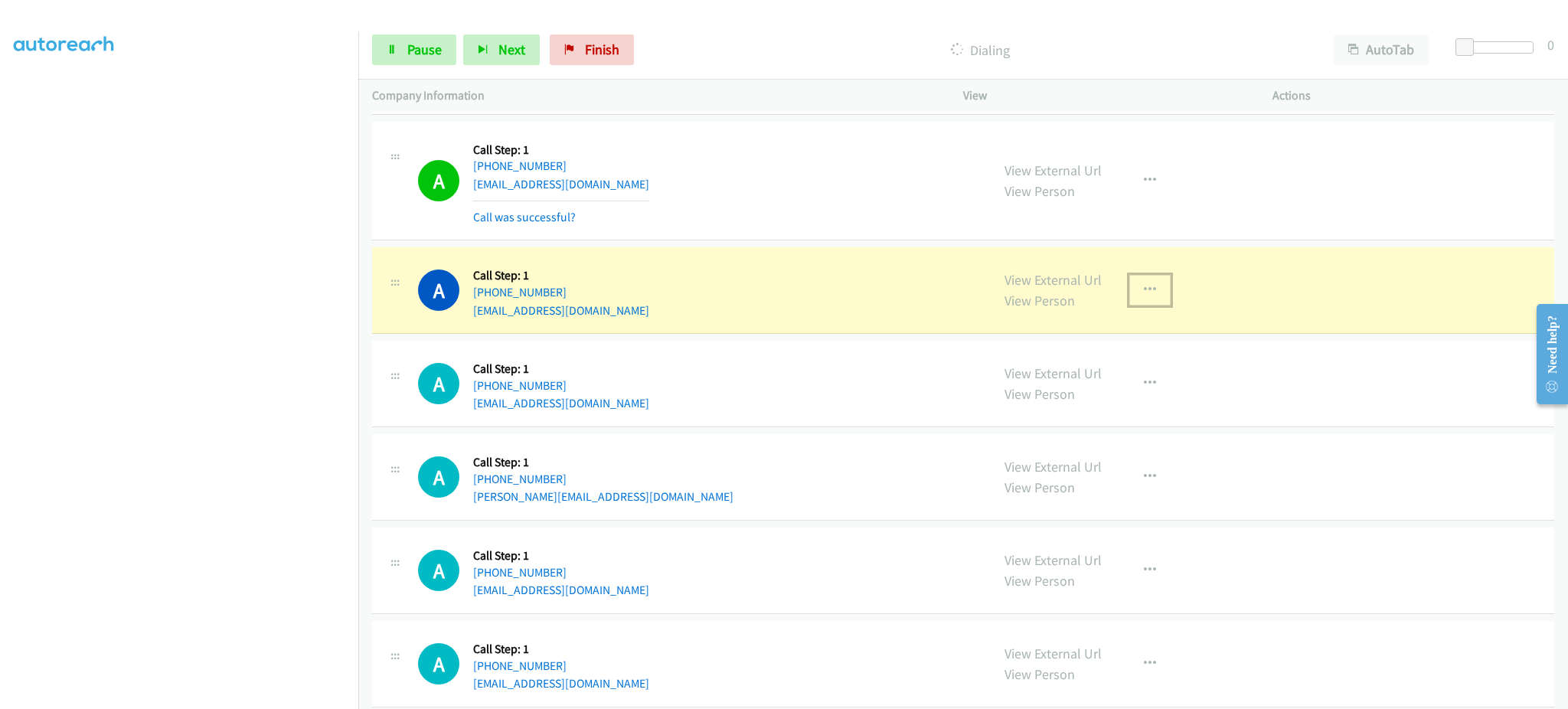
click at [1139, 303] on button "button" at bounding box center [1149, 289] width 42 height 31
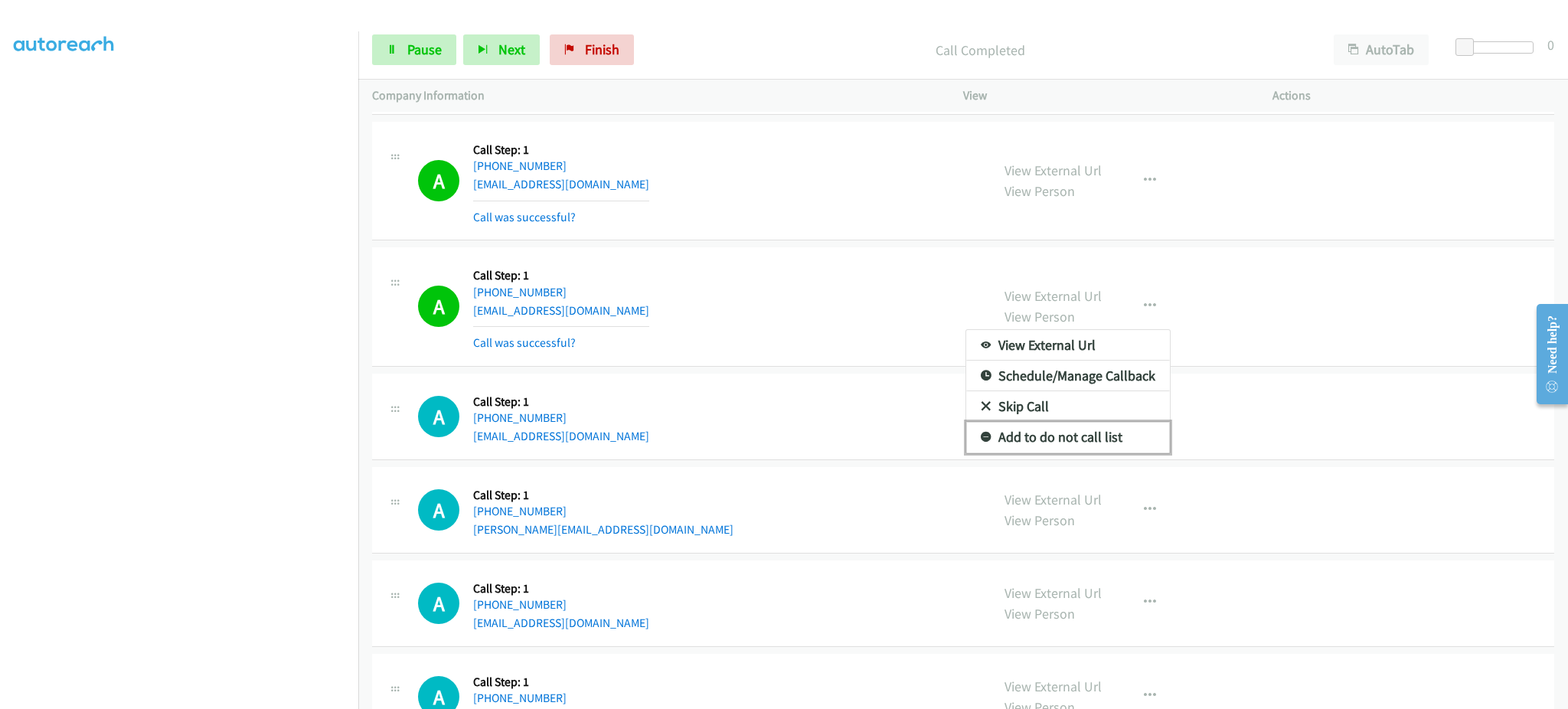
click at [1100, 446] on link "Add to do not call list" at bounding box center [1068, 437] width 203 height 31
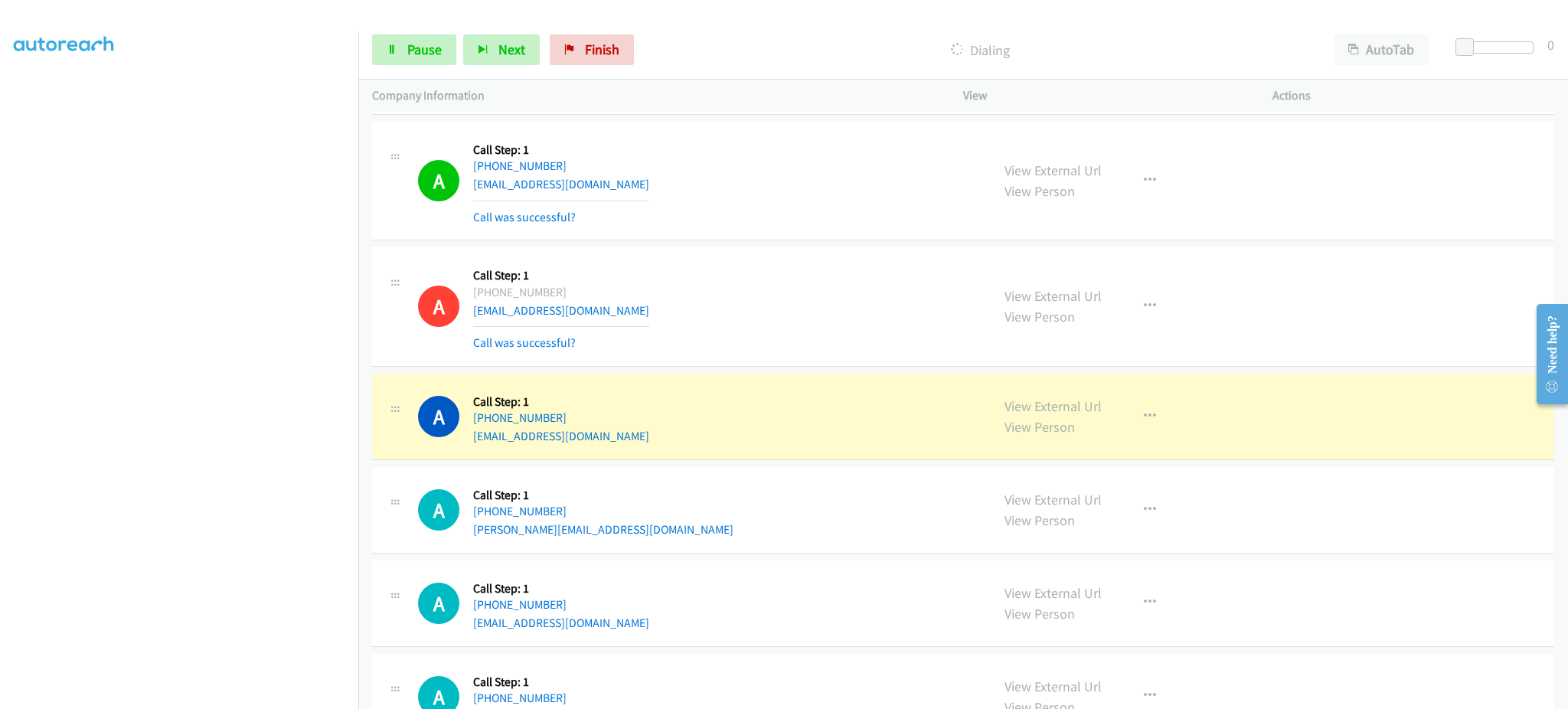
click at [1333, 342] on div "A Callback Scheduled Call Step: 1 America/New_York [PHONE_NUMBER] [EMAIL_ADDRES…" at bounding box center [963, 307] width 1182 height 119
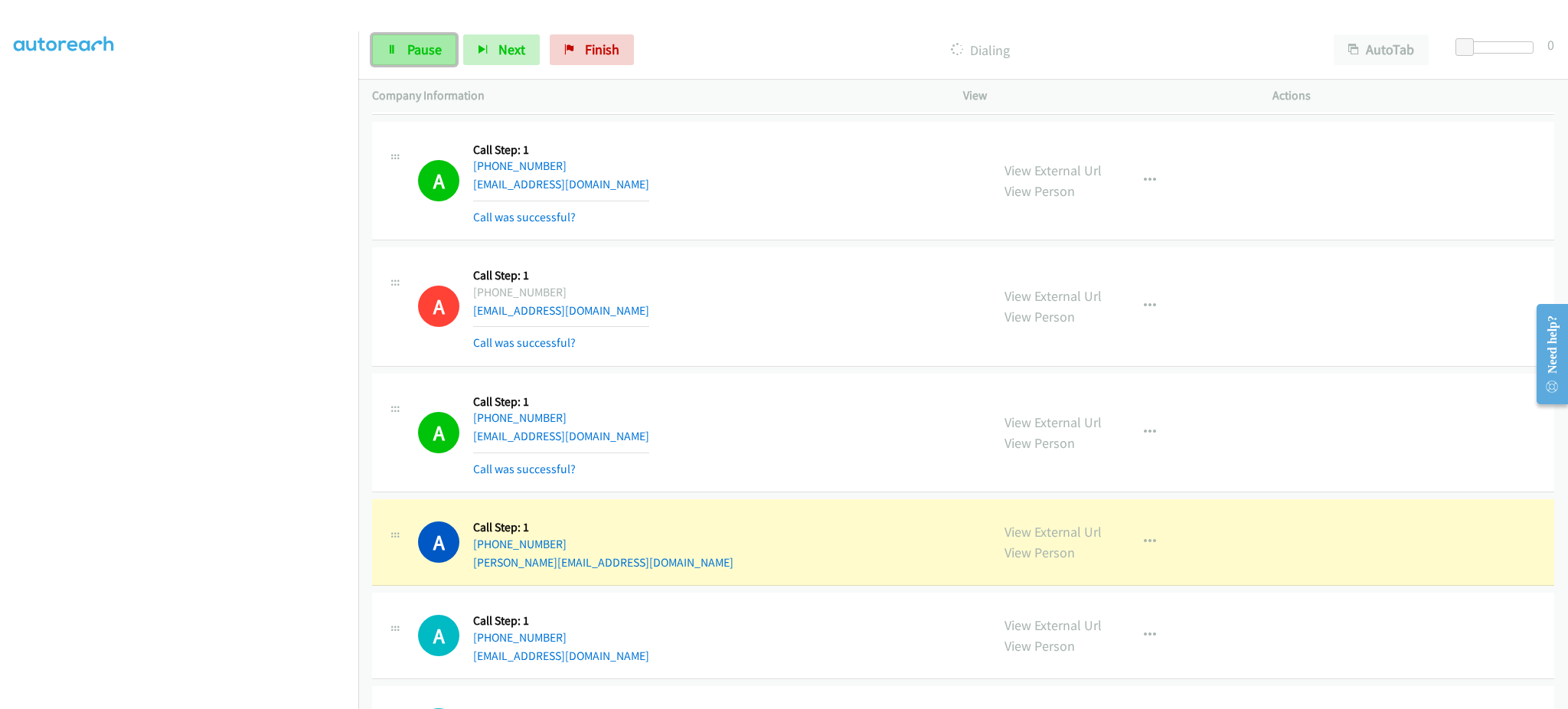
click at [442, 51] on link "Pause" at bounding box center [414, 49] width 84 height 31
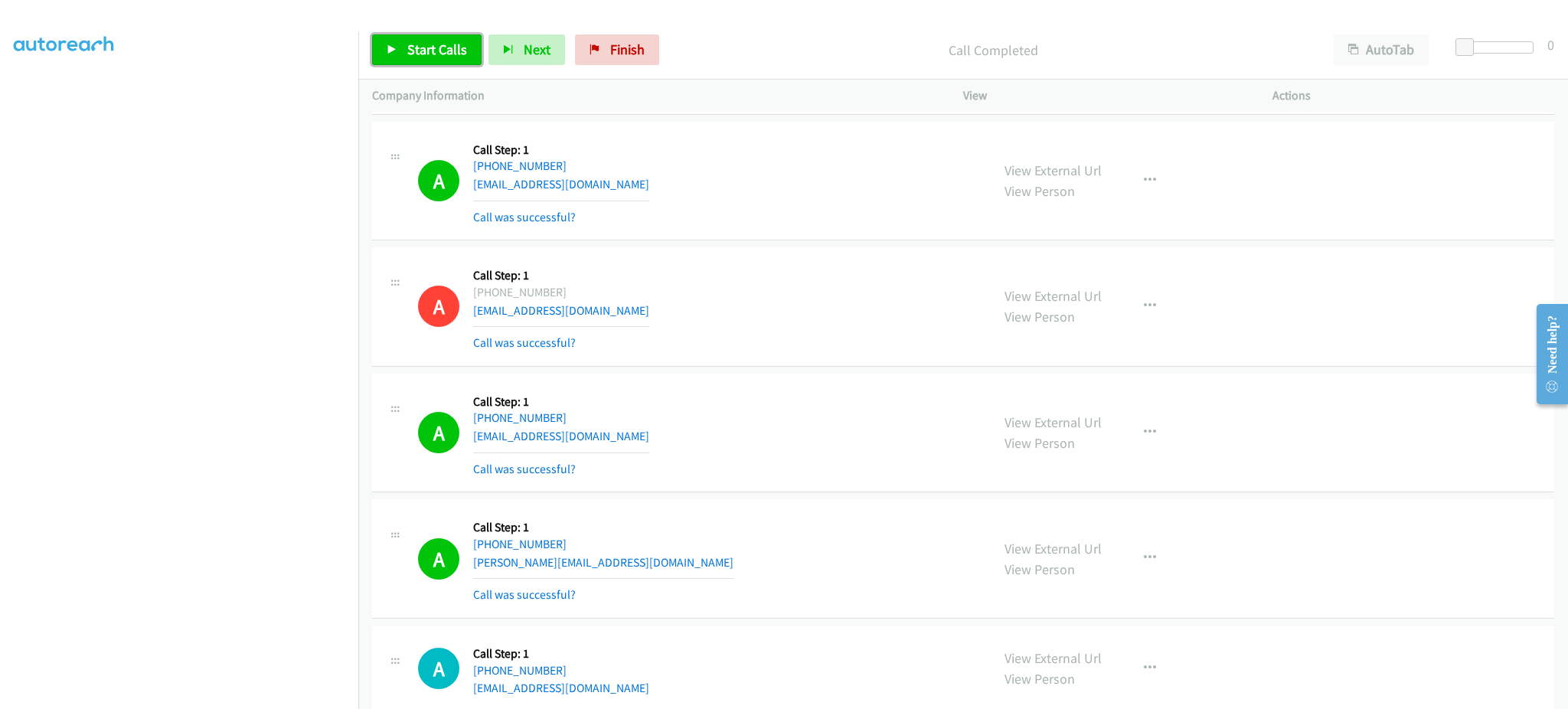
click at [411, 43] on span "Start Calls" at bounding box center [437, 49] width 60 height 18
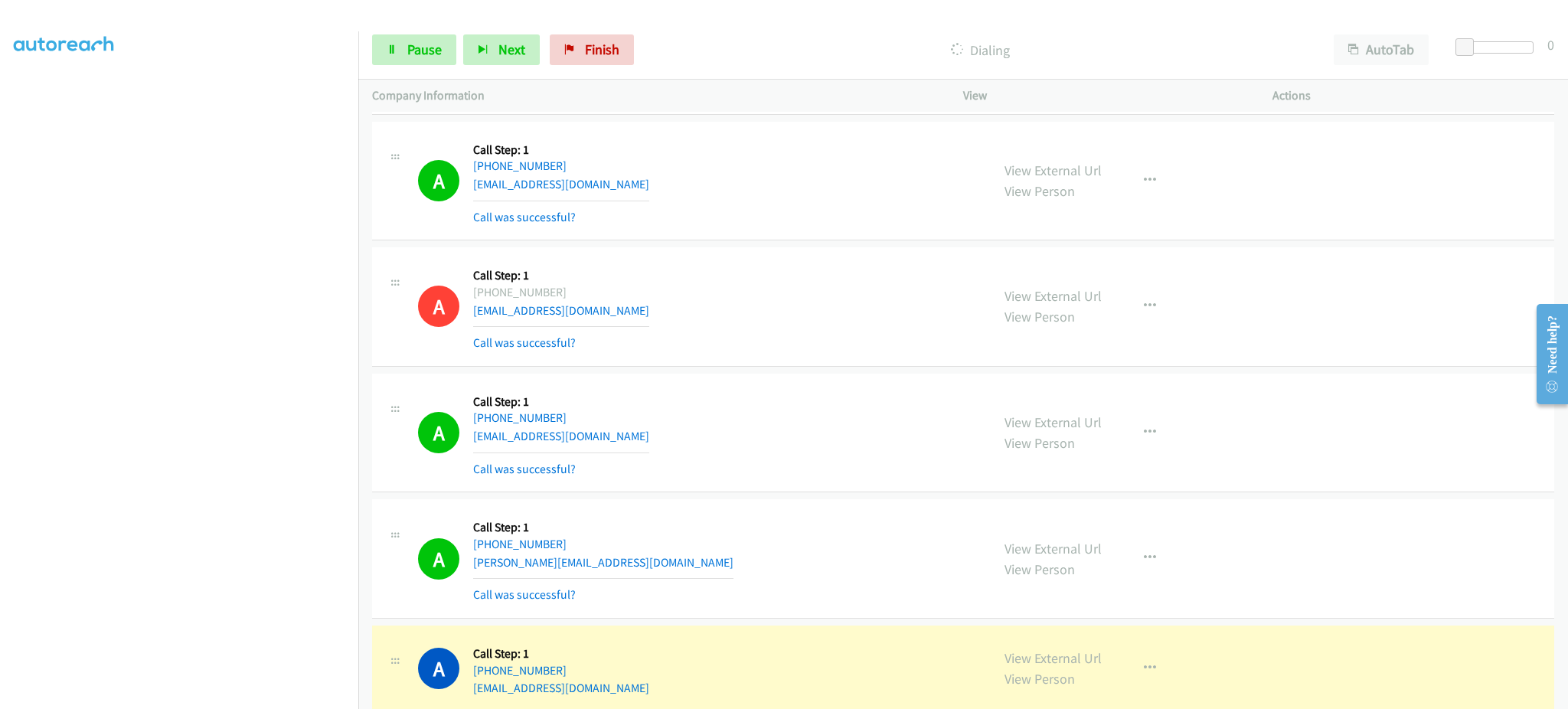
scroll to position [5025, 0]
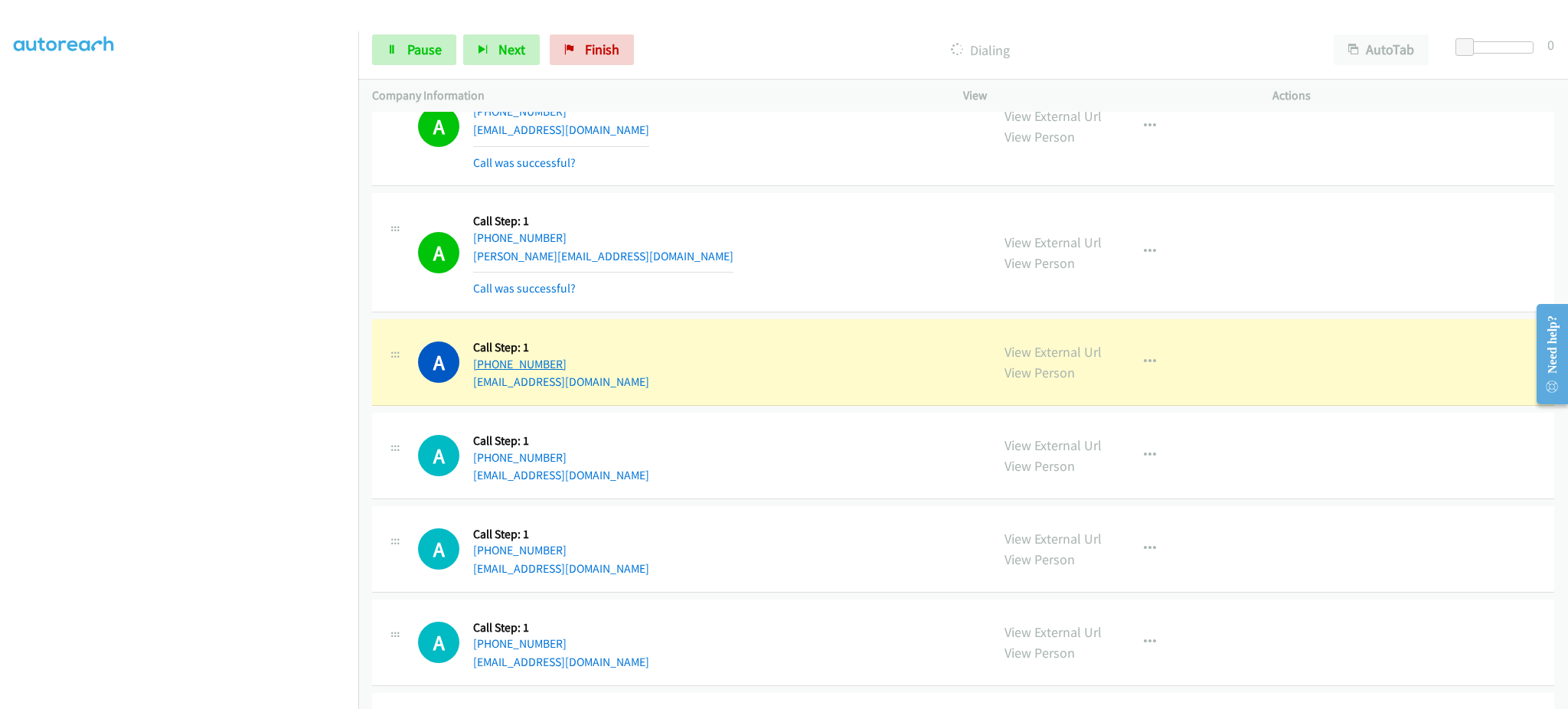
drag, startPoint x: 580, startPoint y: 371, endPoint x: 486, endPoint y: 373, distance: 94.0
click at [486, 373] on div "[PHONE_NUMBER]" at bounding box center [561, 364] width 176 height 18
click at [1143, 377] on button "button" at bounding box center [1149, 361] width 42 height 31
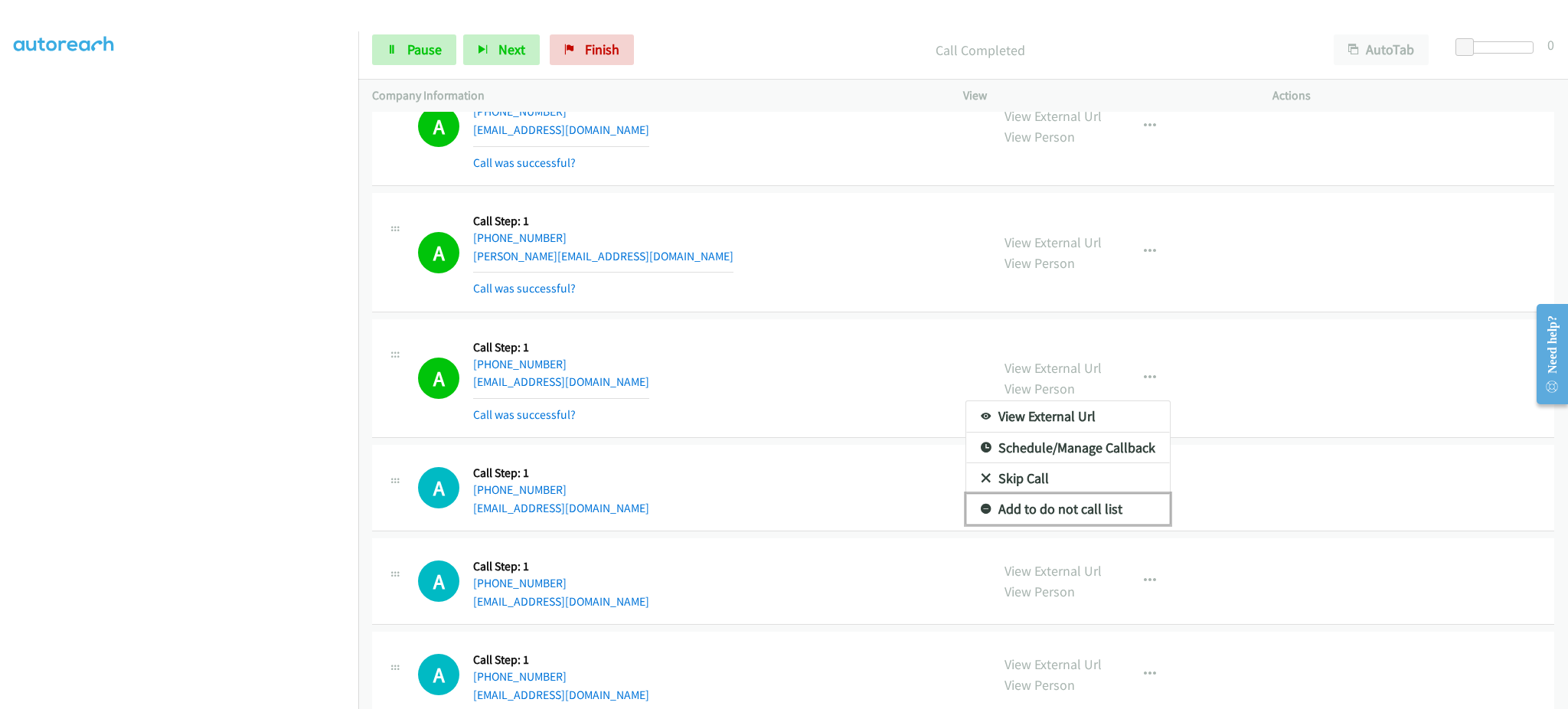
click at [1112, 508] on link "Add to do not call list" at bounding box center [1068, 508] width 203 height 31
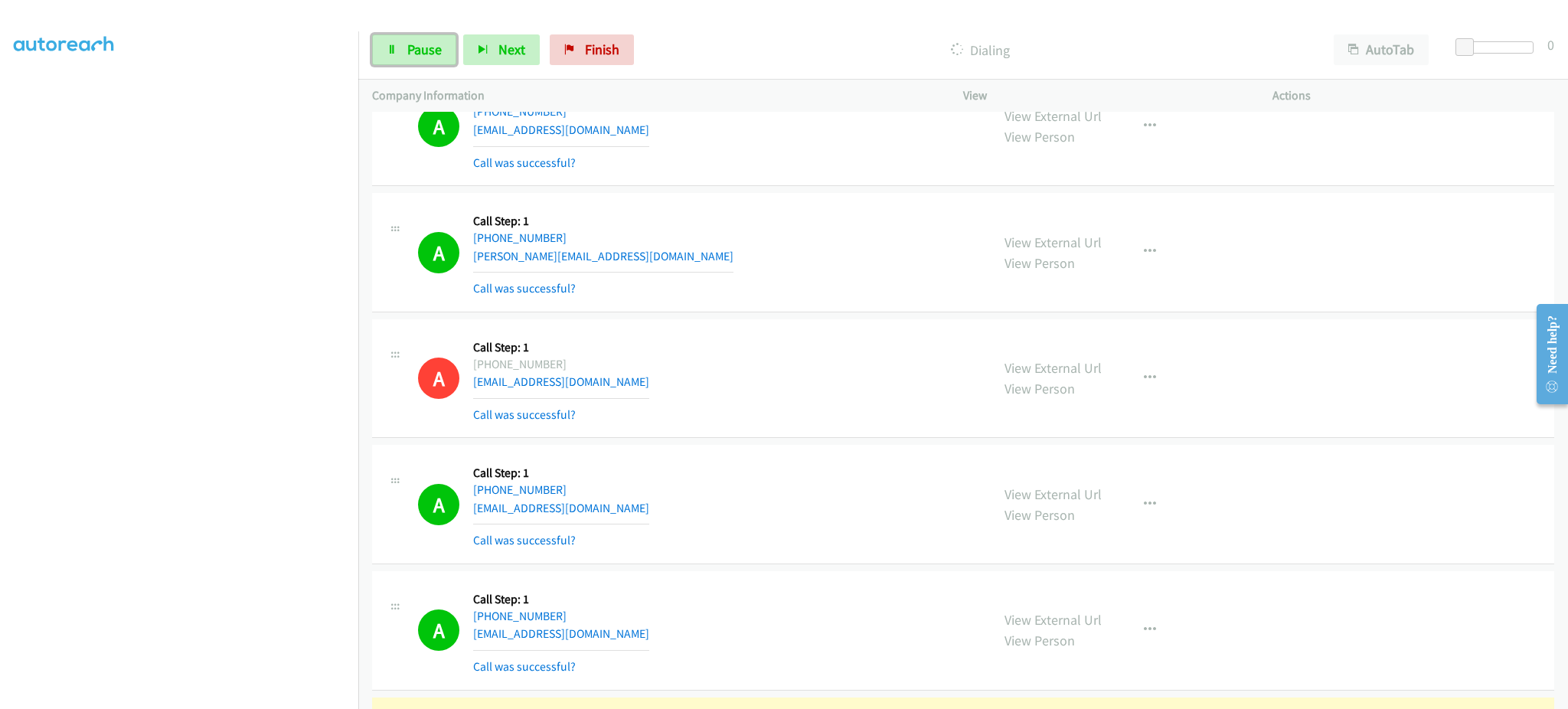
drag, startPoint x: 423, startPoint y: 43, endPoint x: 497, endPoint y: 156, distance: 135.1
click at [423, 44] on span "Pause" at bounding box center [424, 49] width 34 height 18
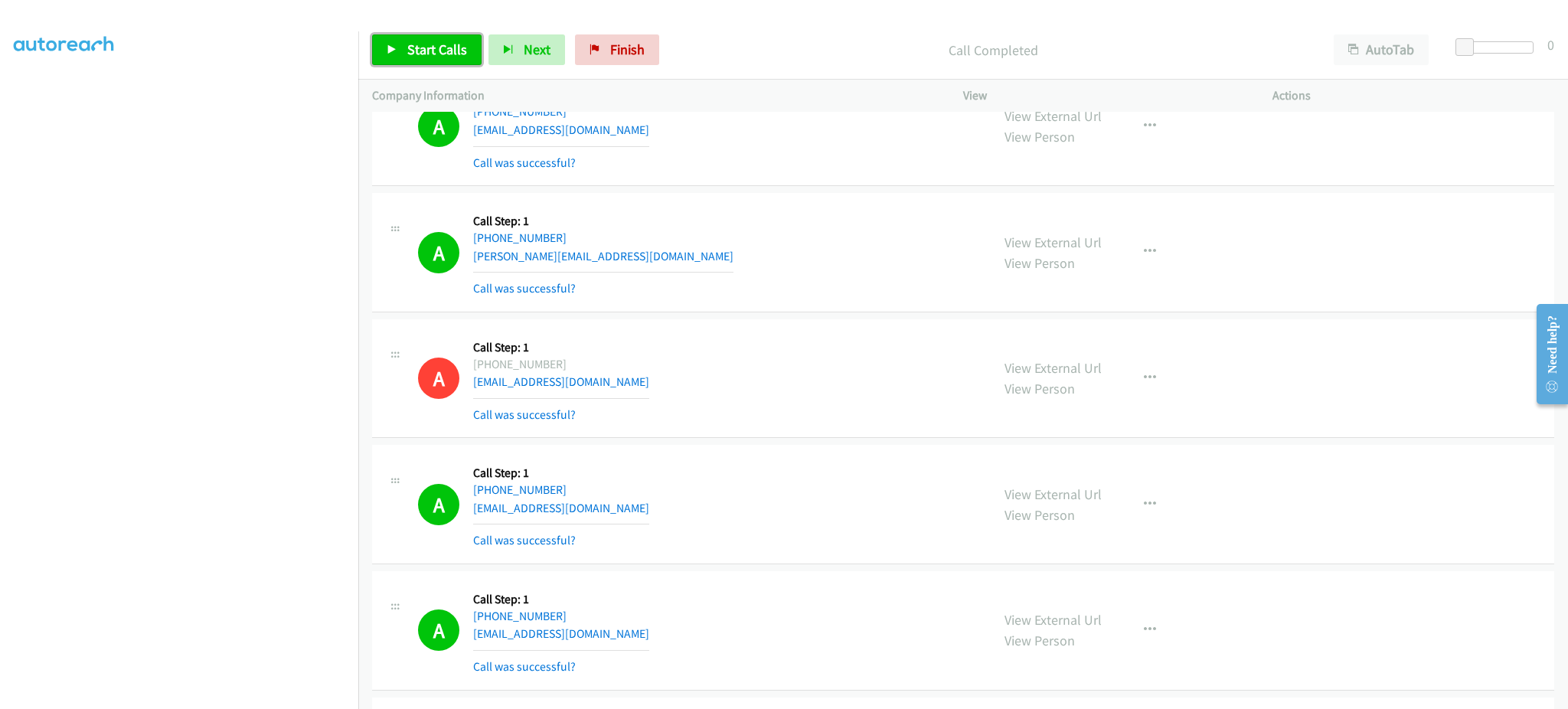
click at [405, 44] on link "Start Calls" at bounding box center [427, 49] width 109 height 31
click at [418, 48] on span "Pause" at bounding box center [424, 49] width 34 height 18
click at [592, 262] on div "A Callback Scheduled Call Step: 1 [GEOGRAPHIC_DATA]/[GEOGRAPHIC_DATA] [PHONE_NU…" at bounding box center [697, 252] width 559 height 92
click at [435, 43] on span "Start Calls" at bounding box center [437, 49] width 60 height 18
drag, startPoint x: 401, startPoint y: 71, endPoint x: 414, endPoint y: 50, distance: 24.7
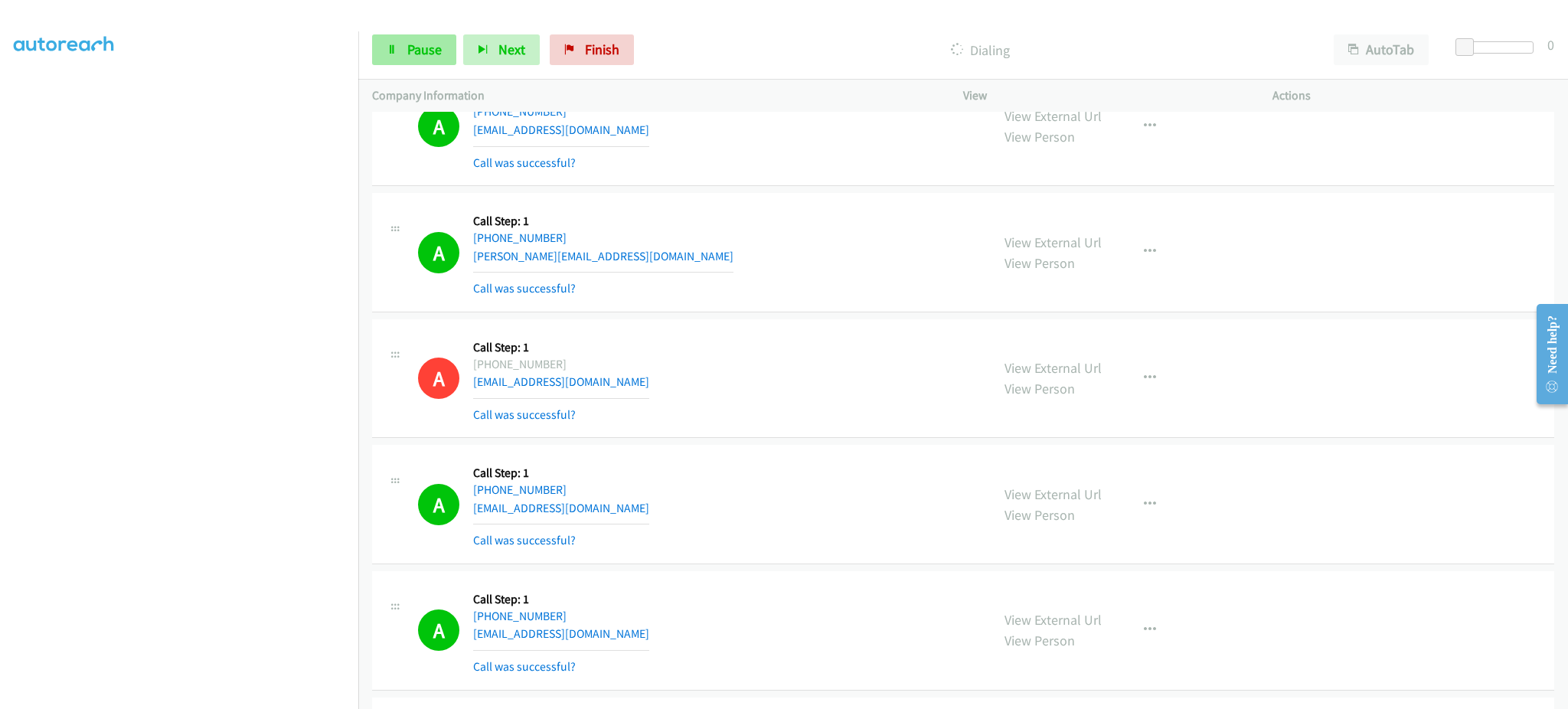
click at [401, 71] on div "Start Calls Pause Next Finish Dialing AutoTab AutoTab 0" at bounding box center [963, 50] width 1209 height 59
click at [400, 60] on link "Pause" at bounding box center [414, 49] width 84 height 31
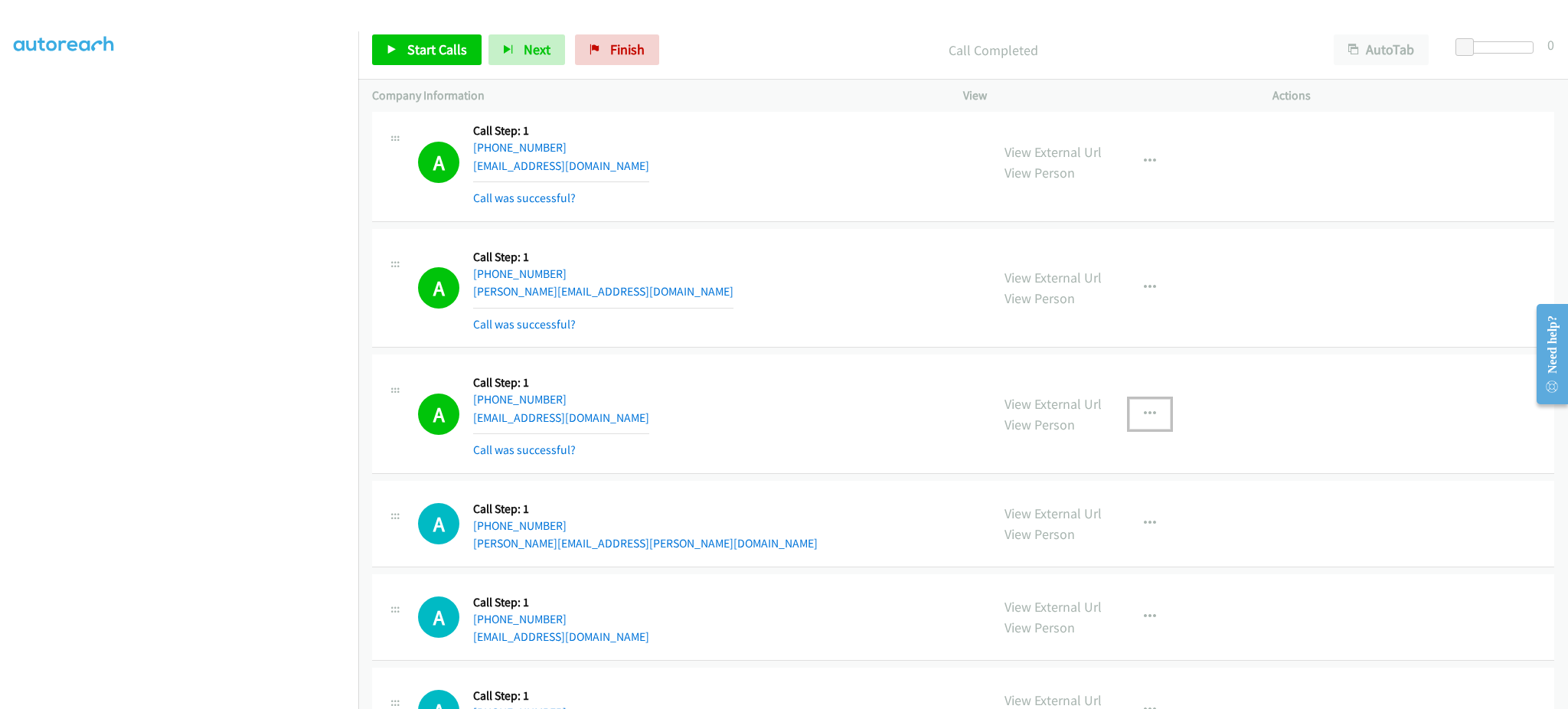
drag, startPoint x: 1142, startPoint y: 410, endPoint x: 1130, endPoint y: 434, distance: 26.8
click at [1144, 410] on icon "button" at bounding box center [1149, 414] width 12 height 12
drag, startPoint x: 1096, startPoint y: 544, endPoint x: 772, endPoint y: 158, distance: 504.0
click at [1096, 543] on link "Add to do not call list" at bounding box center [1068, 544] width 203 height 31
click at [427, 43] on span "Start Calls" at bounding box center [437, 49] width 60 height 18
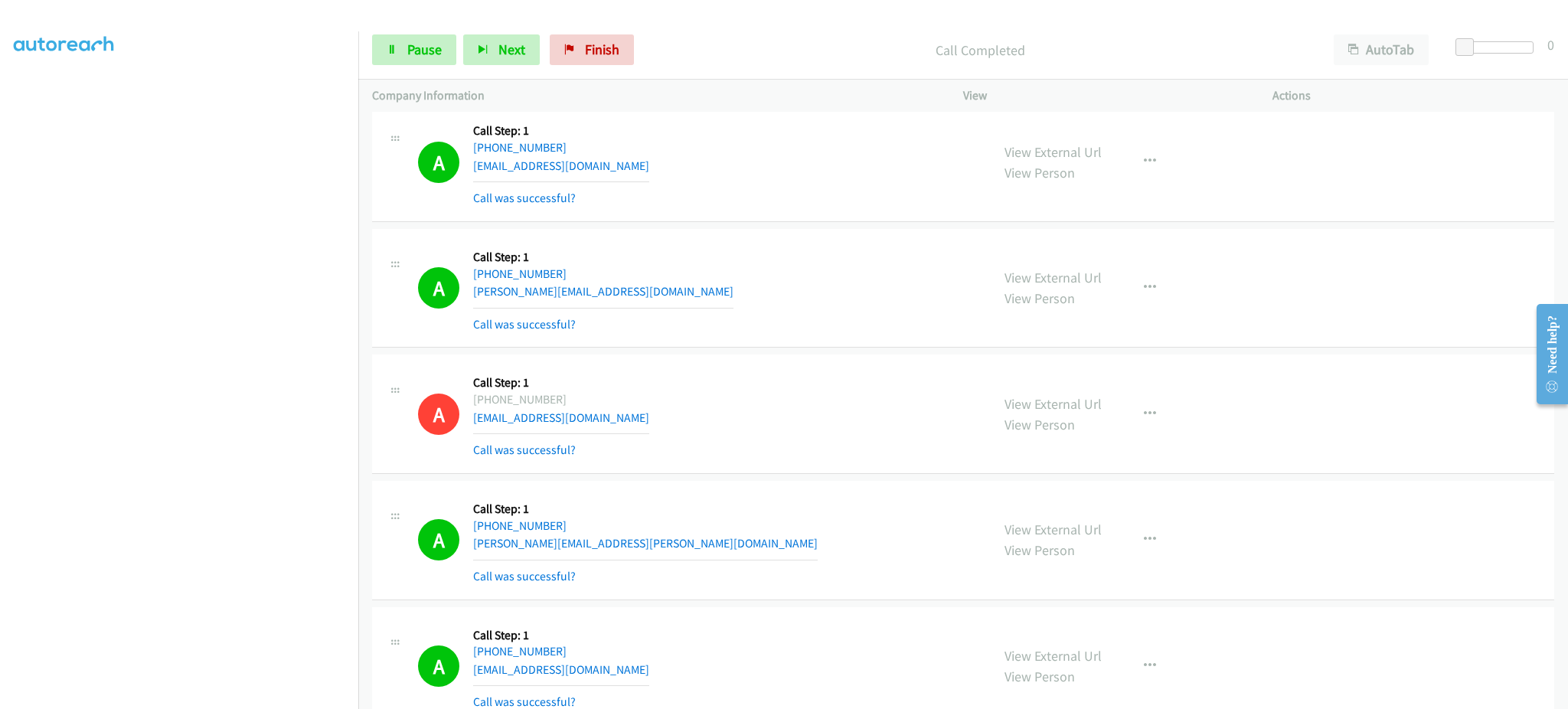
scroll to position [6502, 0]
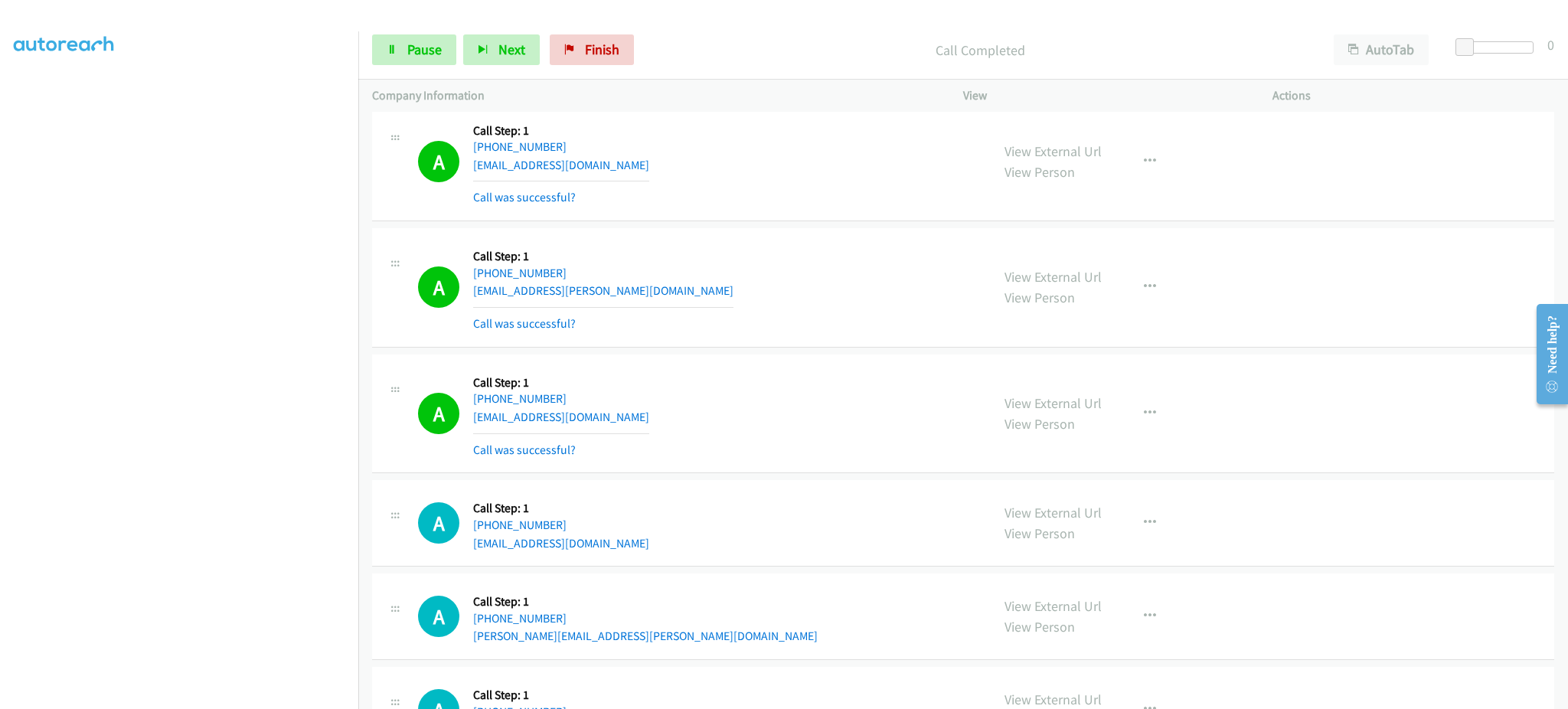
click at [1154, 398] on div "View External Url View Person View External Url Email Schedule/Manage Callback …" at bounding box center [1152, 414] width 323 height 92
click at [1142, 422] on button "button" at bounding box center [1149, 413] width 42 height 31
click at [1105, 548] on link "Add to do not call list" at bounding box center [1068, 544] width 203 height 31
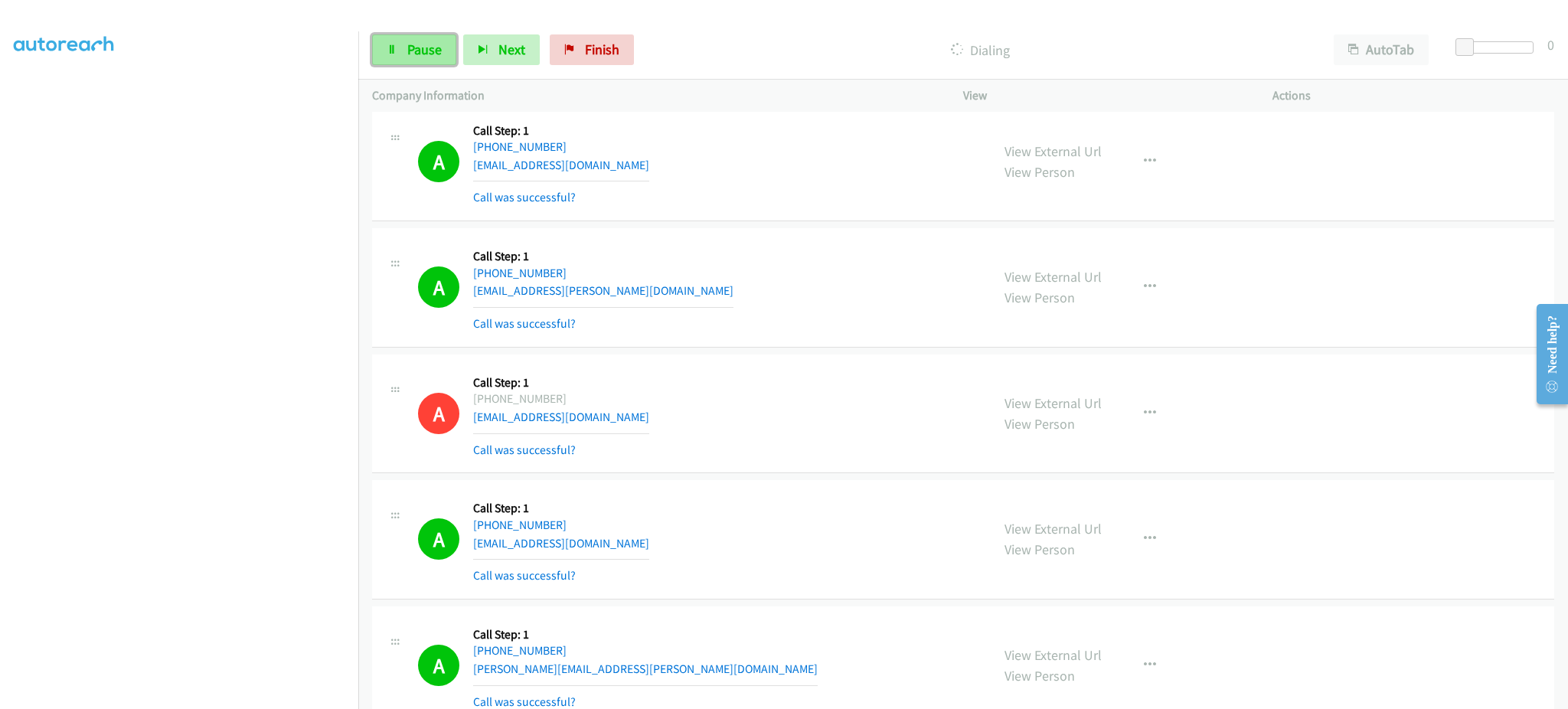
click at [434, 51] on span "Pause" at bounding box center [424, 49] width 34 height 18
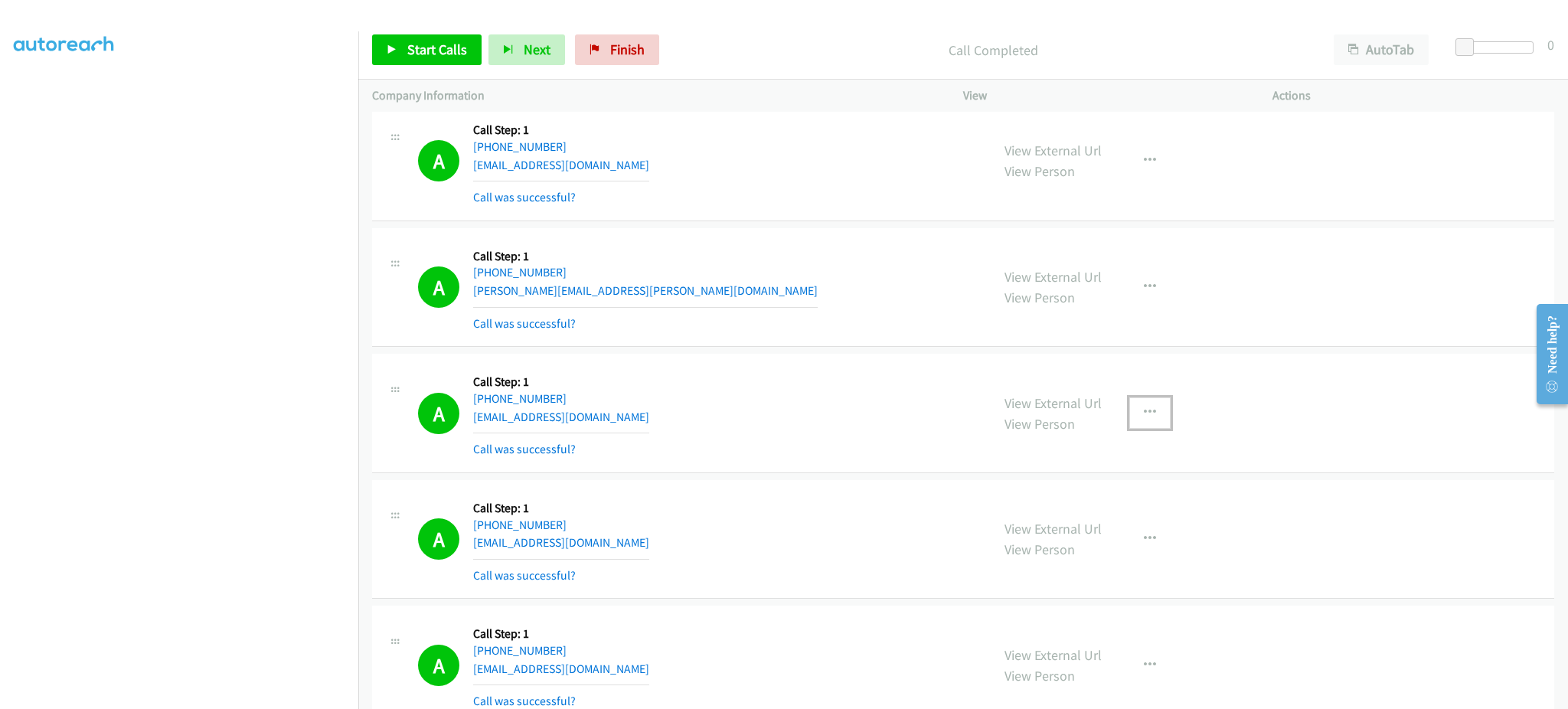
click at [1129, 417] on button "button" at bounding box center [1149, 412] width 42 height 31
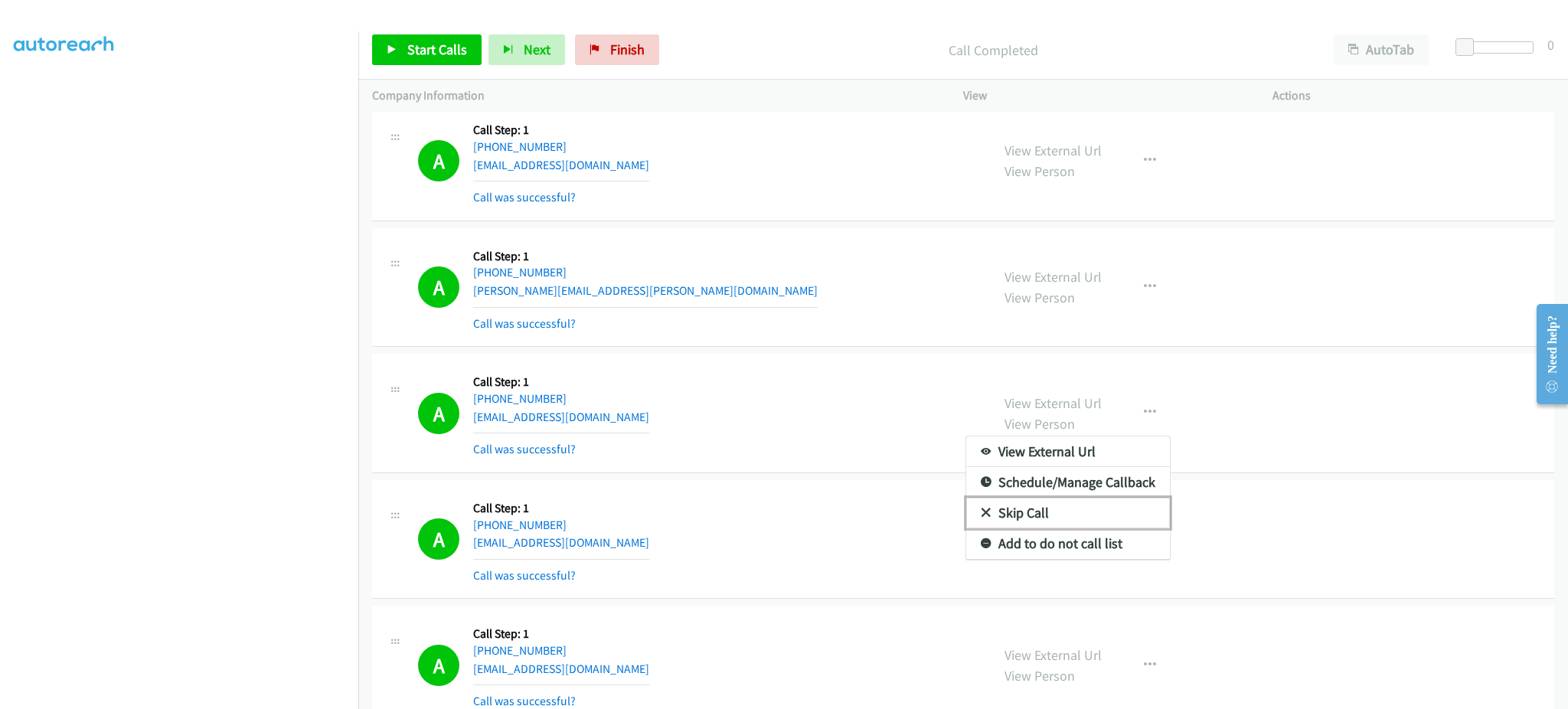
click at [1129, 529] on link "Skip Call" at bounding box center [1068, 513] width 203 height 31
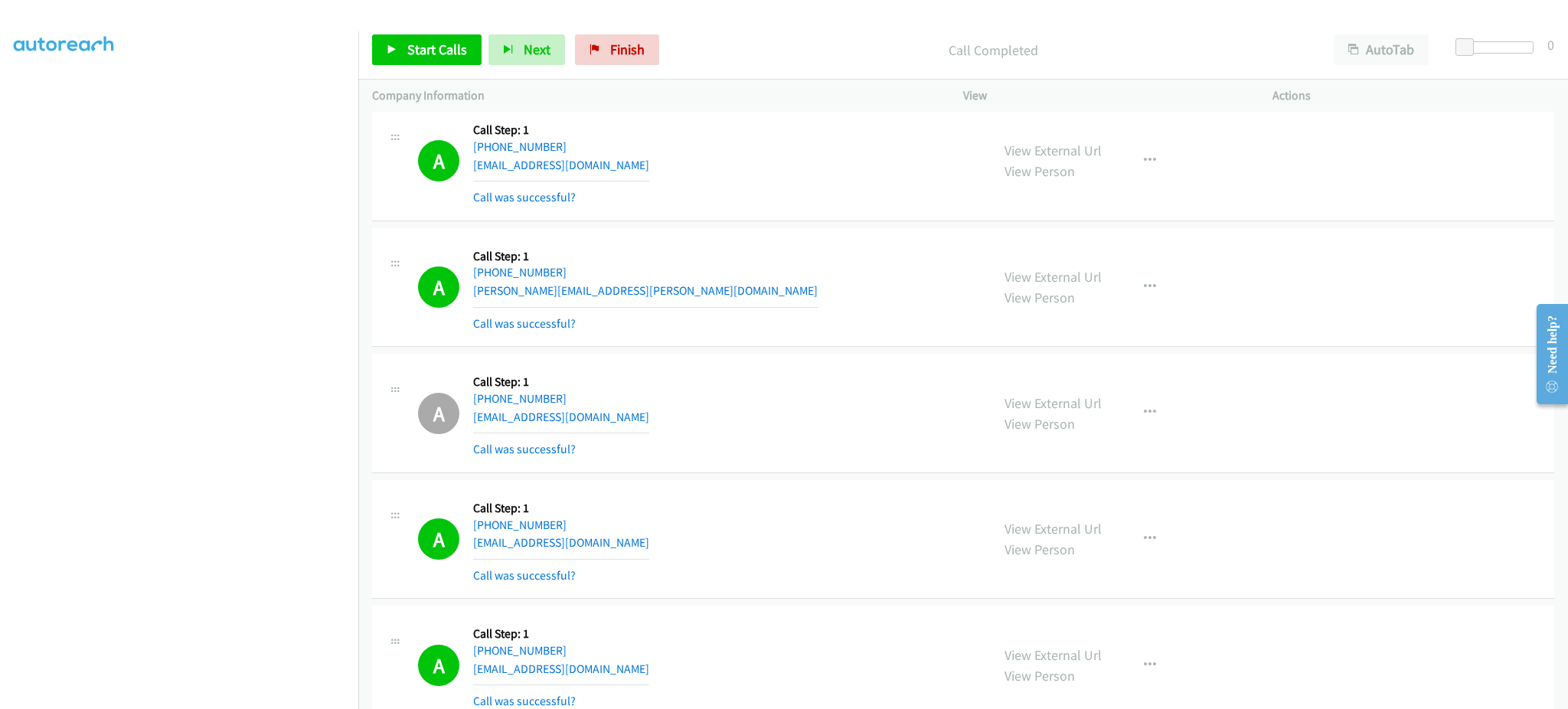
click at [1147, 396] on div "View External Url View Person View External Url Email Schedule/Manage Callback …" at bounding box center [1152, 413] width 323 height 92
click at [1144, 415] on icon "button" at bounding box center [1149, 412] width 12 height 12
click at [1076, 543] on link "Add to do not call list" at bounding box center [1068, 544] width 203 height 31
click at [450, 56] on span "Start Calls" at bounding box center [437, 49] width 60 height 18
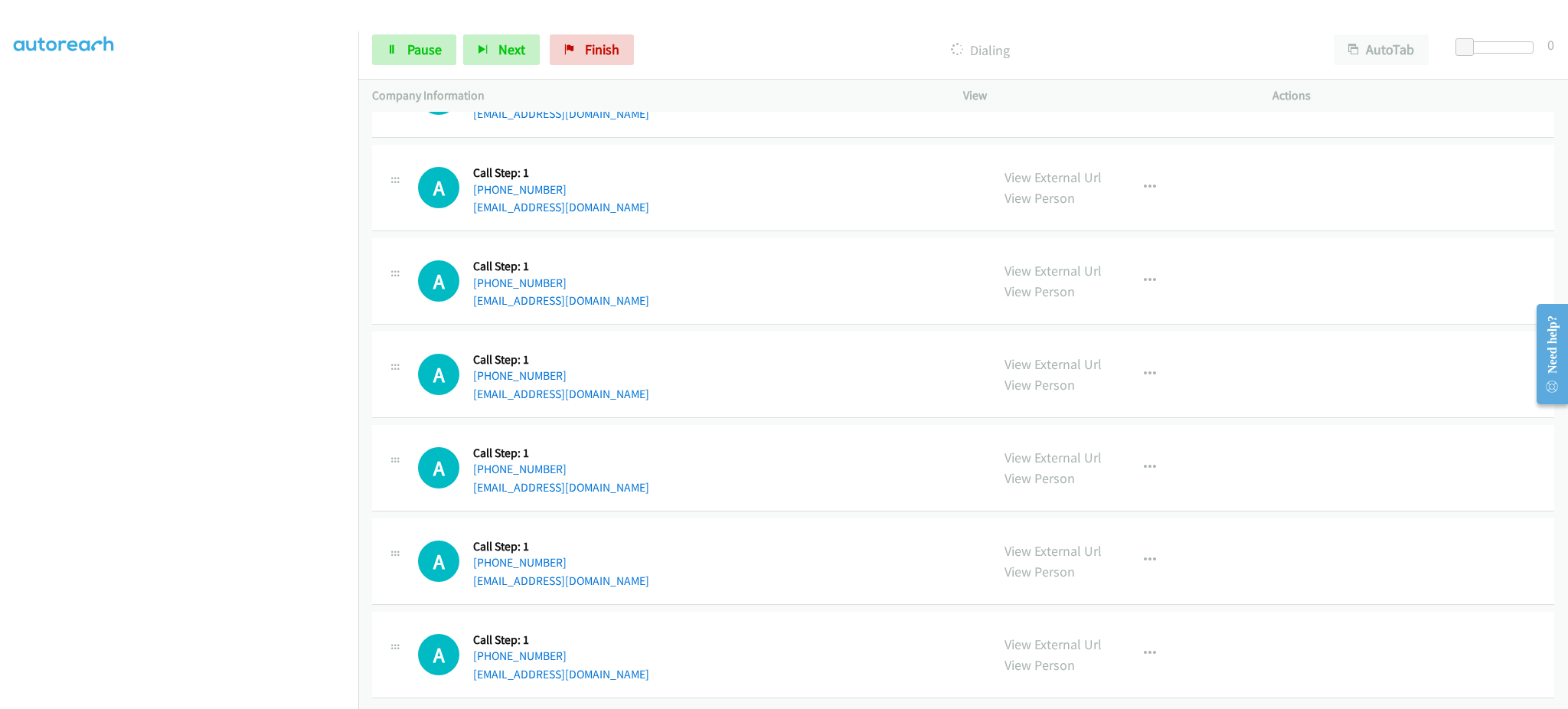
scroll to position [8596, 0]
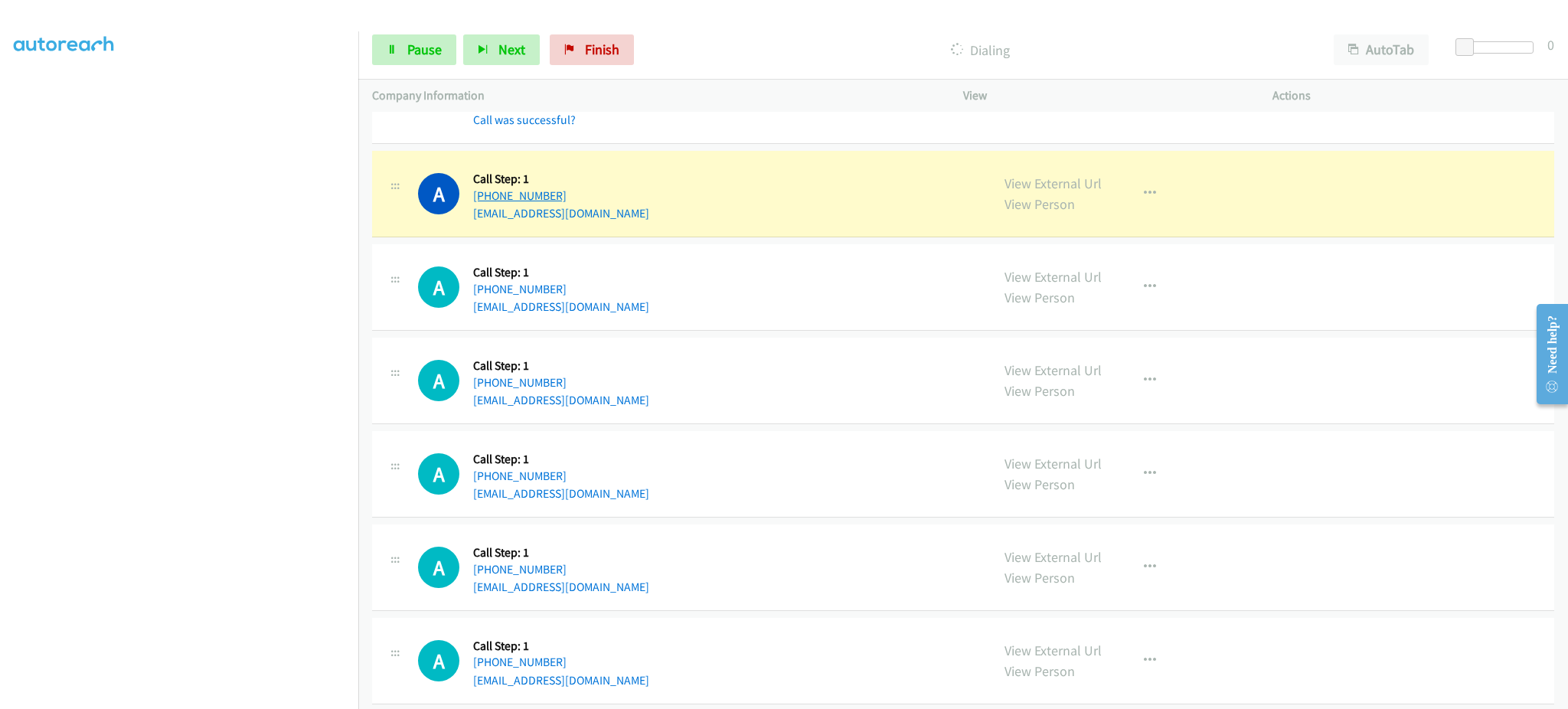
drag, startPoint x: 607, startPoint y: 205, endPoint x: 483, endPoint y: 204, distance: 124.0
click at [483, 204] on div "A Callback Scheduled Call Step: 1 America/New_York [PHONE_NUMBER] [EMAIL_ADDRES…" at bounding box center [697, 193] width 559 height 58
click at [382, 43] on link "Pause" at bounding box center [414, 49] width 84 height 31
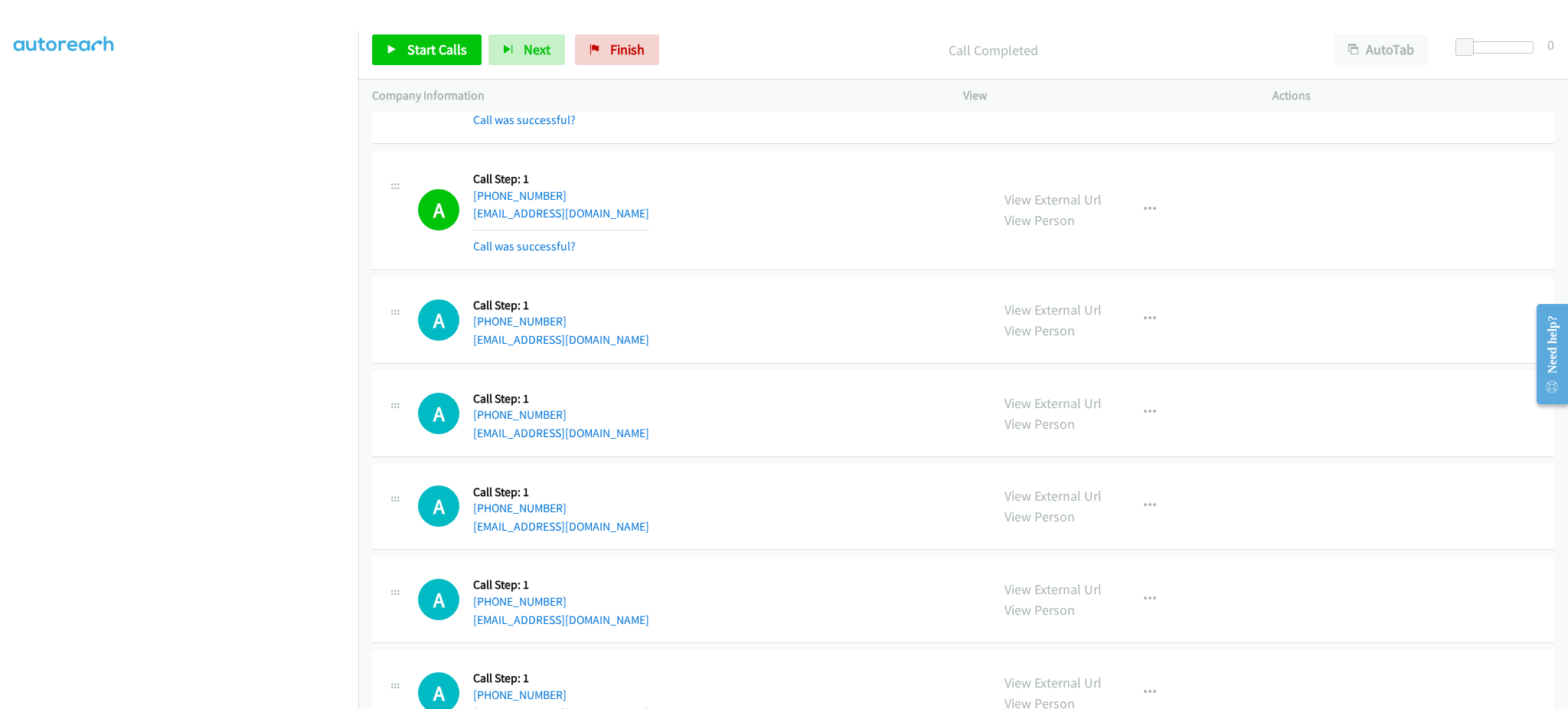
drag, startPoint x: 1179, startPoint y: 215, endPoint x: 1145, endPoint y: 214, distance: 34.0
click at [1174, 216] on div "View External Url View Person View External Url Email Schedule/Manage Callback …" at bounding box center [1152, 210] width 323 height 92
click at [1144, 213] on icon "button" at bounding box center [1149, 209] width 12 height 12
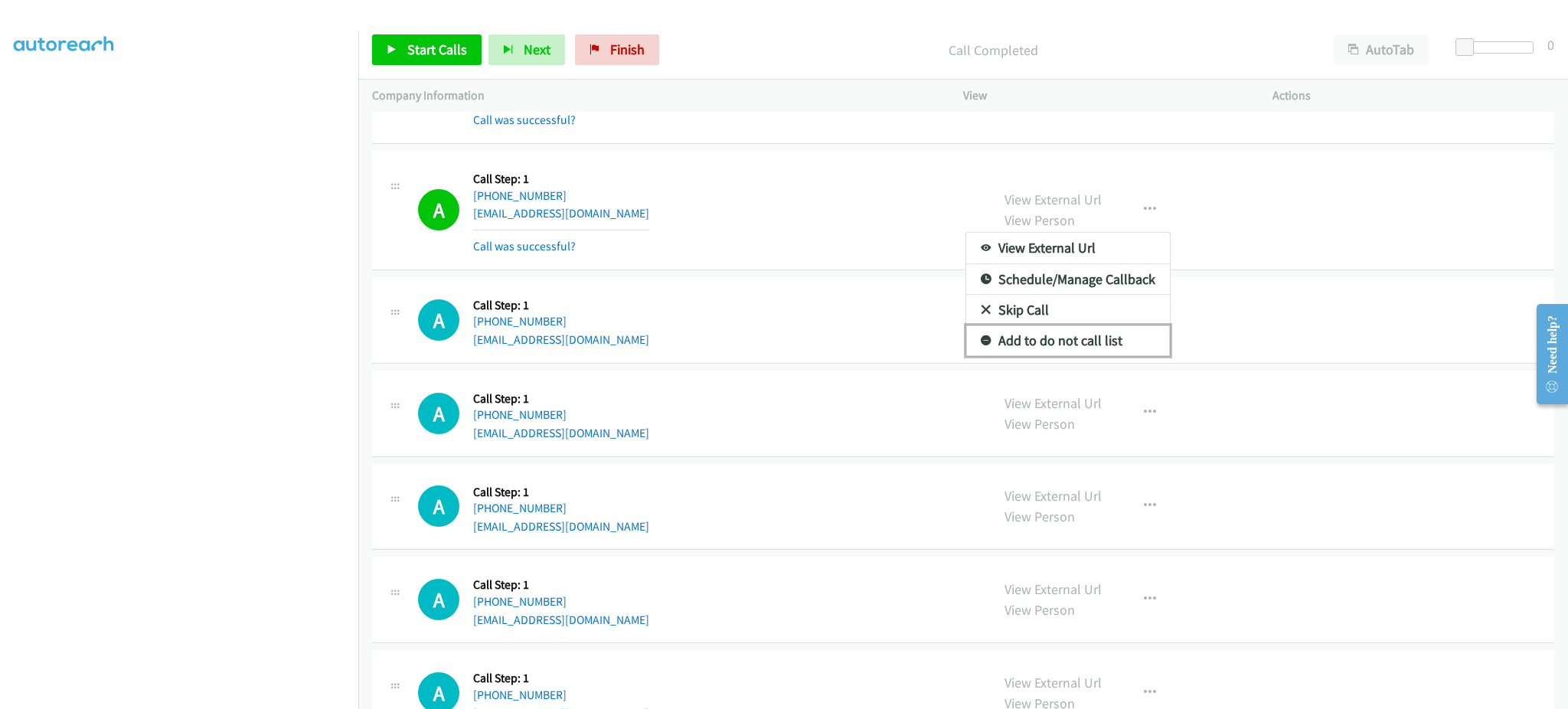
click at [1120, 340] on link "Add to do not call list" at bounding box center [1068, 340] width 203 height 31
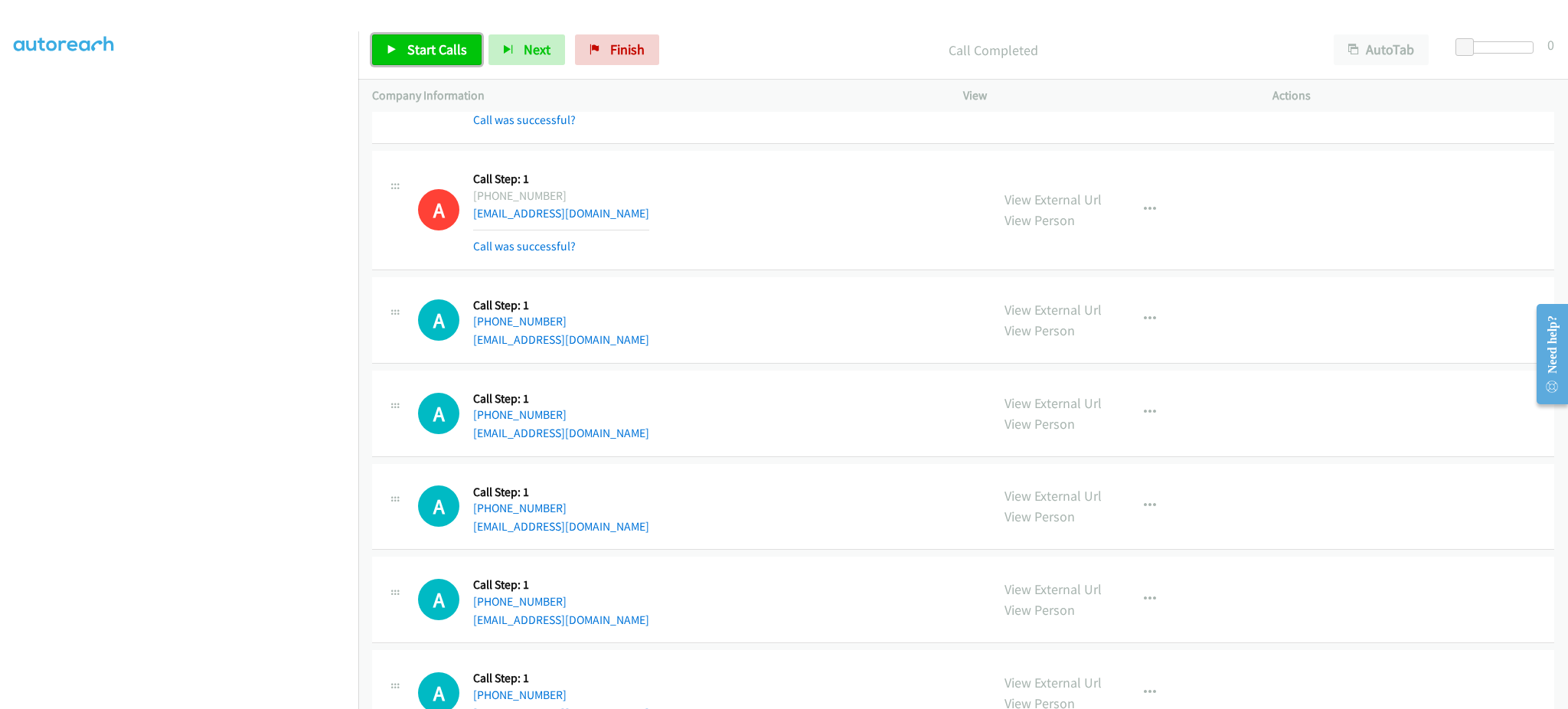
click at [434, 55] on span "Start Calls" at bounding box center [437, 49] width 60 height 18
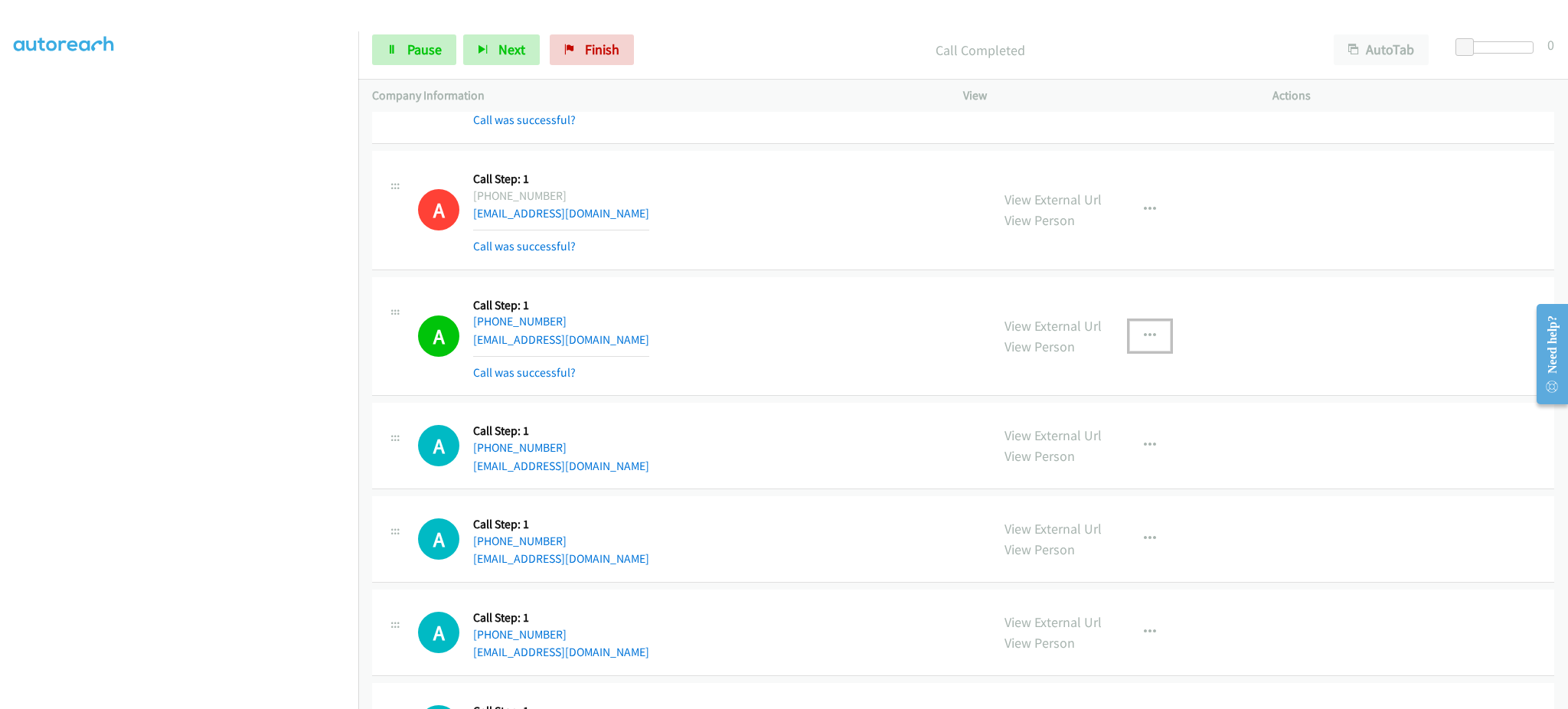
click at [1144, 351] on button "button" at bounding box center [1149, 336] width 42 height 31
drag, startPoint x: 1139, startPoint y: 335, endPoint x: 1113, endPoint y: 383, distance: 54.6
click at [1139, 335] on div at bounding box center [784, 354] width 1568 height 709
click at [1147, 351] on button "button" at bounding box center [1149, 336] width 42 height 31
drag, startPoint x: 1079, startPoint y: 492, endPoint x: 1080, endPoint y: 470, distance: 22.0
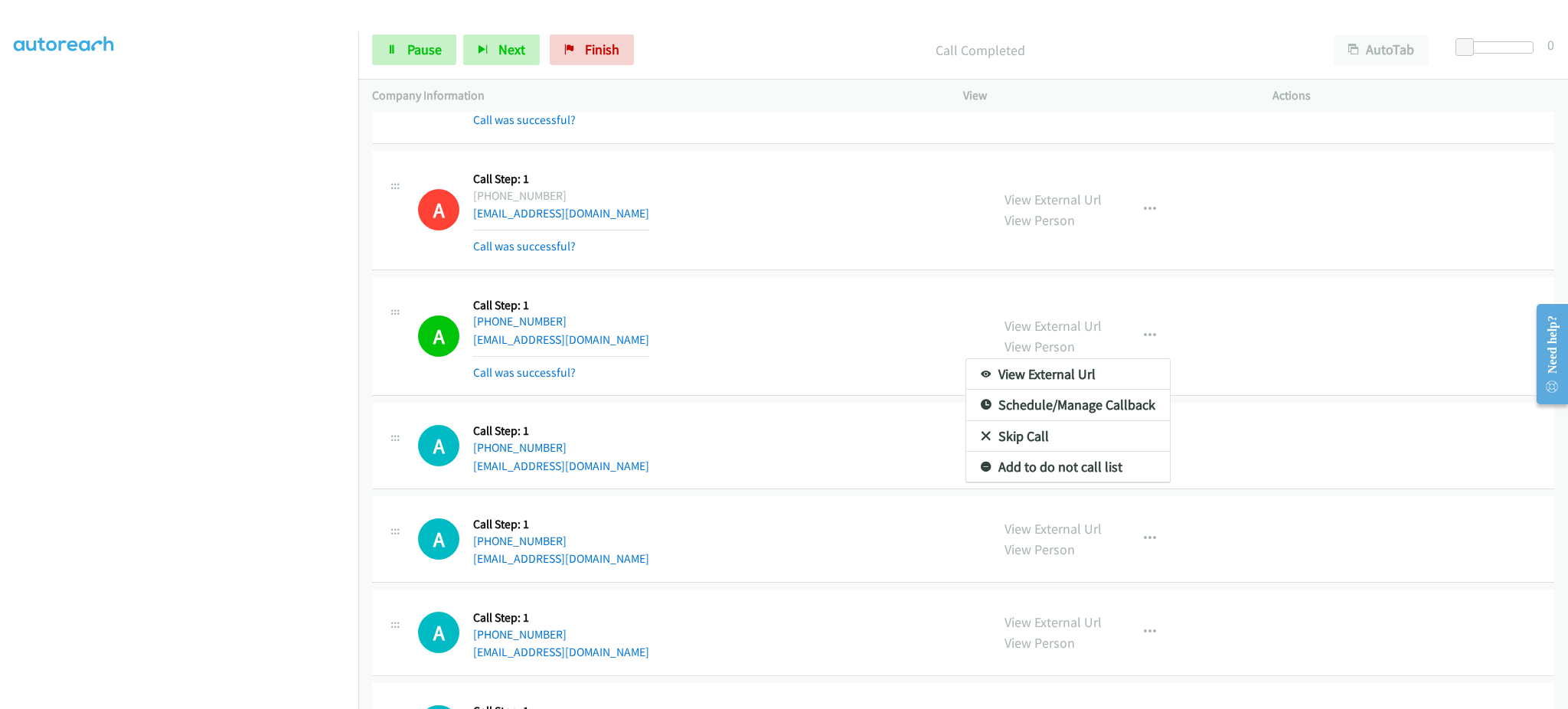
click at [1129, 351] on div "View External Url Email Schedule/Manage Callback Skip Call Add to do not call l…" at bounding box center [1149, 336] width 42 height 31
click at [1080, 467] on div "View External Url View Person" at bounding box center [1052, 446] width 97 height 42
click at [1143, 349] on button "button" at bounding box center [1149, 336] width 42 height 31
click at [1118, 458] on link "Add to do not call list" at bounding box center [1068, 467] width 203 height 31
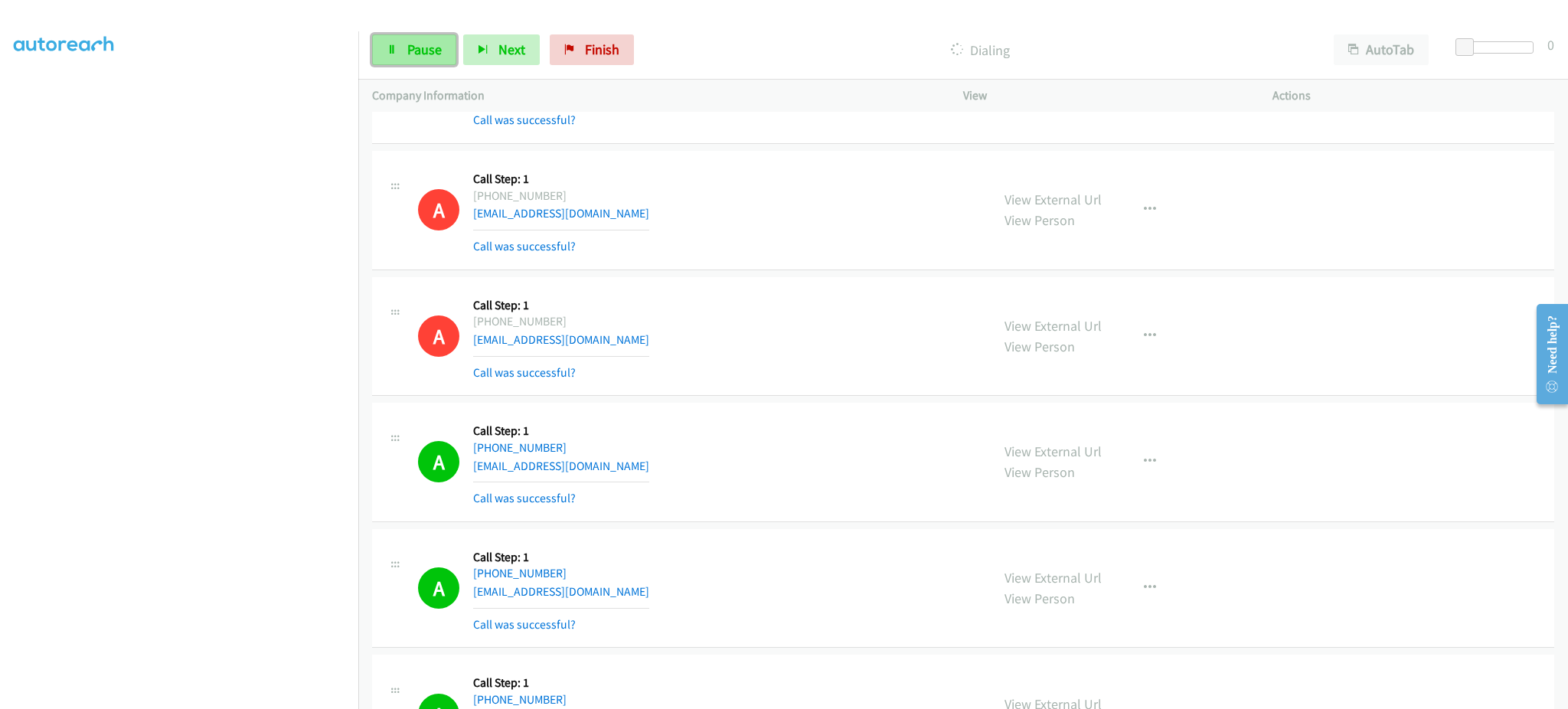
click at [439, 54] on span "Pause" at bounding box center [424, 49] width 34 height 18
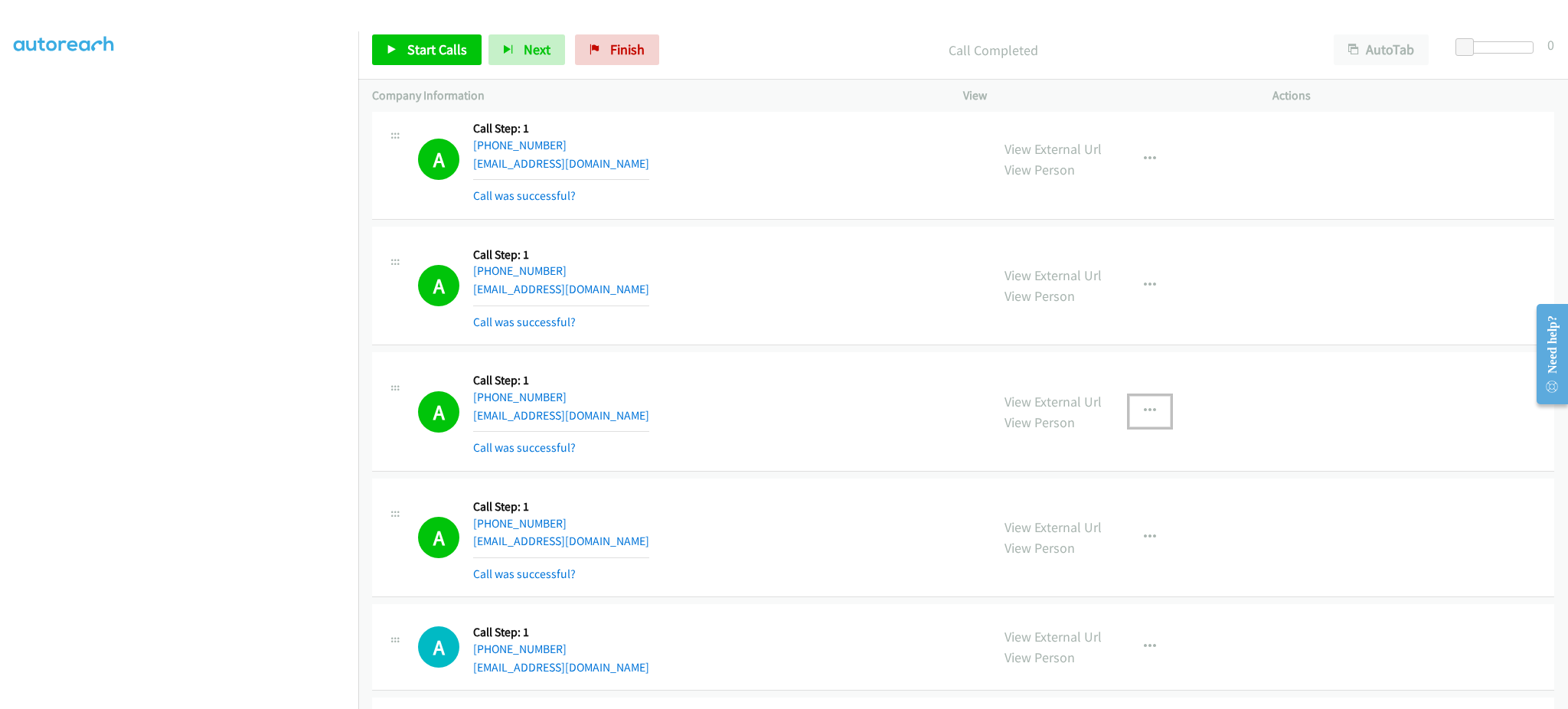
click at [1132, 422] on button "button" at bounding box center [1149, 410] width 42 height 31
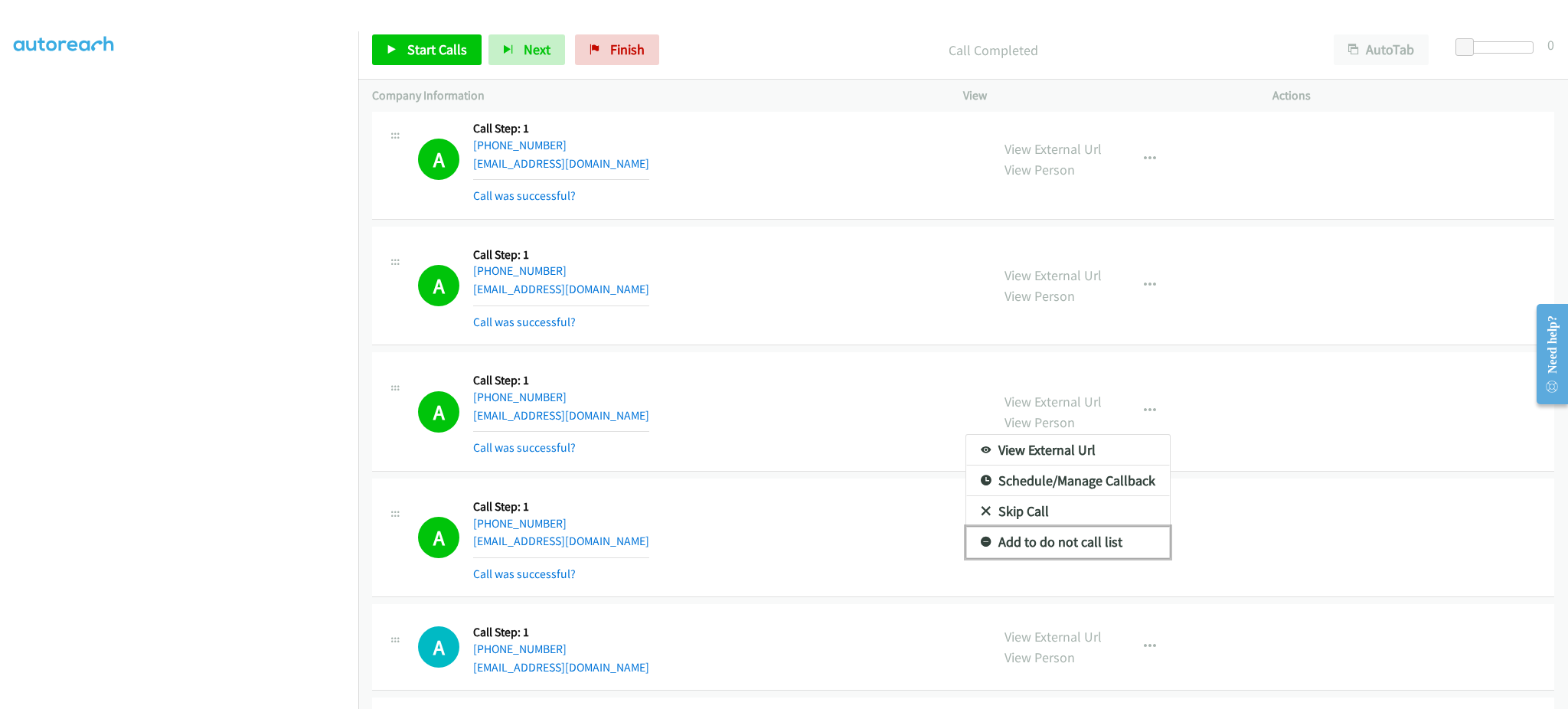
click at [1119, 539] on link "Add to do not call list" at bounding box center [1068, 542] width 203 height 31
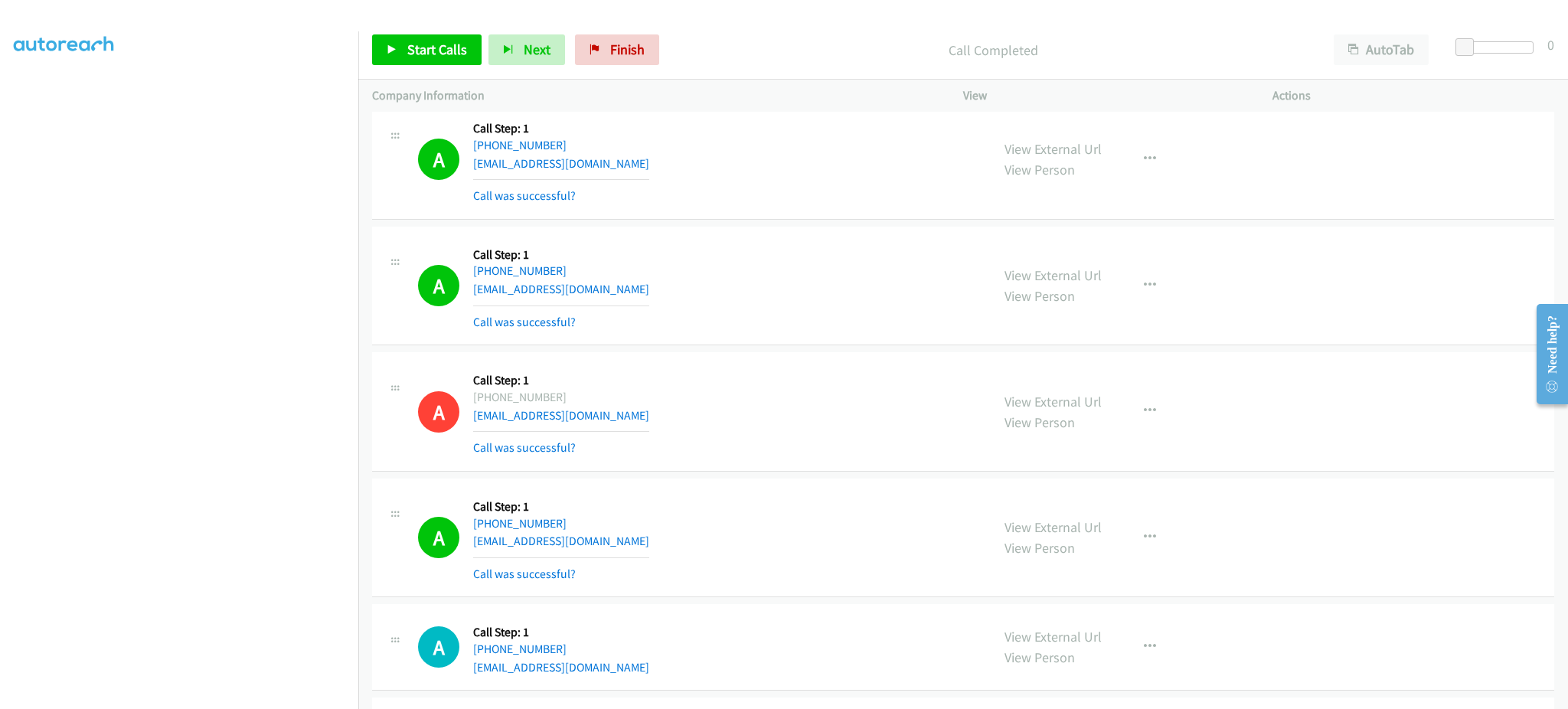
drag, startPoint x: 430, startPoint y: 73, endPoint x: 426, endPoint y: 60, distance: 13.6
click at [430, 72] on div "Start Calls Pause Next Finish Call Completed AutoTab AutoTab 0" at bounding box center [963, 50] width 1209 height 59
click at [425, 48] on span "Start Calls" at bounding box center [437, 49] width 60 height 18
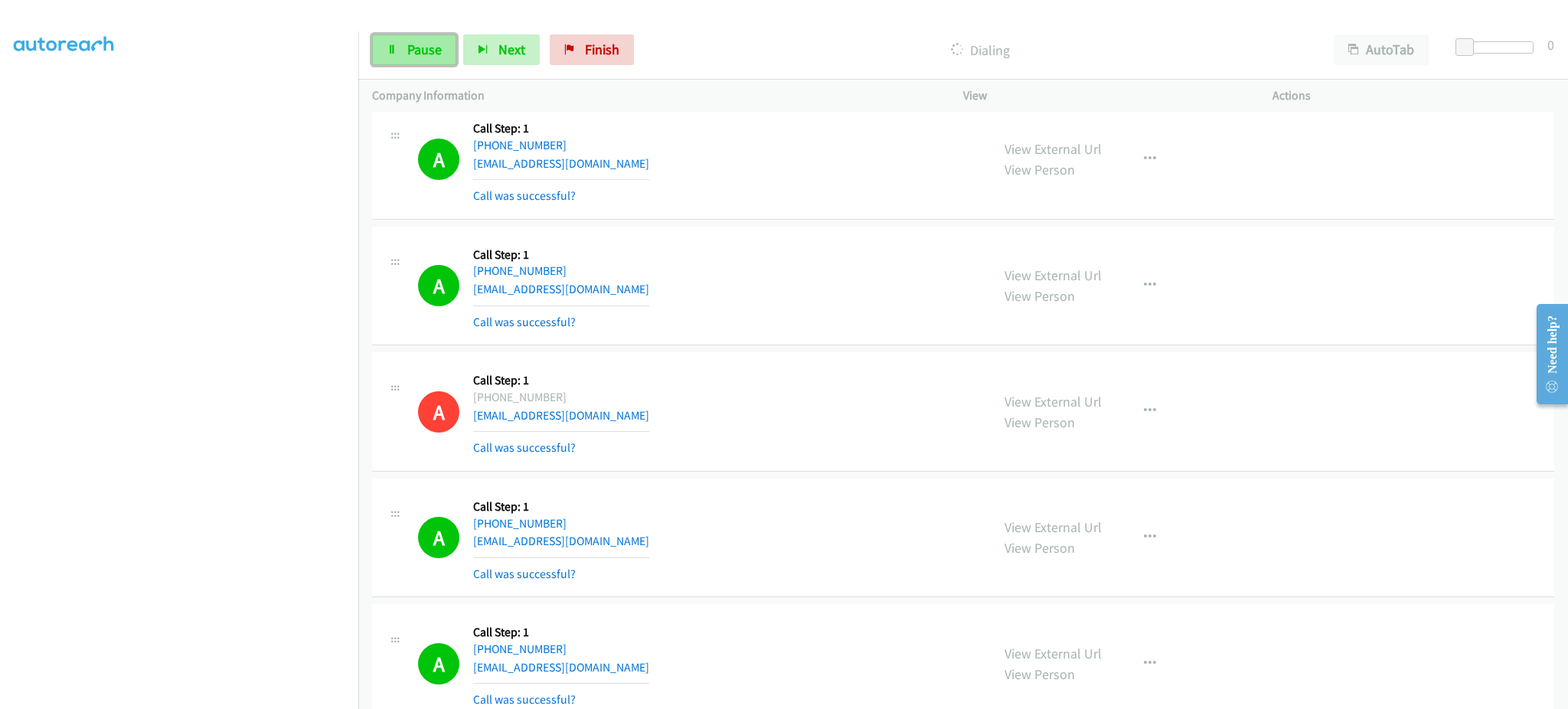
click at [421, 50] on span "Pause" at bounding box center [424, 49] width 34 height 18
